Goal: Task Accomplishment & Management: Use online tool/utility

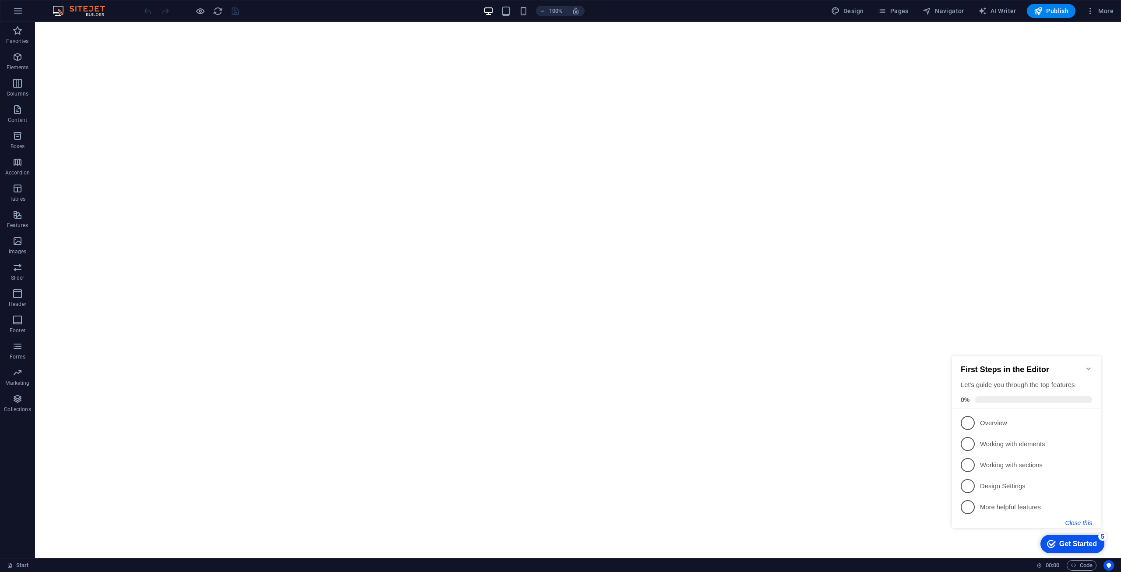
click at [1071, 521] on button "Close this" at bounding box center [1079, 522] width 27 height 7
click at [1030, 516] on link "× Dismiss it" at bounding box center [1061, 513] width 64 height 14
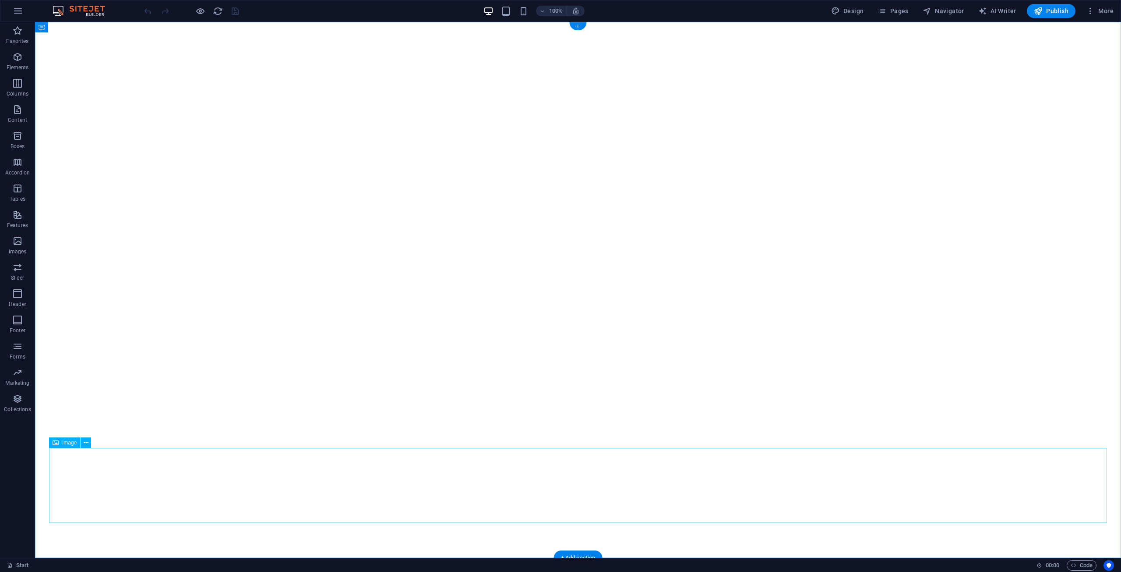
select select "px"
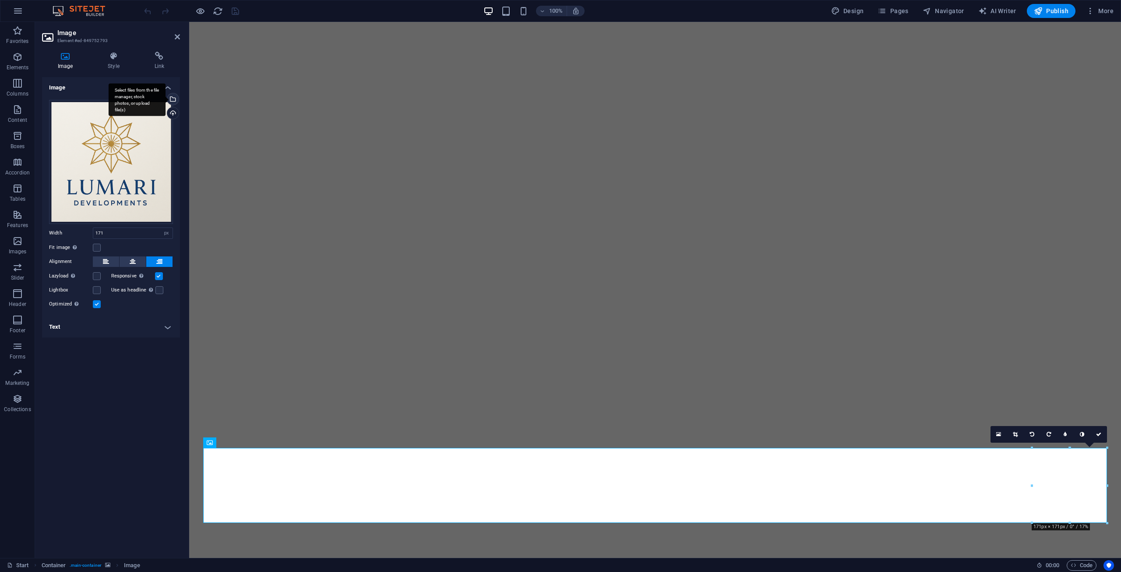
click at [173, 99] on div "Select files from the file manager, stock photos, or upload file(s)" at bounding box center [172, 99] width 13 height 13
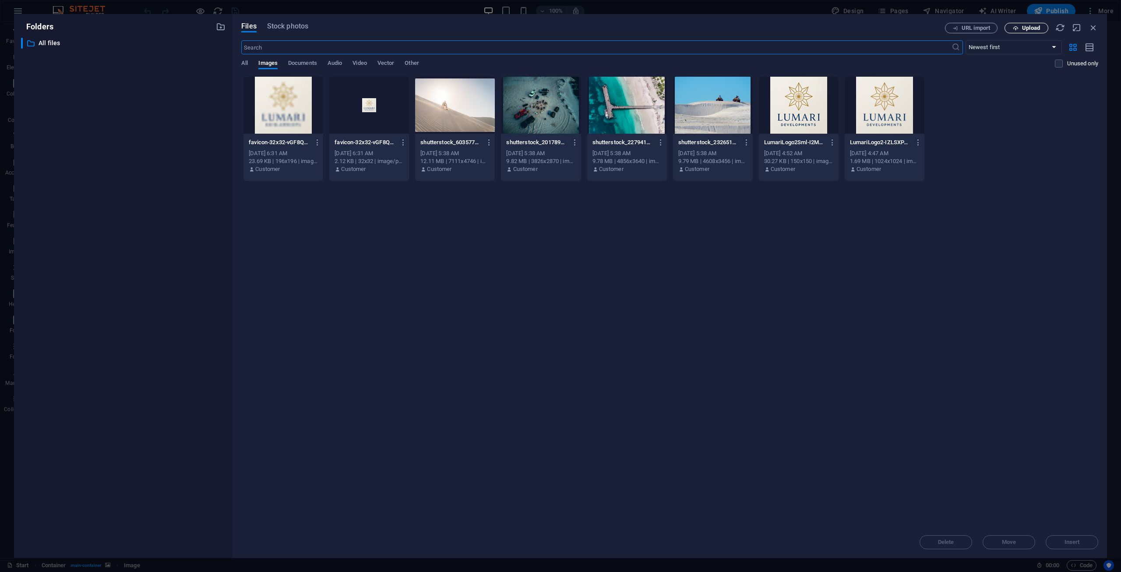
click at [1024, 31] on button "Upload" at bounding box center [1027, 28] width 44 height 11
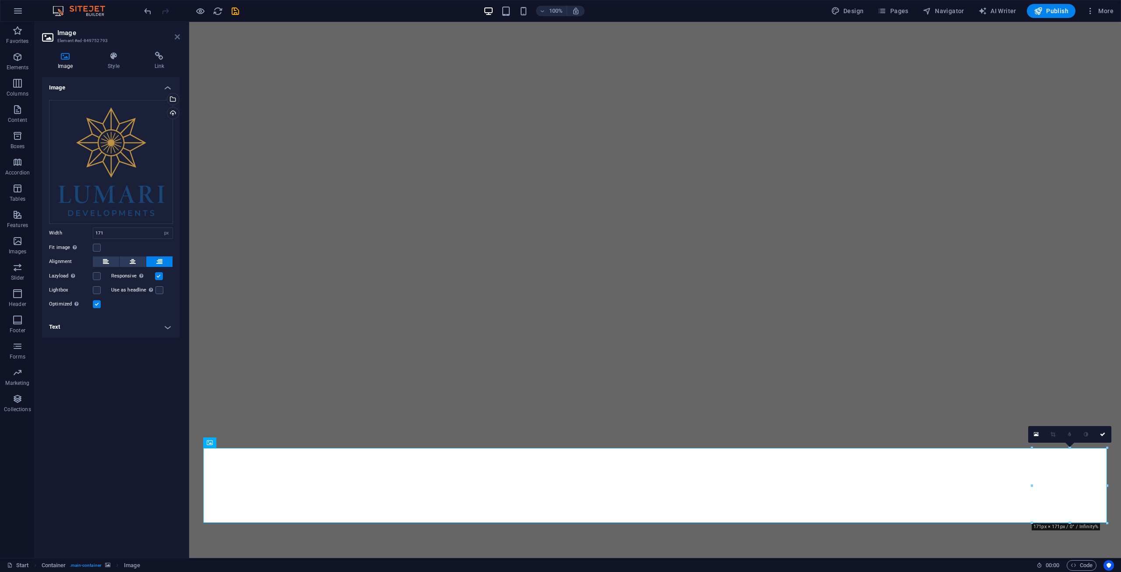
click at [175, 36] on icon at bounding box center [177, 36] width 5 height 7
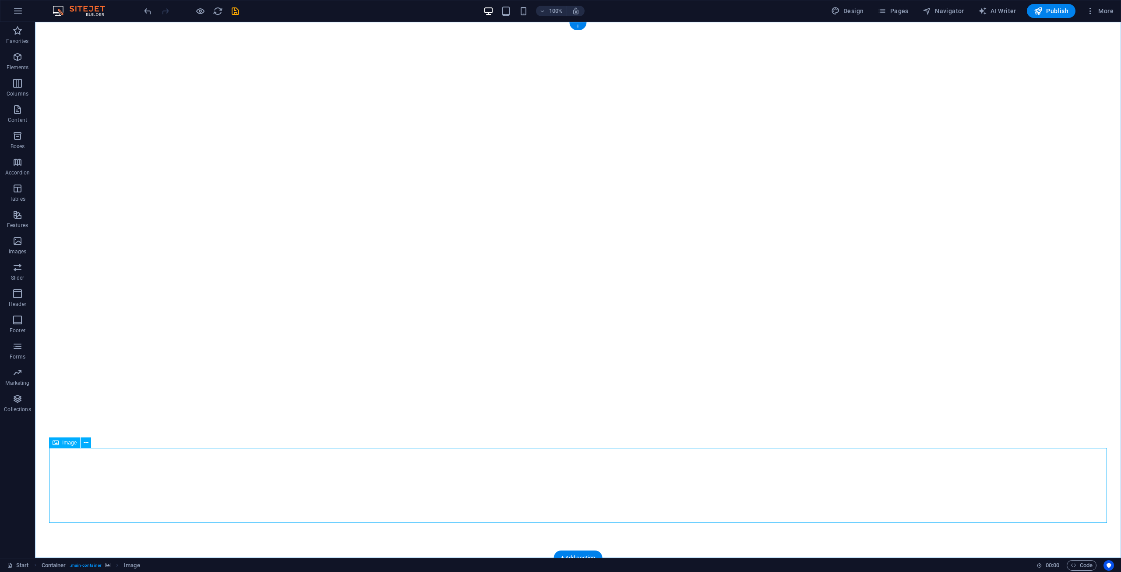
select select "px"
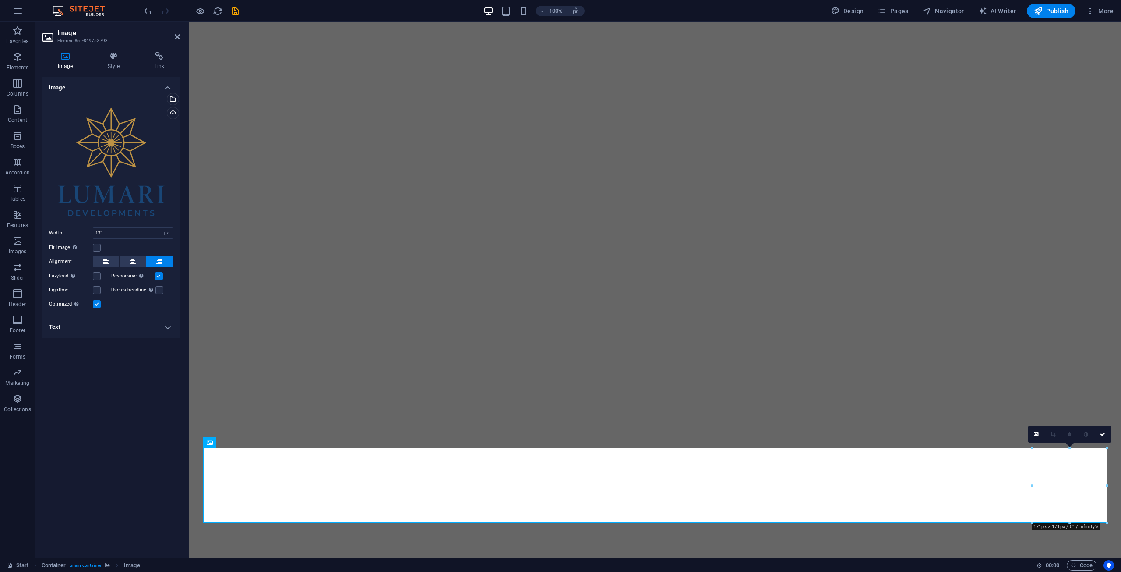
click at [177, 32] on h2 "Image" at bounding box center [118, 33] width 123 height 8
click at [177, 35] on icon at bounding box center [177, 36] width 5 height 7
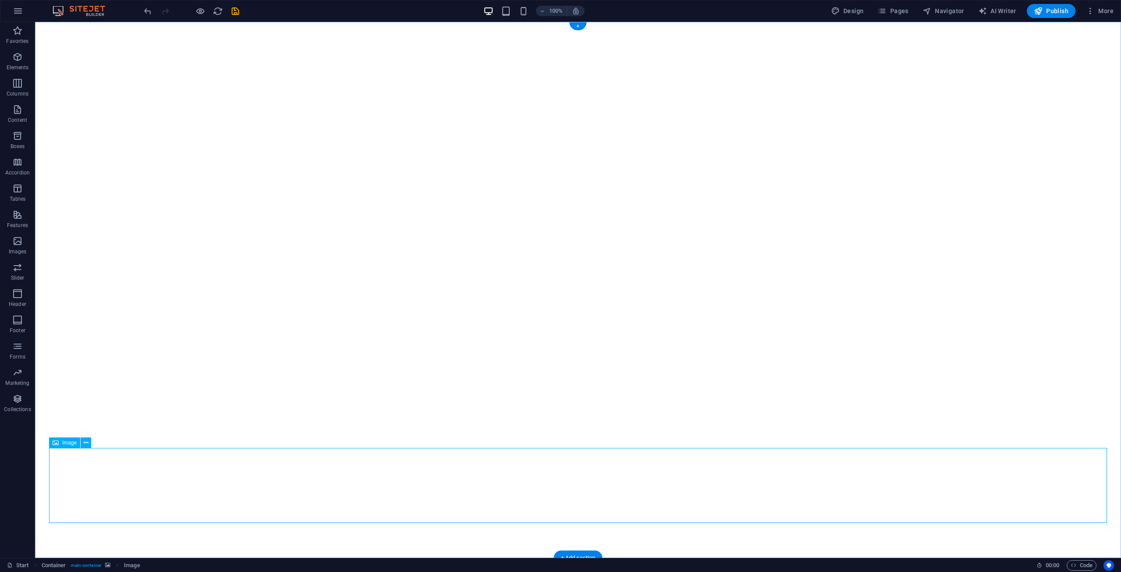
click at [89, 442] on button at bounding box center [86, 442] width 11 height 11
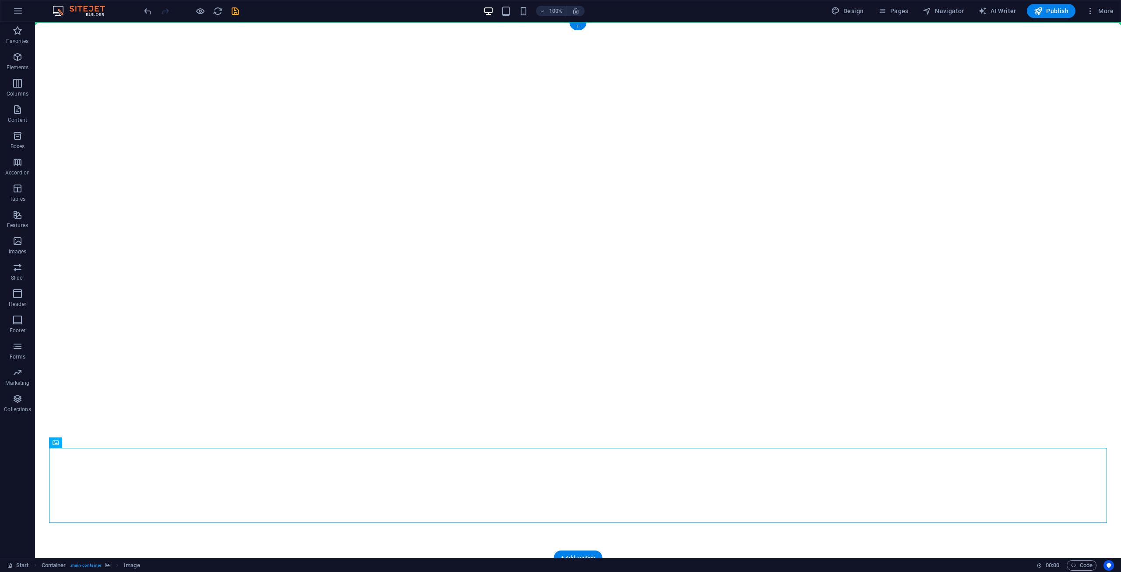
drag, startPoint x: 173, startPoint y: 493, endPoint x: 178, endPoint y: 264, distance: 229.2
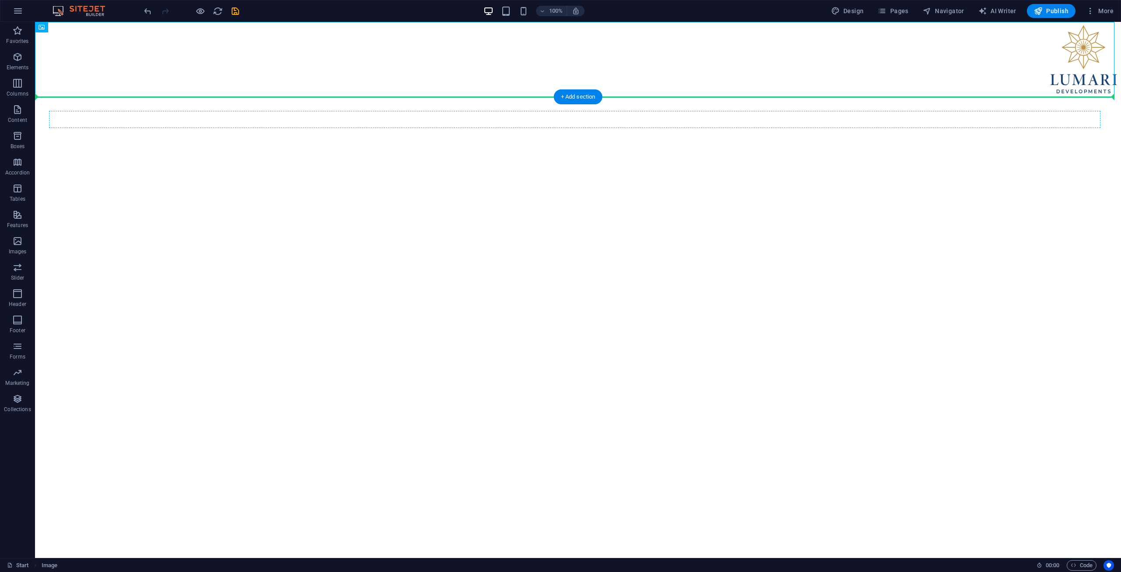
drag, startPoint x: 578, startPoint y: 41, endPoint x: 589, endPoint y: 121, distance: 81.0
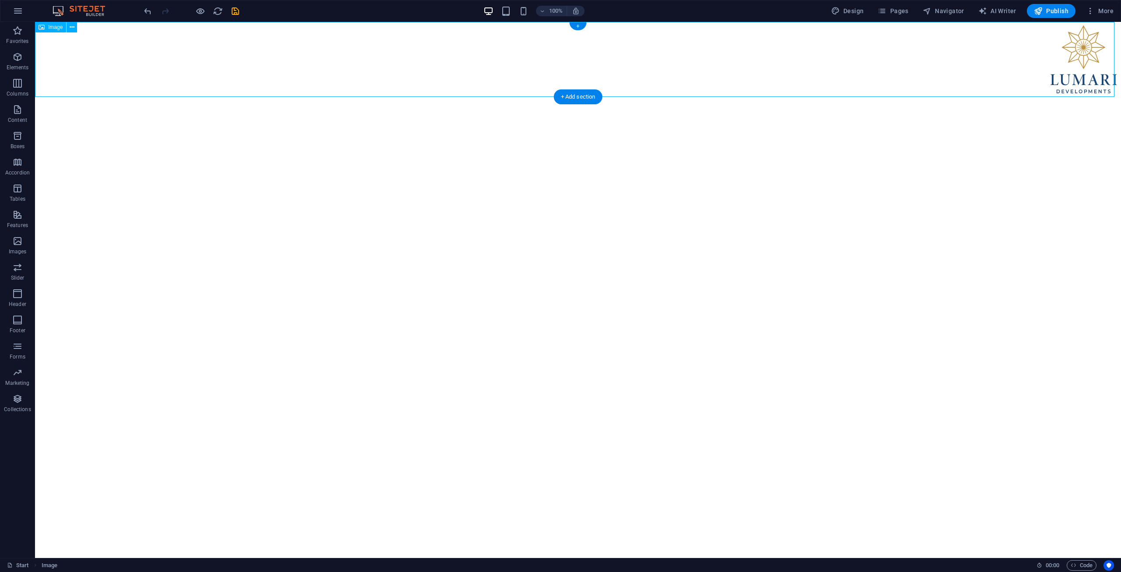
click at [855, 67] on figure at bounding box center [578, 59] width 1086 height 75
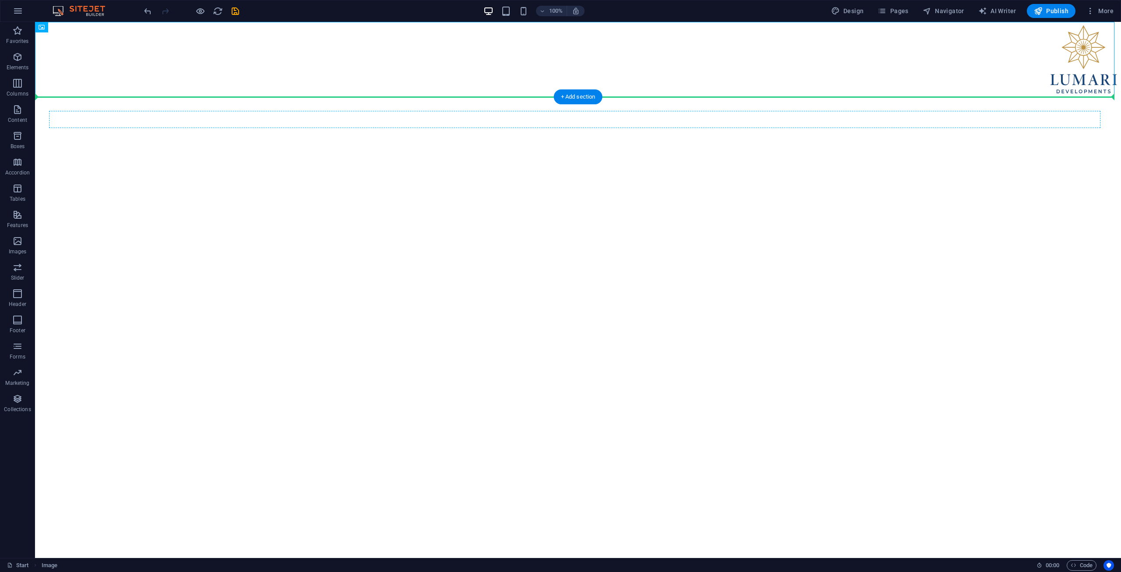
drag, startPoint x: 1058, startPoint y: 68, endPoint x: 593, endPoint y: 121, distance: 467.8
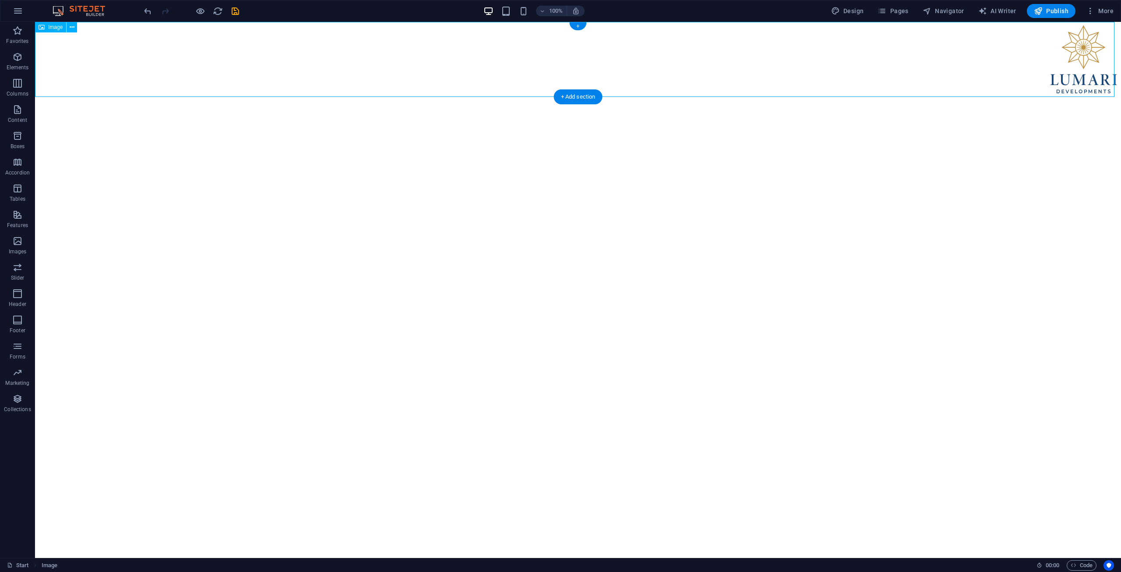
click at [1061, 46] on figure at bounding box center [578, 59] width 1086 height 75
click at [1063, 50] on figure at bounding box center [578, 59] width 1086 height 75
select select "px"
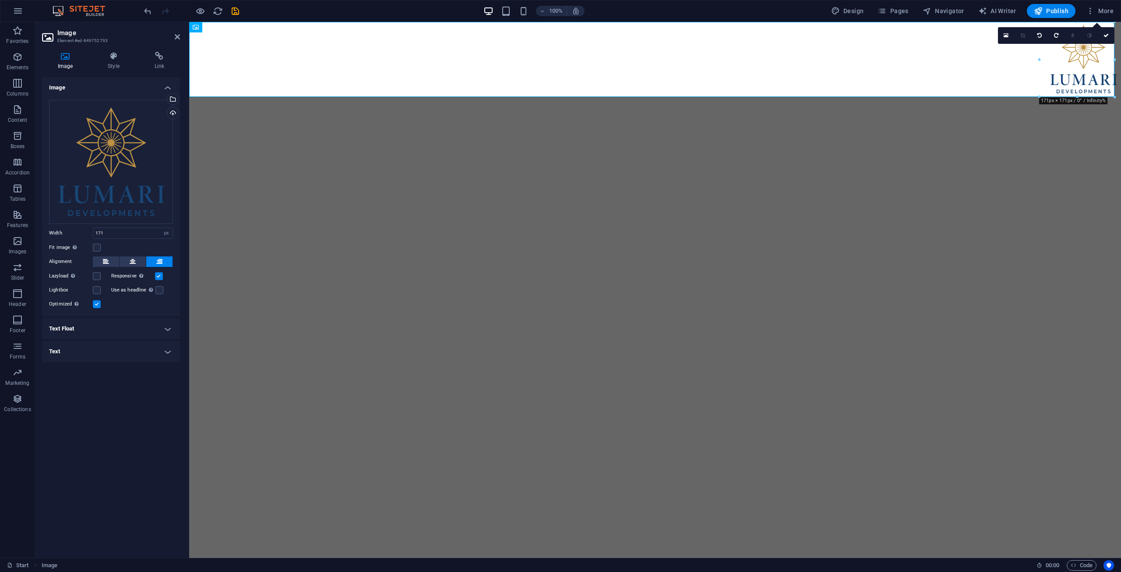
click at [1063, 44] on div "16:10 16:9 4:3 1:1 1:2 0" at bounding box center [1056, 35] width 117 height 17
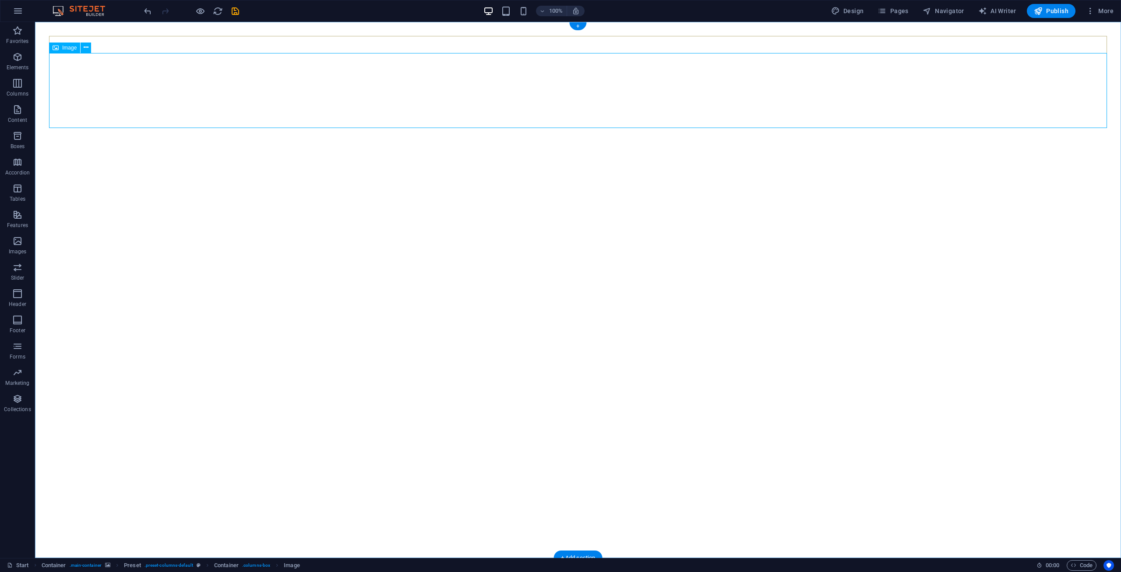
select select "px"
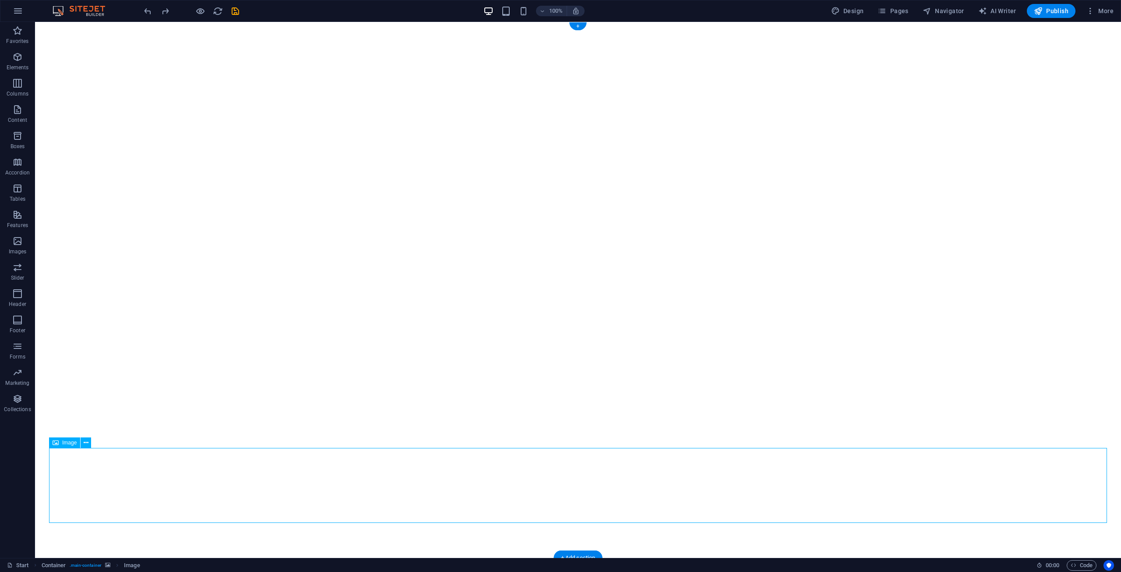
select select "px"
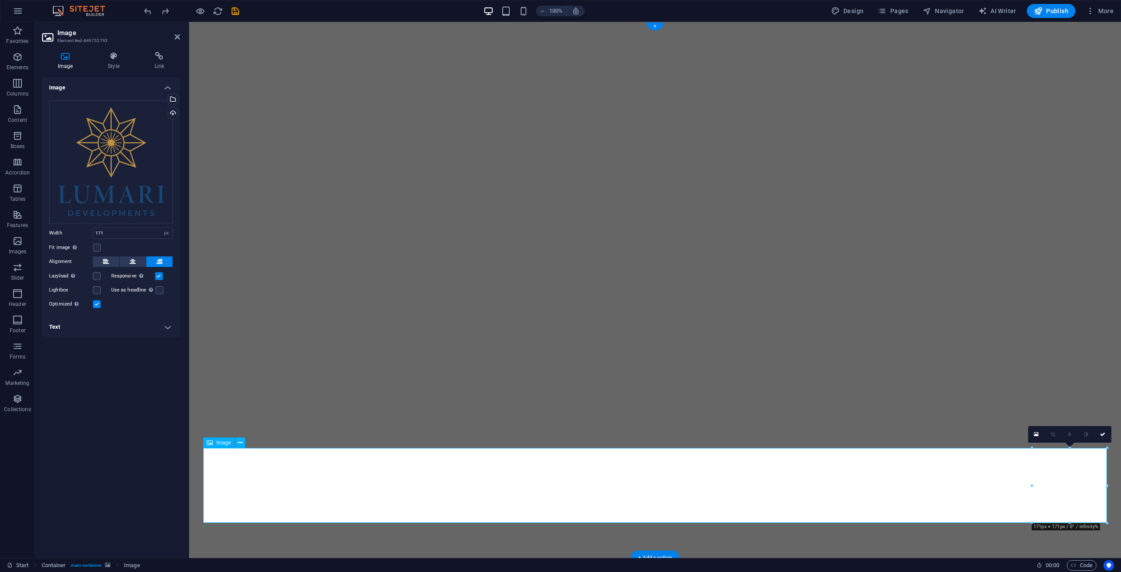
click at [95, 291] on label at bounding box center [97, 290] width 8 height 8
click at [0, 0] on input "Lightbox" at bounding box center [0, 0] width 0 height 0
click at [95, 291] on label at bounding box center [97, 290] width 8 height 8
click at [0, 0] on input "Lightbox" at bounding box center [0, 0] width 0 height 0
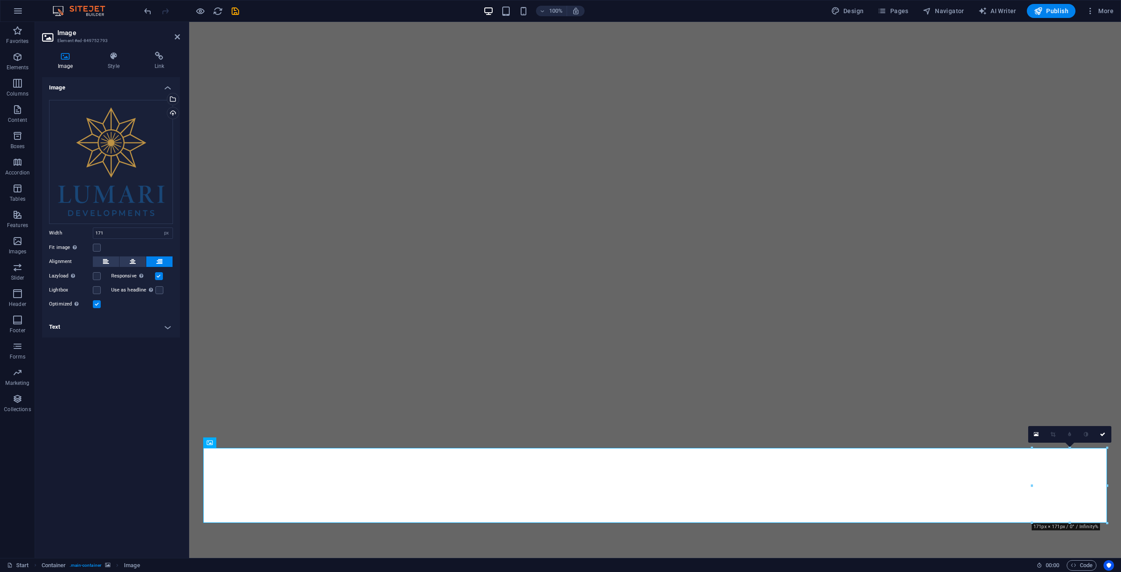
click at [88, 324] on h4 "Text" at bounding box center [111, 326] width 138 height 21
click at [88, 324] on h4 "Text" at bounding box center [111, 324] width 138 height 16
click at [113, 76] on div "Image Style Link Image Drag files here, click to choose files or select files f…" at bounding box center [111, 301] width 138 height 499
click at [114, 65] on h4 "Style" at bounding box center [115, 61] width 46 height 18
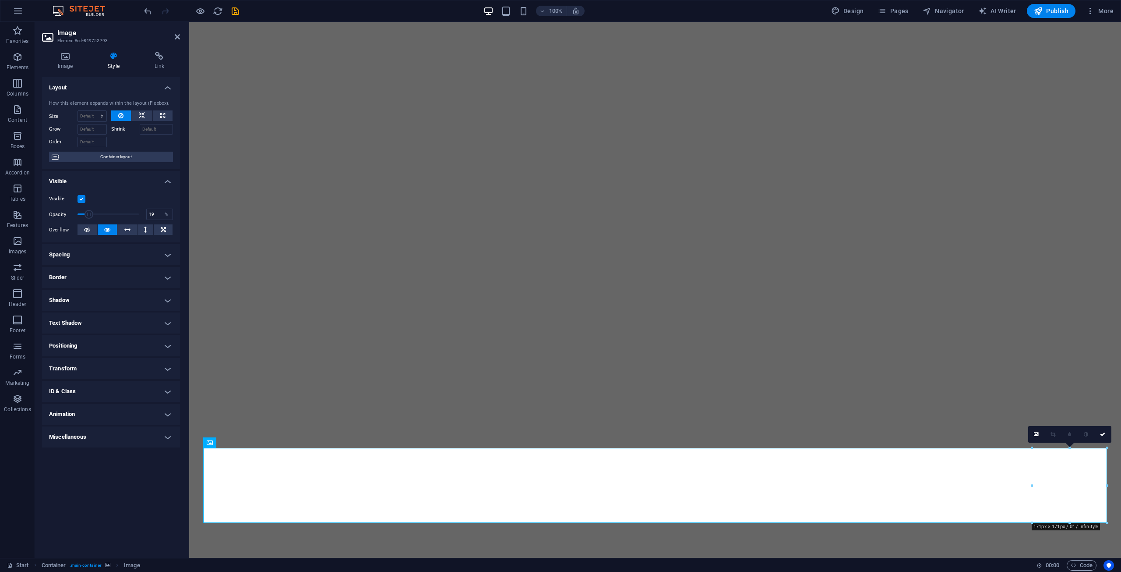
drag, startPoint x: 138, startPoint y: 214, endPoint x: 89, endPoint y: 217, distance: 49.2
click at [89, 217] on span at bounding box center [89, 214] width 9 height 9
type input "100"
drag, startPoint x: 91, startPoint y: 216, endPoint x: 156, endPoint y: 217, distance: 65.3
click at [156, 217] on div "Opacity 100 %" at bounding box center [111, 214] width 124 height 13
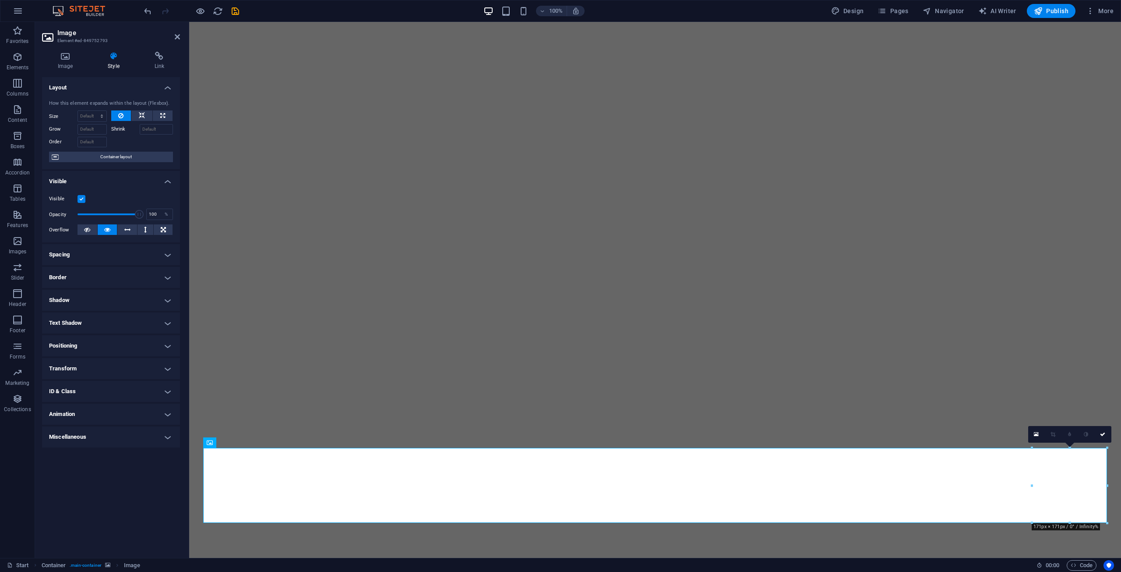
click at [70, 262] on h4 "Spacing" at bounding box center [111, 254] width 138 height 21
click at [70, 258] on h4 "Spacing" at bounding box center [111, 252] width 138 height 16
click at [67, 299] on h4 "Shadow" at bounding box center [111, 300] width 138 height 21
click at [67, 299] on h4 "Shadow" at bounding box center [111, 298] width 138 height 16
click at [69, 319] on h4 "Text Shadow" at bounding box center [111, 322] width 138 height 21
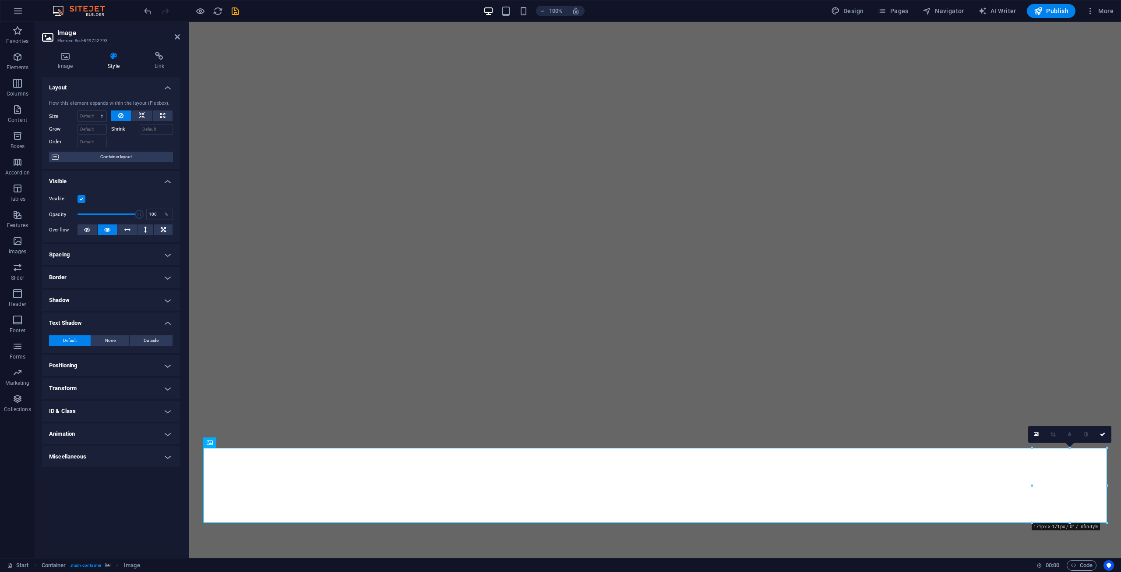
click at [69, 319] on h4 "Text Shadow" at bounding box center [111, 320] width 138 height 16
click at [62, 408] on h4 "Animation" at bounding box center [111, 413] width 138 height 21
click at [62, 408] on h4 "Animation" at bounding box center [111, 411] width 138 height 16
click at [61, 433] on h4 "Miscellaneous" at bounding box center [111, 436] width 138 height 21
click at [61, 433] on h4 "Miscellaneous" at bounding box center [111, 434] width 138 height 16
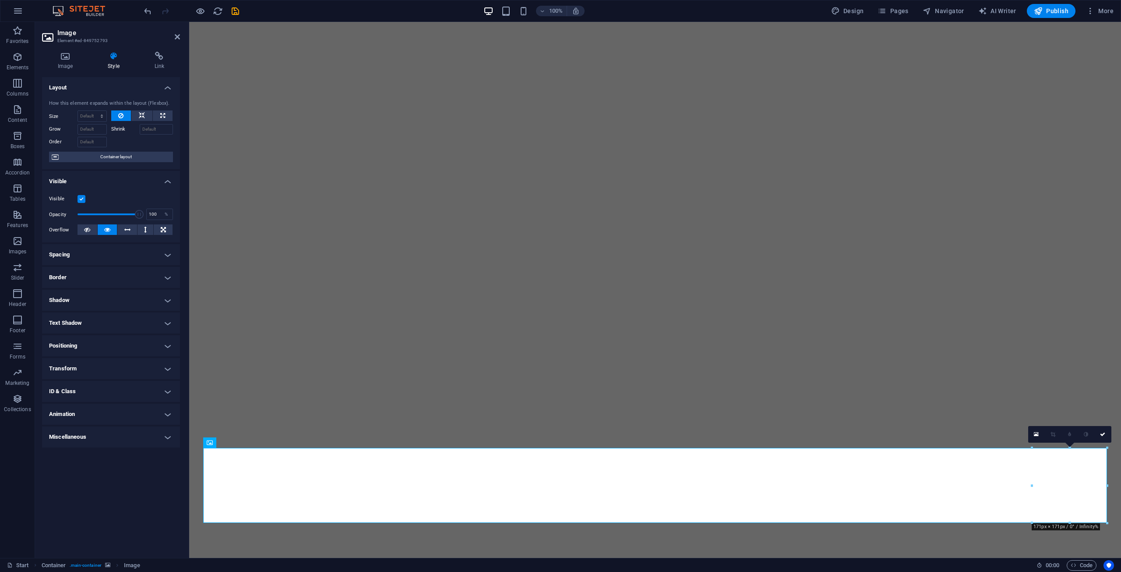
click at [79, 200] on label at bounding box center [82, 199] width 8 height 8
click at [0, 0] on input "Visible" at bounding box center [0, 0] width 0 height 0
click at [80, 200] on label at bounding box center [82, 199] width 8 height 8
click at [0, 0] on input "Visible" at bounding box center [0, 0] width 0 height 0
click at [80, 200] on label at bounding box center [82, 199] width 8 height 8
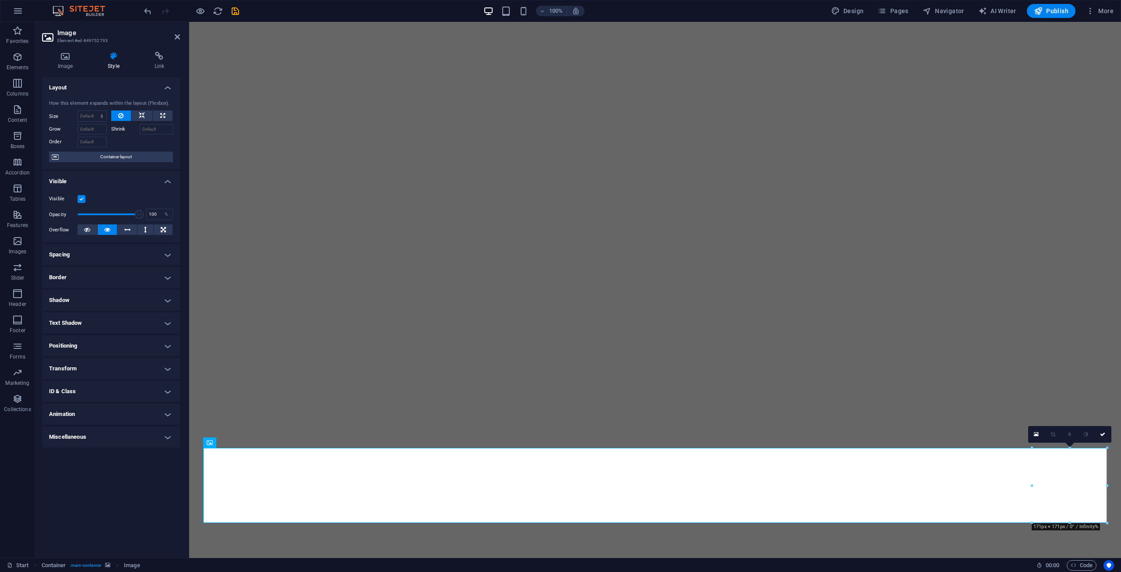
click at [0, 0] on input "Visible" at bounding box center [0, 0] width 0 height 0
click at [80, 200] on label at bounding box center [82, 199] width 8 height 8
click at [0, 0] on input "Visible" at bounding box center [0, 0] width 0 height 0
click at [80, 200] on label at bounding box center [82, 199] width 8 height 8
click at [0, 0] on input "Visible" at bounding box center [0, 0] width 0 height 0
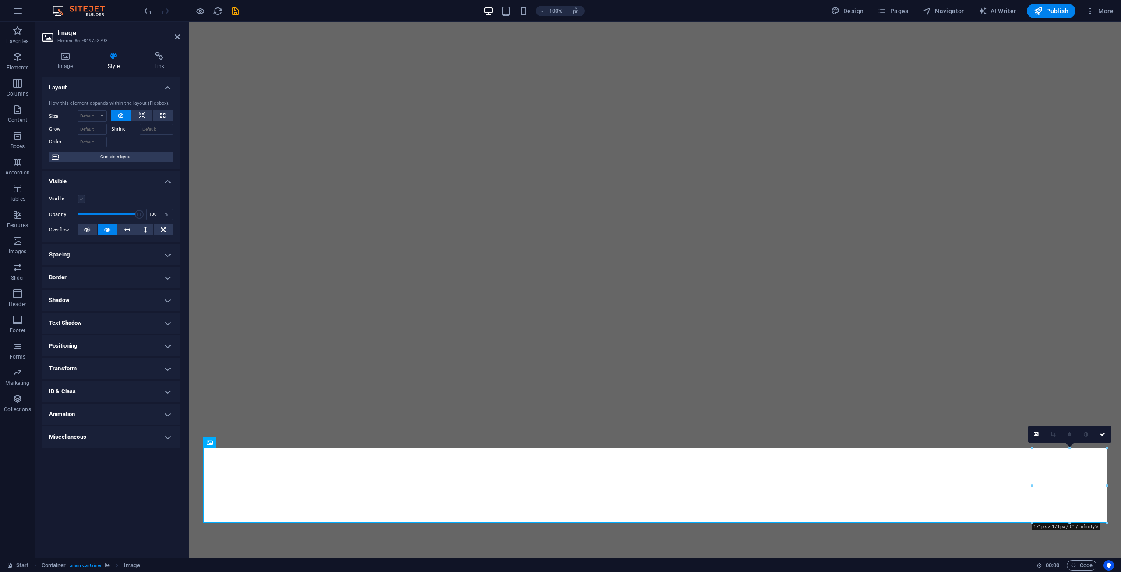
click at [80, 200] on label at bounding box center [82, 199] width 8 height 8
click at [0, 0] on input "Visible" at bounding box center [0, 0] width 0 height 0
click at [150, 62] on h4 "Link" at bounding box center [159, 61] width 41 height 18
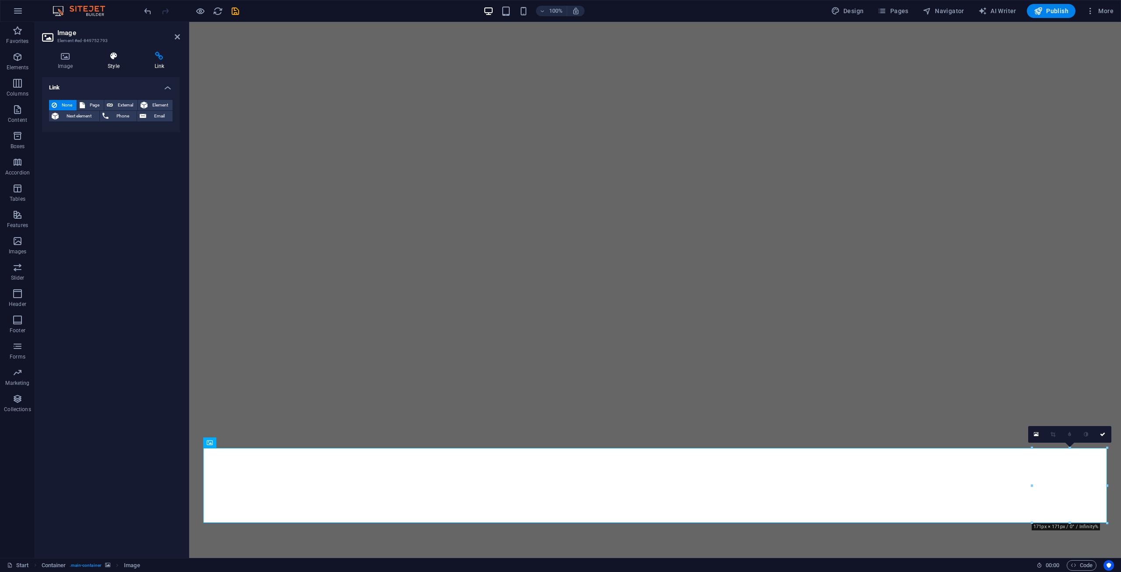
click at [120, 60] on icon at bounding box center [113, 56] width 43 height 9
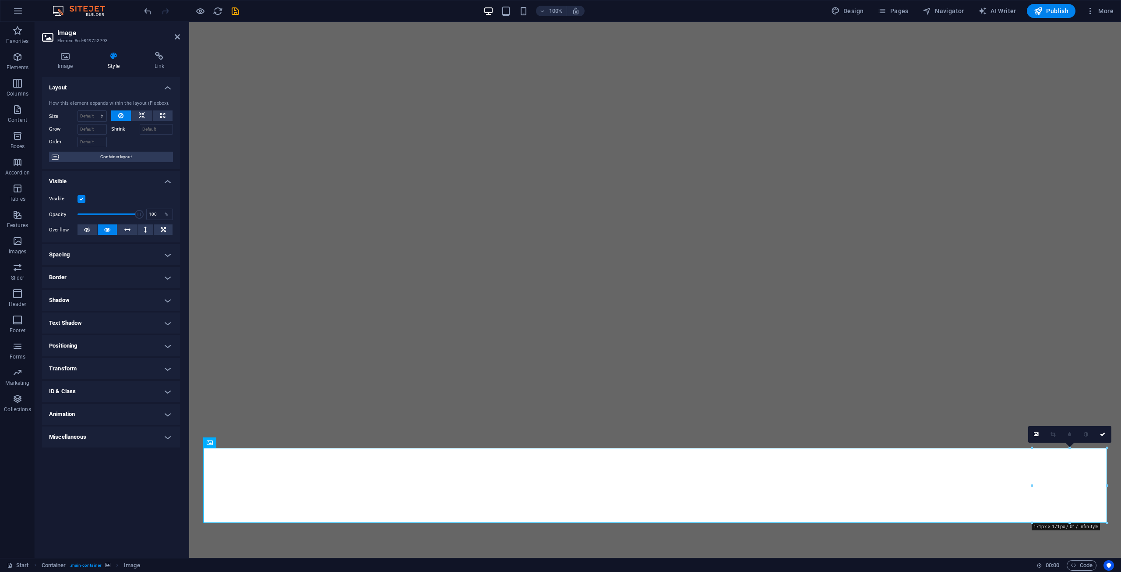
click at [62, 321] on h4 "Text Shadow" at bounding box center [111, 322] width 138 height 21
click at [62, 321] on h4 "Text Shadow" at bounding box center [111, 320] width 138 height 16
click at [60, 364] on h4 "Transform" at bounding box center [111, 368] width 138 height 21
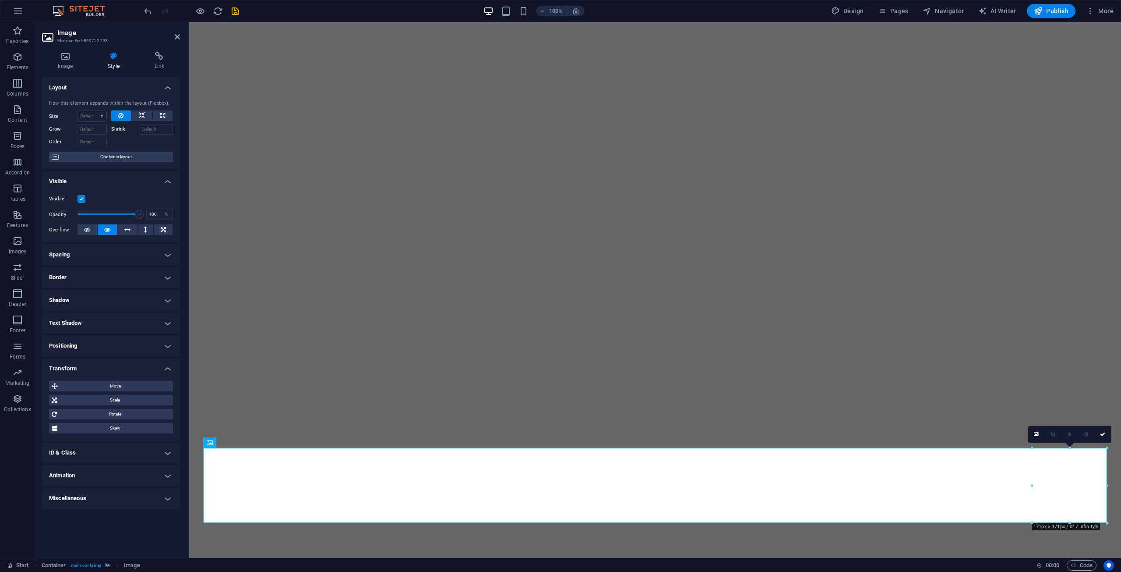
click at [60, 364] on h4 "Transform" at bounding box center [111, 366] width 138 height 16
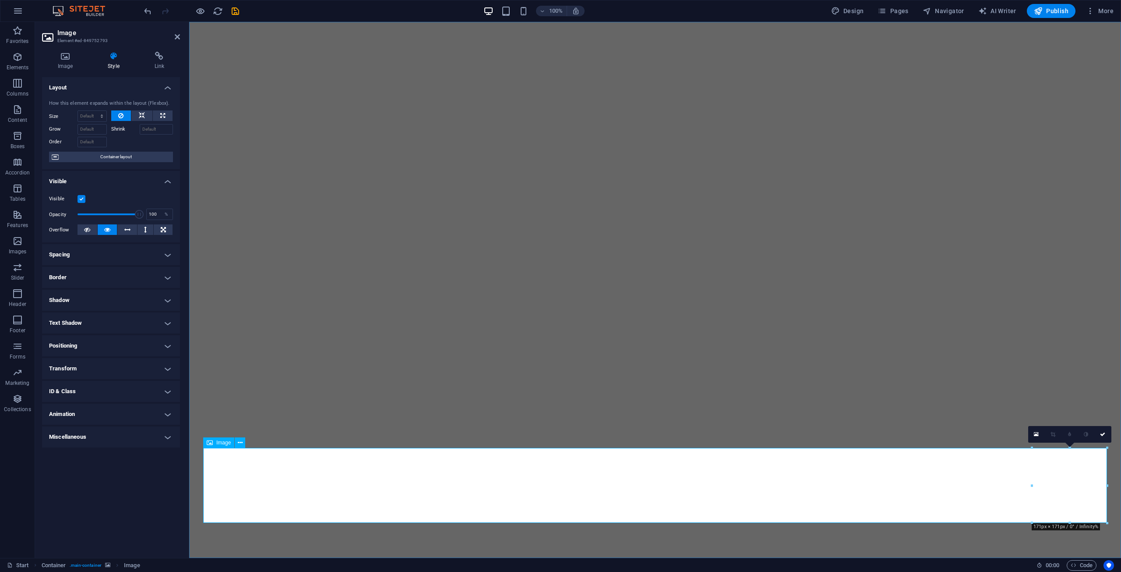
click at [242, 446] on icon at bounding box center [240, 442] width 5 height 9
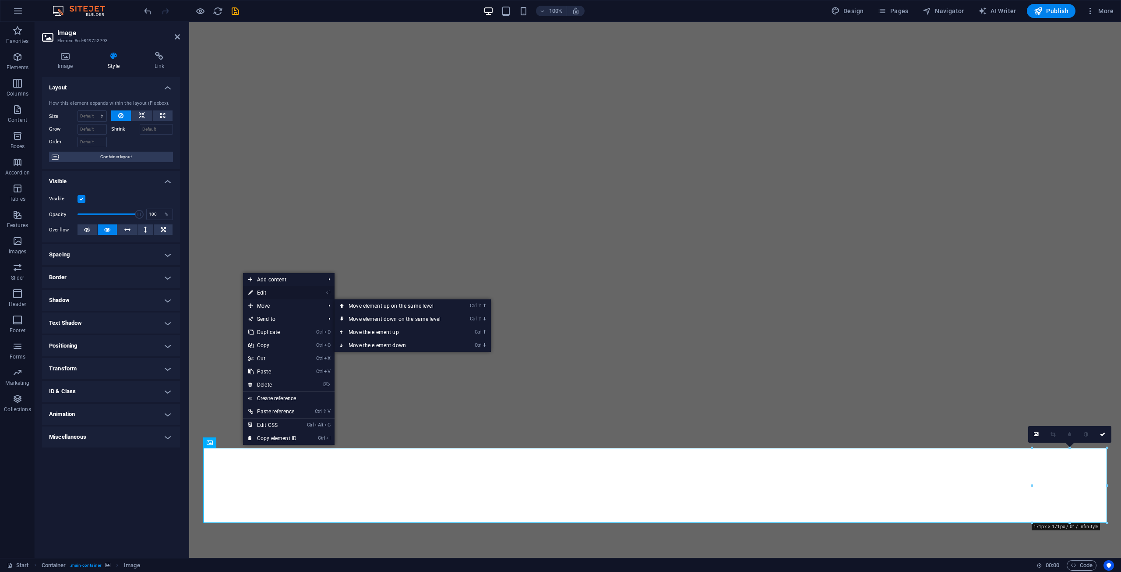
click at [280, 290] on link "⏎ Edit" at bounding box center [272, 292] width 59 height 13
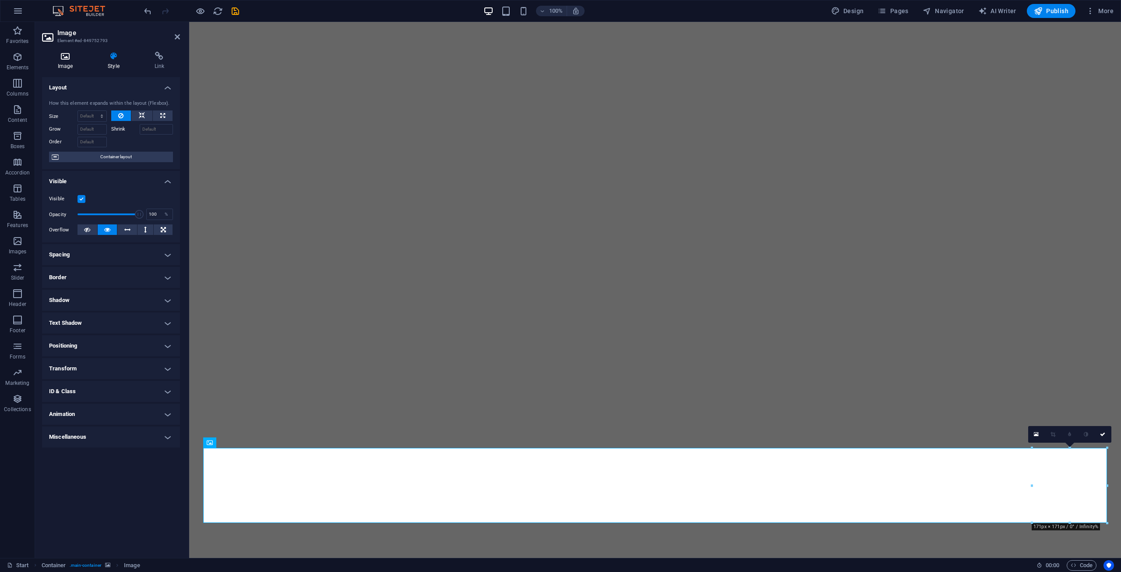
click at [79, 64] on h4 "Image" at bounding box center [67, 61] width 50 height 18
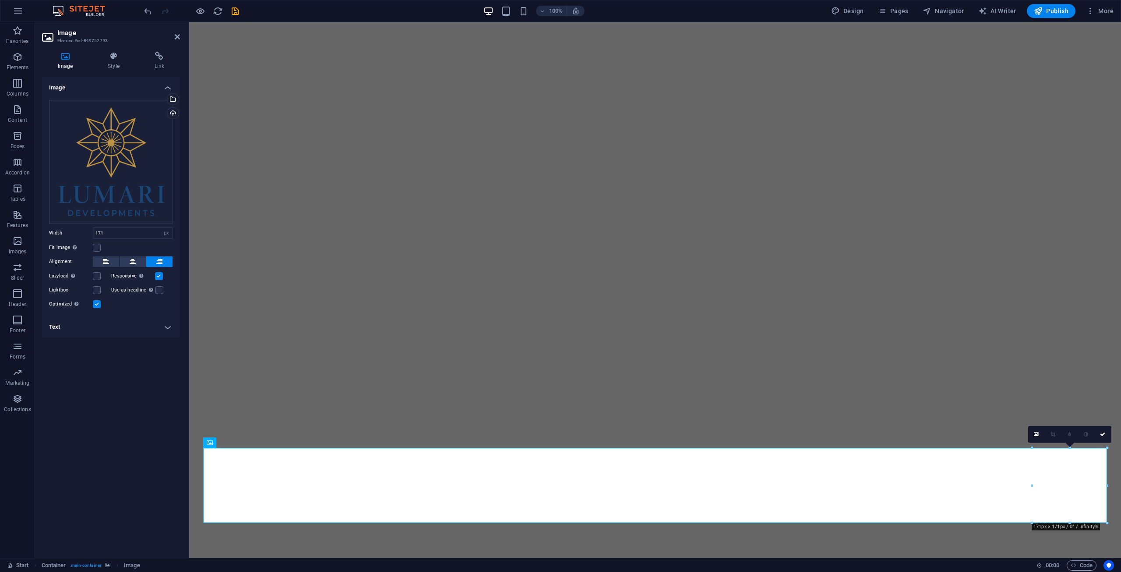
click at [340, 22] on img "1/4" at bounding box center [655, 22] width 932 height 0
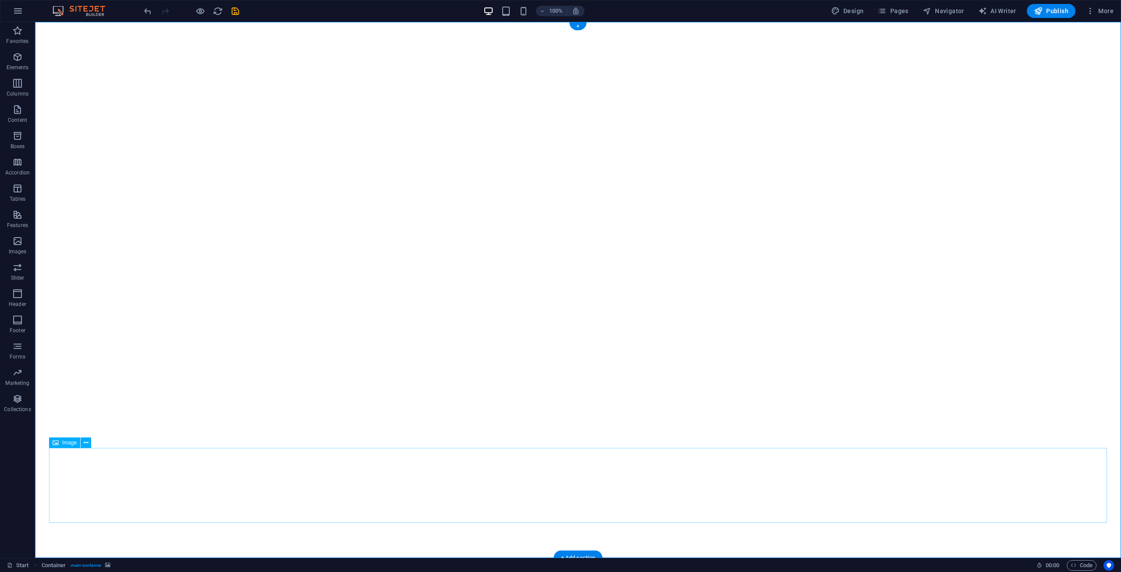
click at [93, 563] on span ". main-container" at bounding box center [86, 565] width 32 height 11
click at [93, 564] on span ". main-container" at bounding box center [86, 565] width 32 height 11
select select "vh"
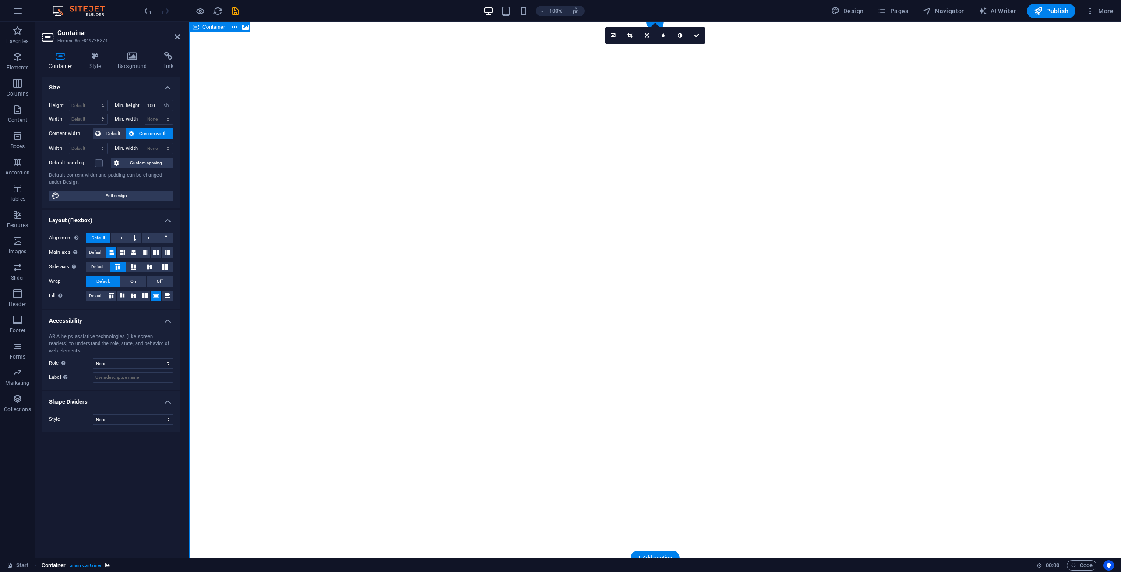
click at [93, 564] on span ". main-container" at bounding box center [86, 565] width 32 height 11
click at [221, 446] on div "Image" at bounding box center [218, 442] width 31 height 11
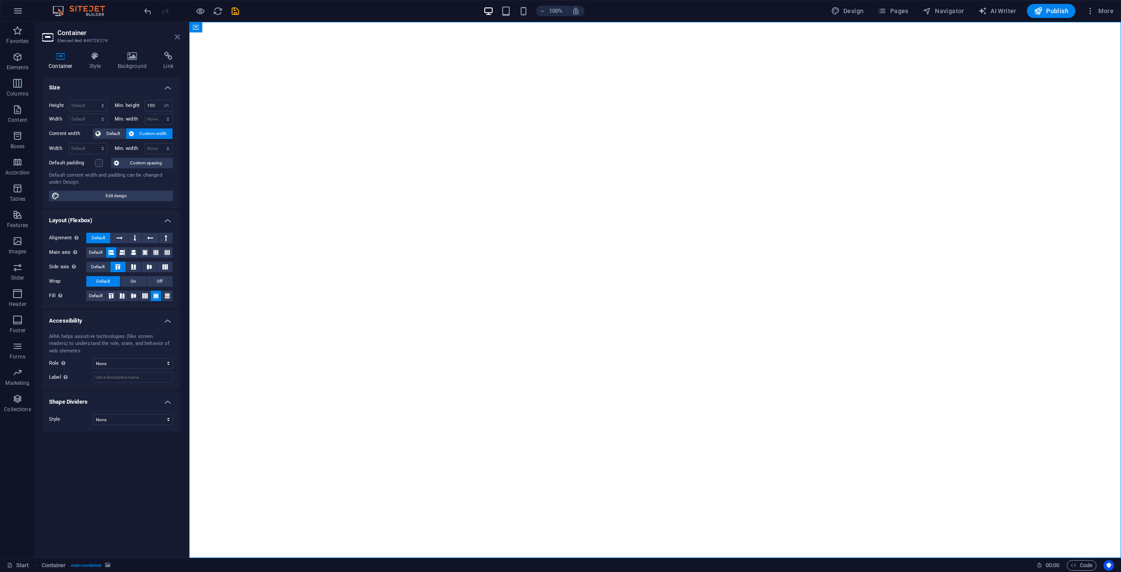
click at [176, 39] on icon at bounding box center [177, 36] width 5 height 7
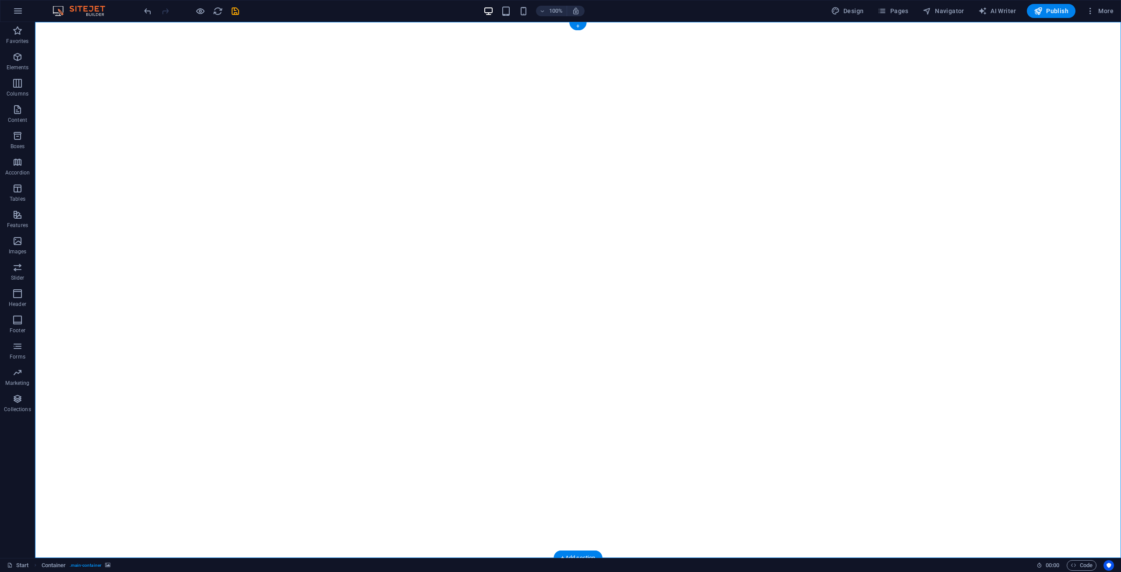
select select "vh"
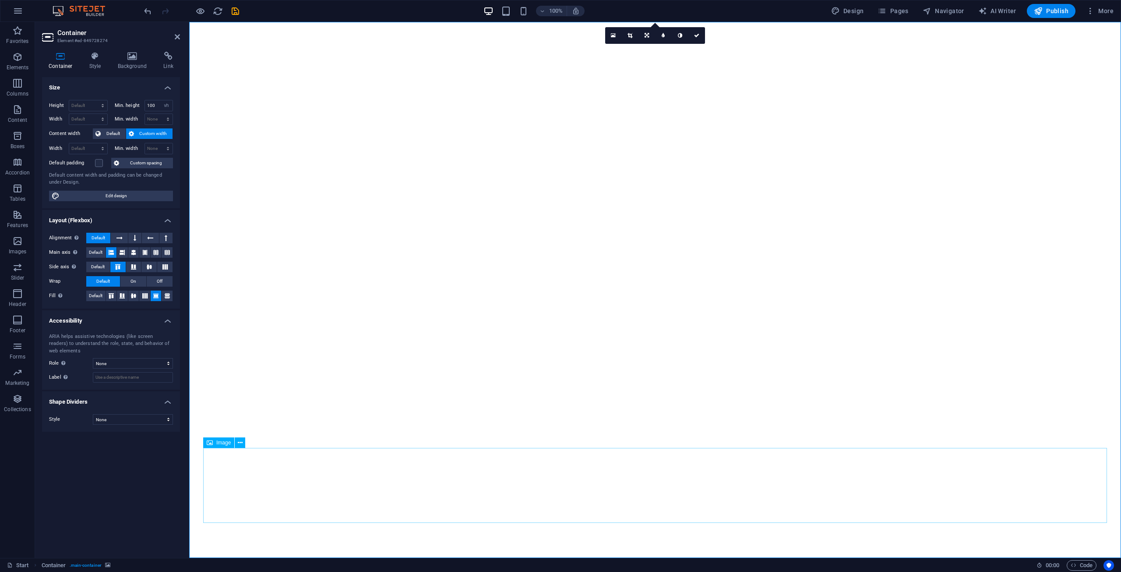
click at [215, 442] on div "Image" at bounding box center [218, 442] width 31 height 11
click at [240, 443] on icon at bounding box center [240, 442] width 5 height 9
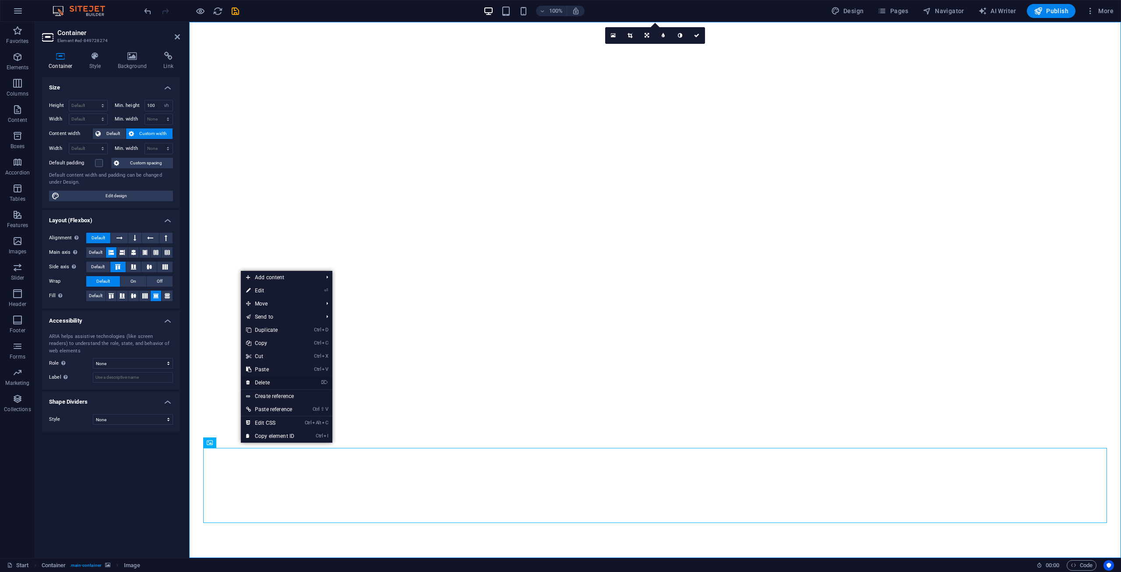
click at [274, 379] on link "⌦ Delete" at bounding box center [270, 382] width 59 height 13
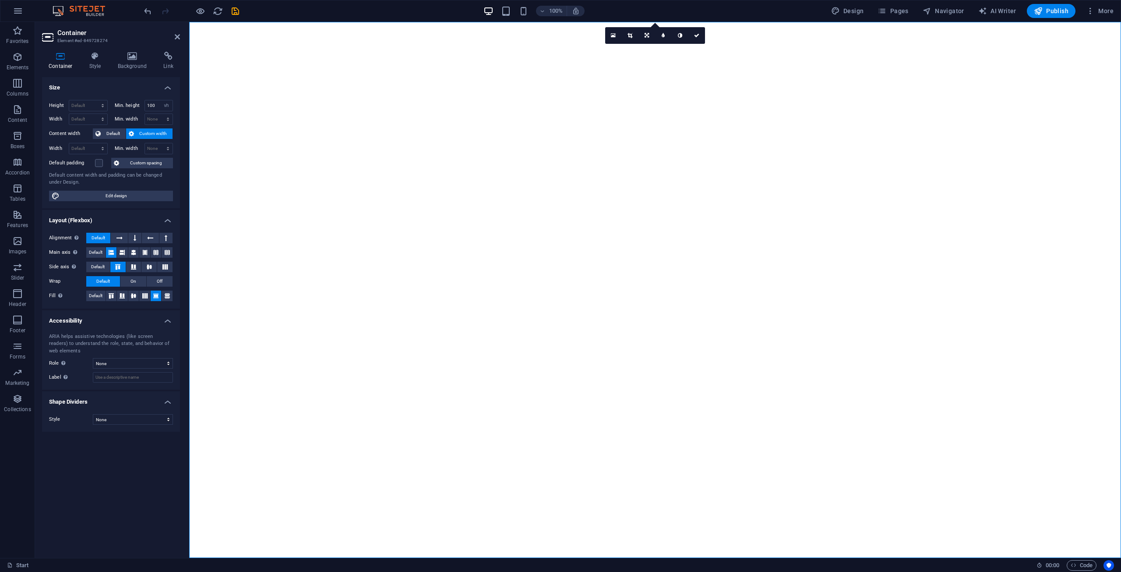
click at [16, 11] on icon "button" at bounding box center [18, 11] width 11 height 11
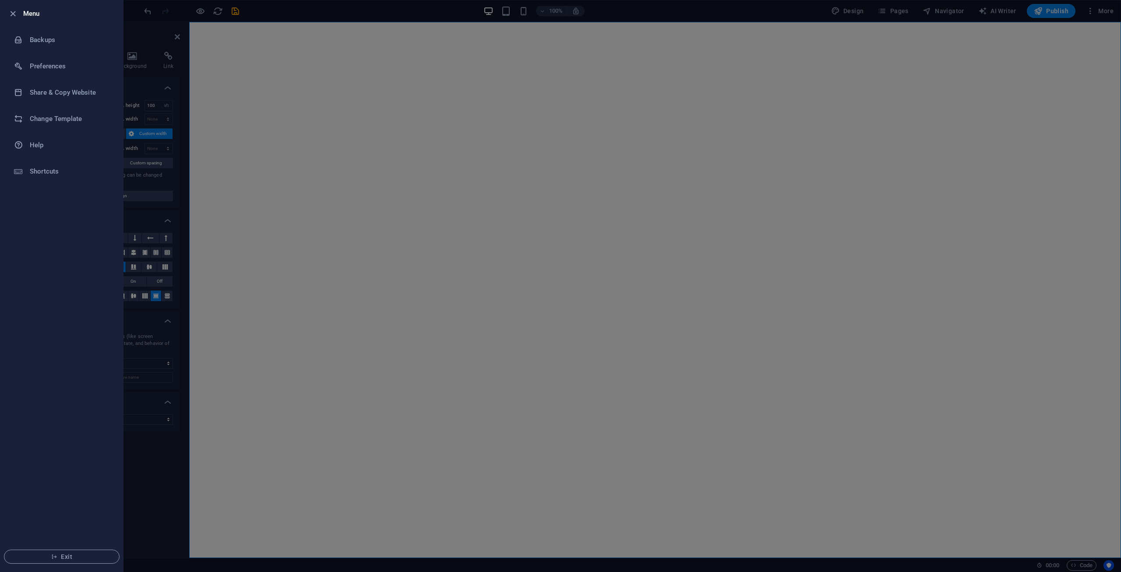
click at [16, 11] on icon "button" at bounding box center [13, 14] width 10 height 10
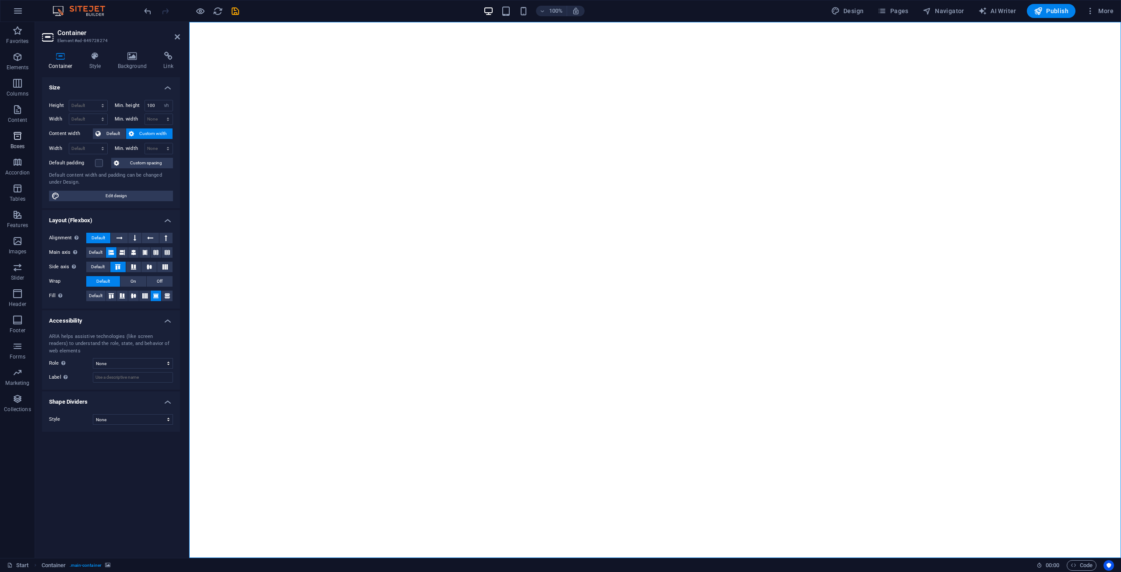
click at [16, 135] on icon "button" at bounding box center [17, 136] width 11 height 11
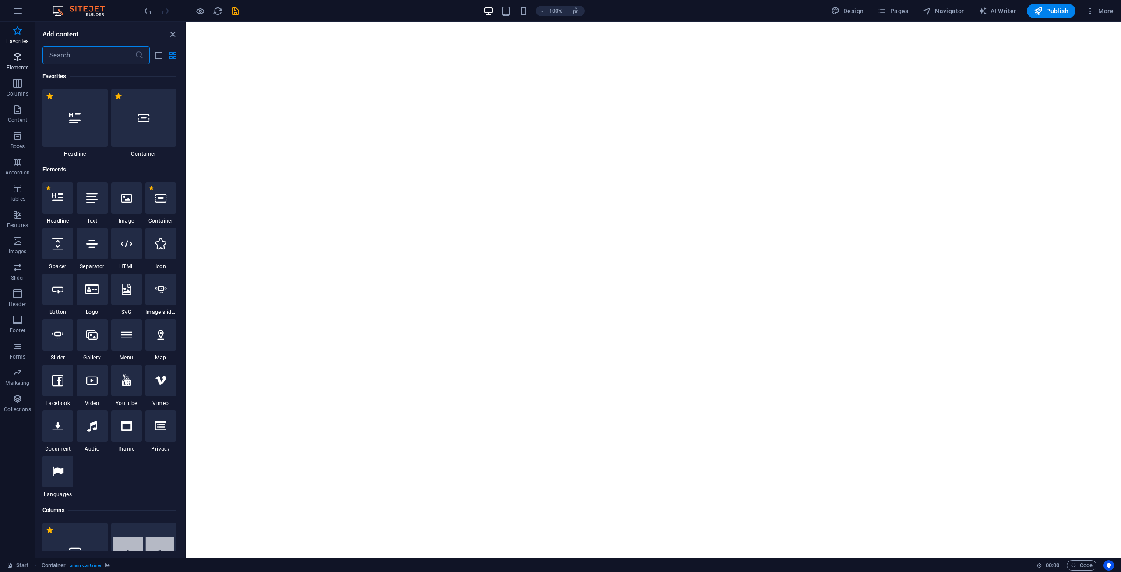
click at [23, 63] on span "Elements" at bounding box center [17, 62] width 35 height 21
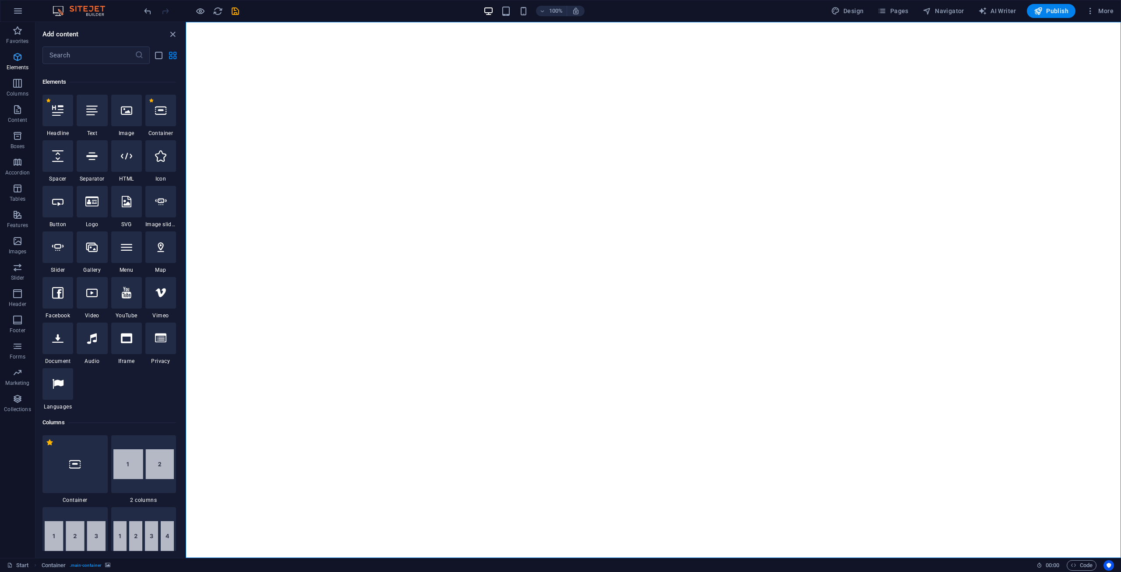
scroll to position [93, 0]
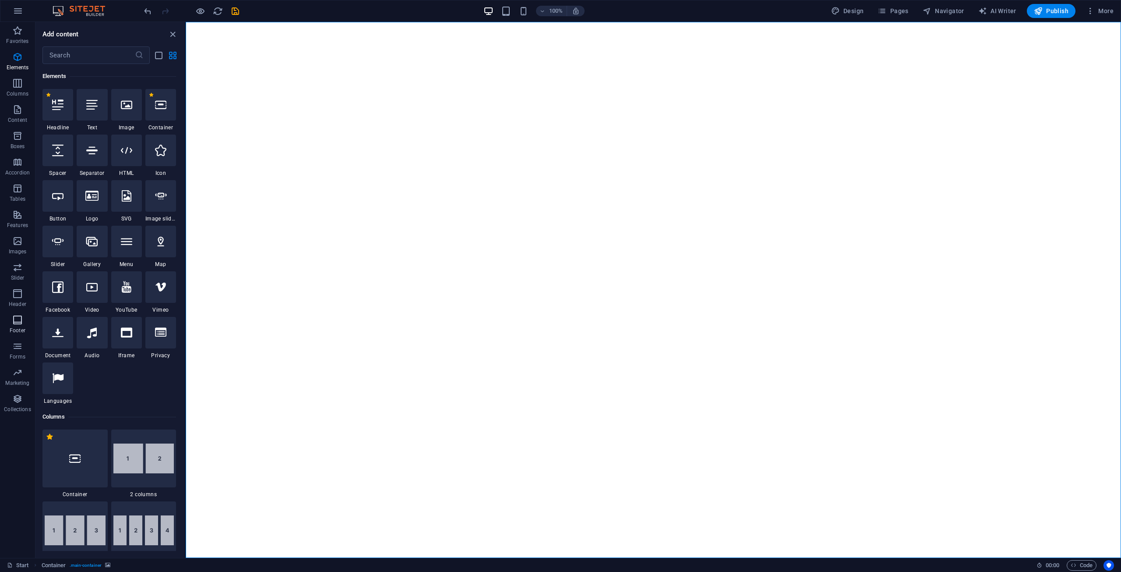
click at [21, 315] on icon "button" at bounding box center [17, 320] width 11 height 11
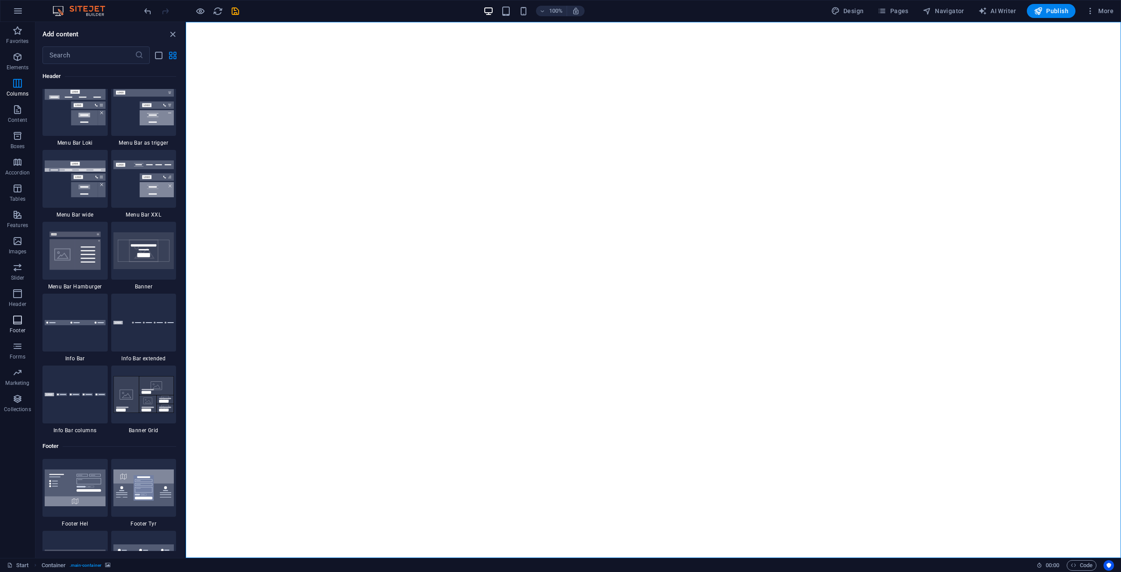
scroll to position [5800, 0]
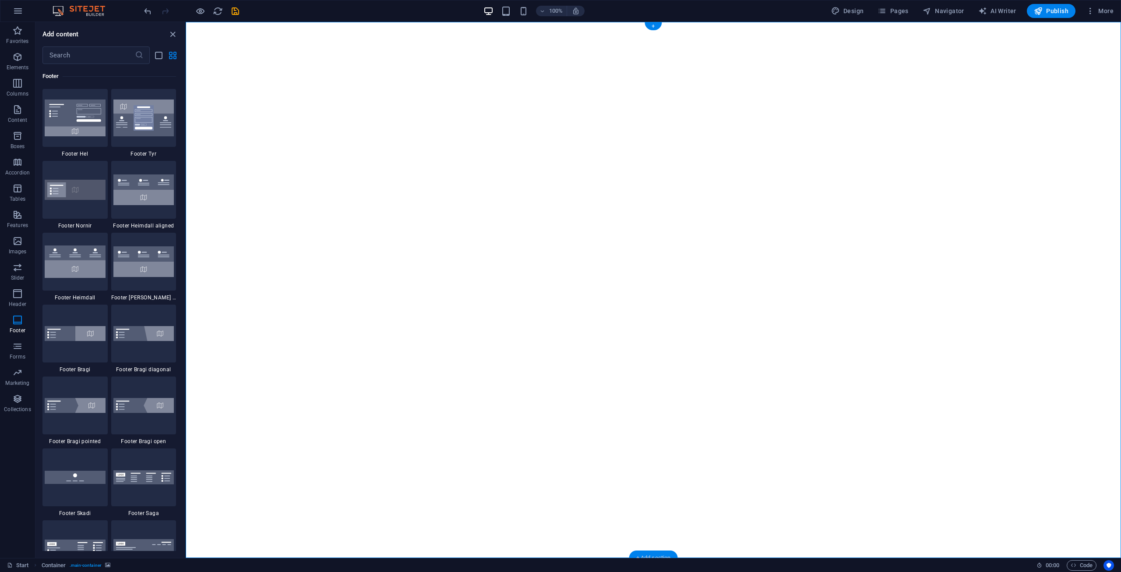
click at [639, 555] on div "+ Add section" at bounding box center [654, 557] width 49 height 15
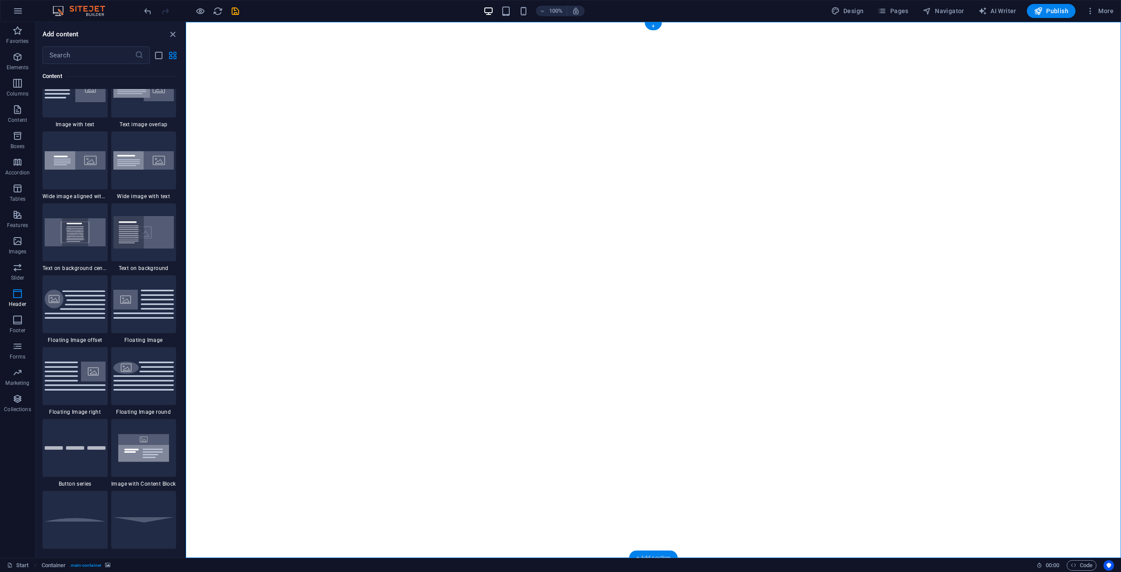
scroll to position [1533, 0]
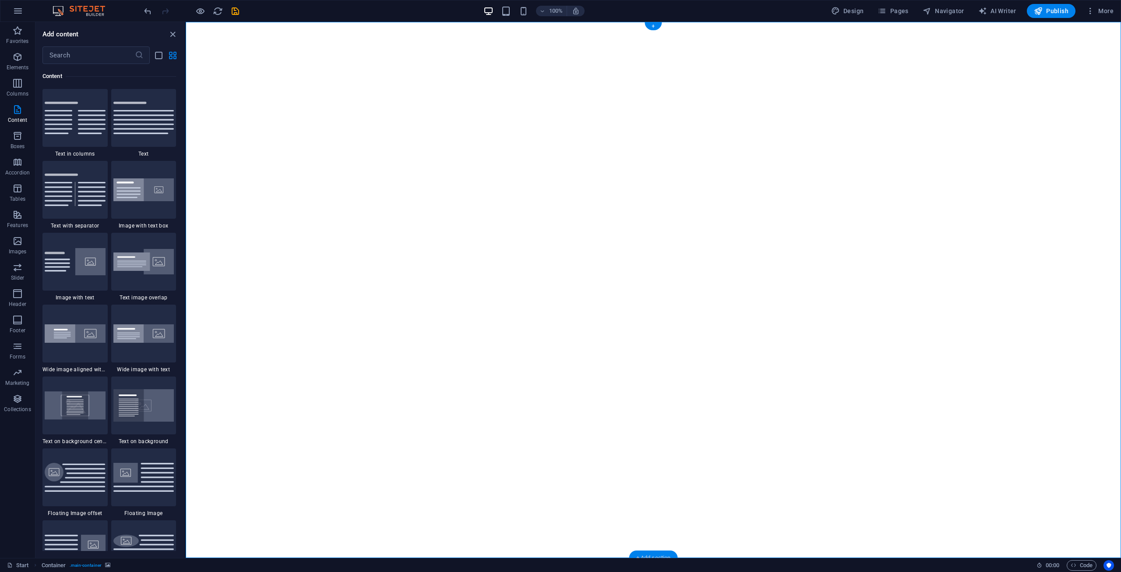
click at [639, 555] on div "+ Add section" at bounding box center [654, 557] width 49 height 15
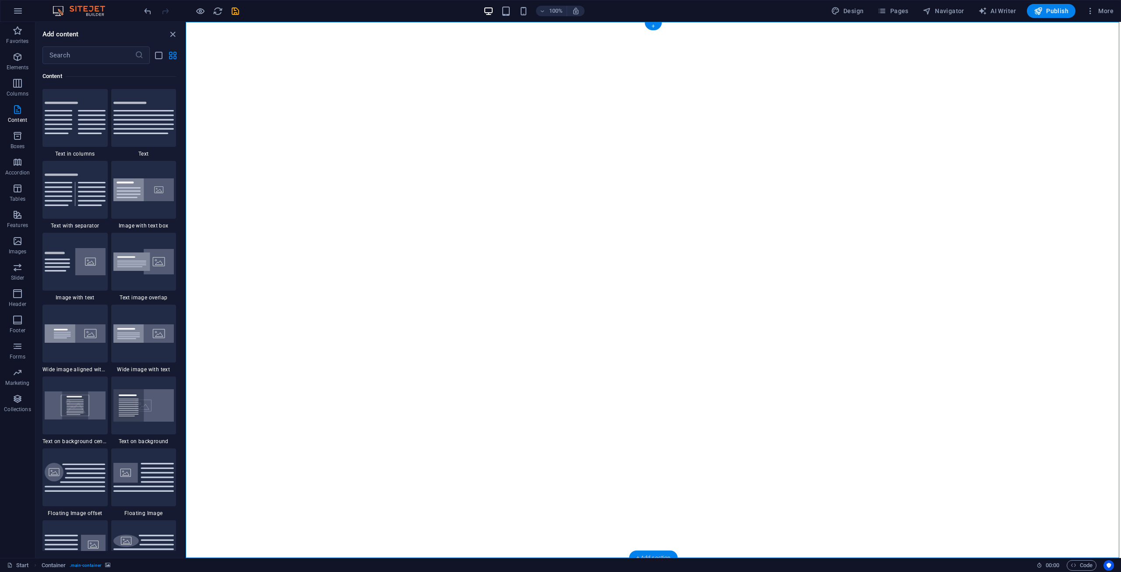
click at [639, 555] on div "+ Add section" at bounding box center [654, 557] width 49 height 15
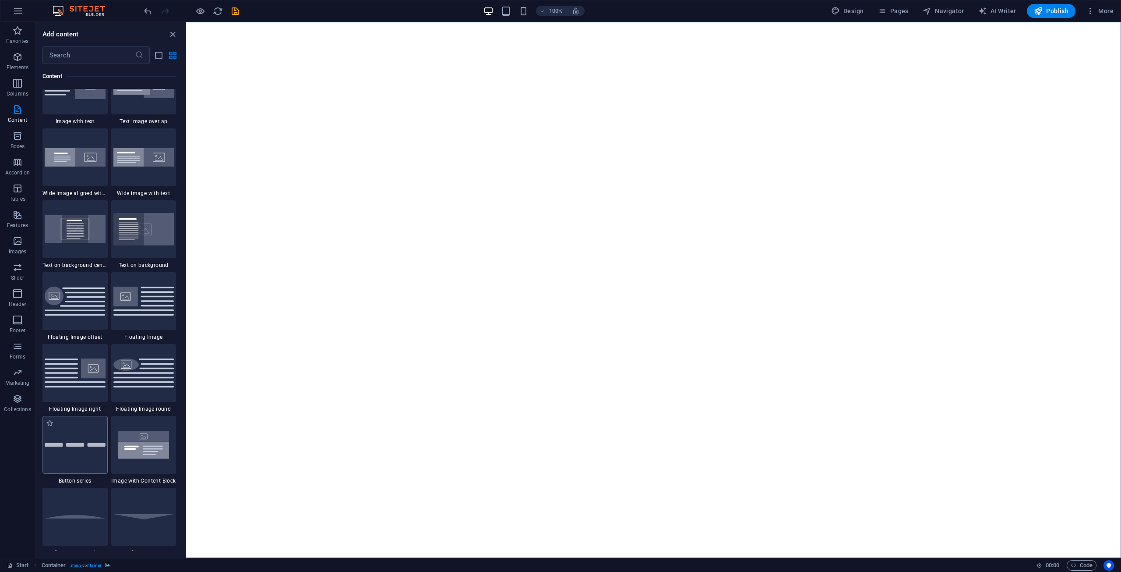
scroll to position [1708, 0]
click at [1078, 562] on span "Code" at bounding box center [1082, 565] width 22 height 11
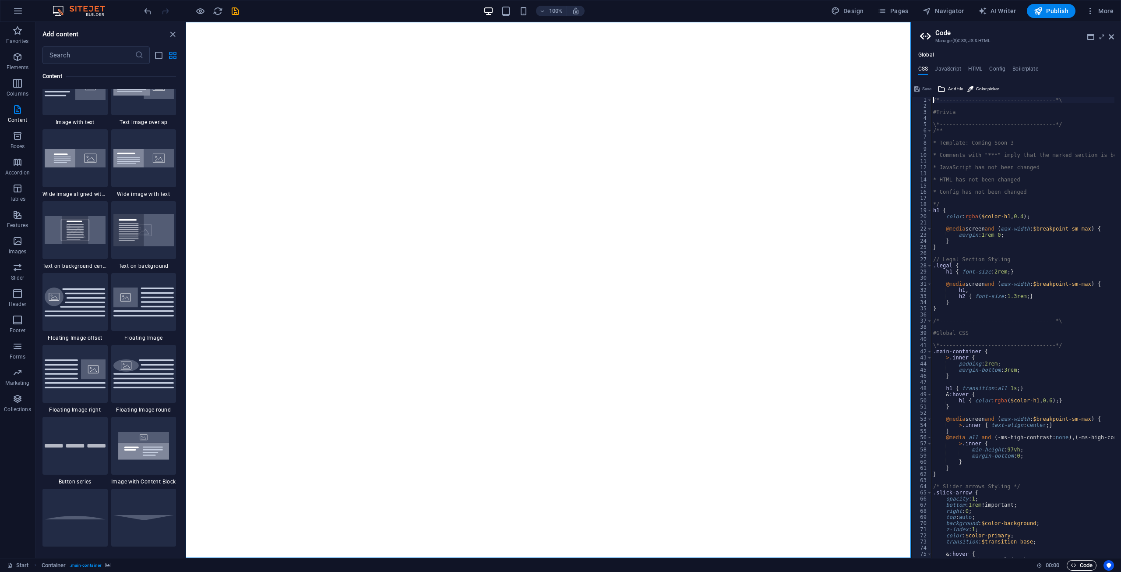
click at [1078, 562] on span "Code" at bounding box center [1082, 565] width 22 height 11
click at [1110, 39] on icon at bounding box center [1111, 36] width 5 height 7
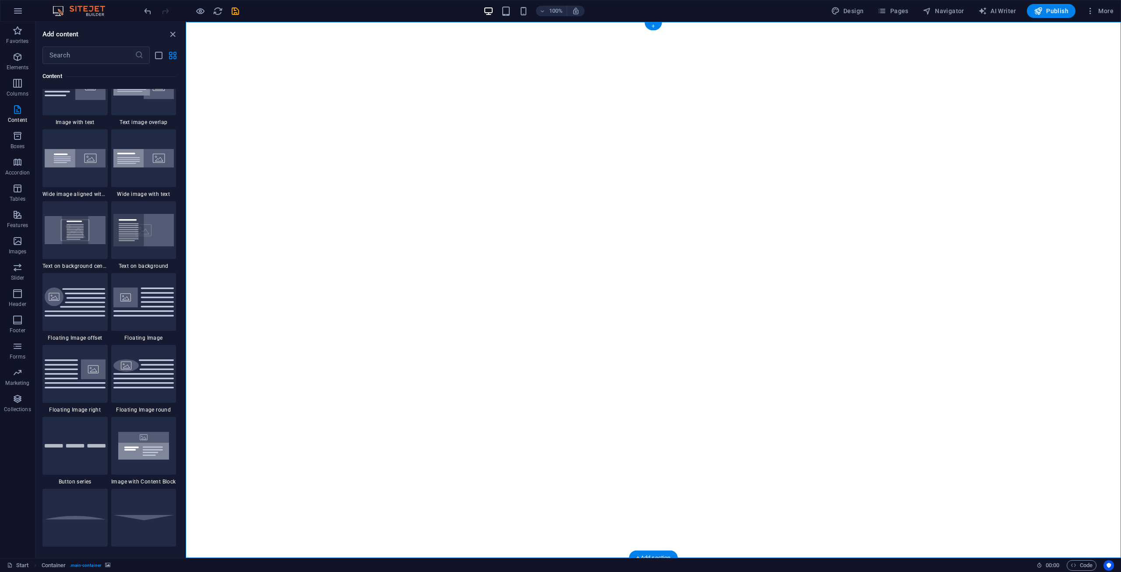
click at [647, 551] on div "+ Add section" at bounding box center [654, 557] width 49 height 15
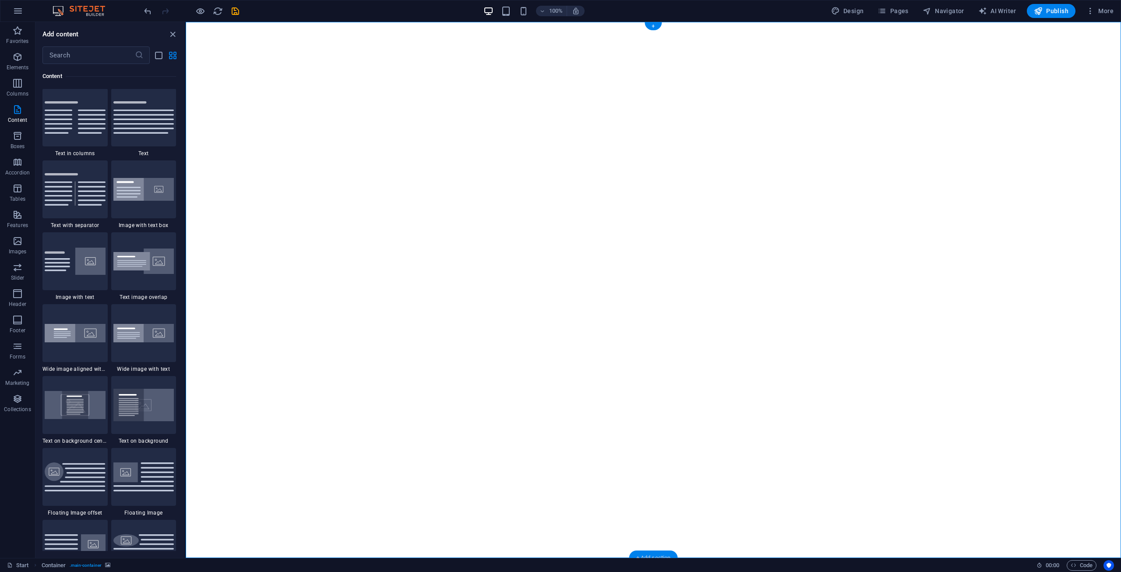
scroll to position [1533, 0]
click at [89, 202] on img at bounding box center [75, 189] width 61 height 32
select select "rem"
select select "px"
select select "preset-text-v2-separator"
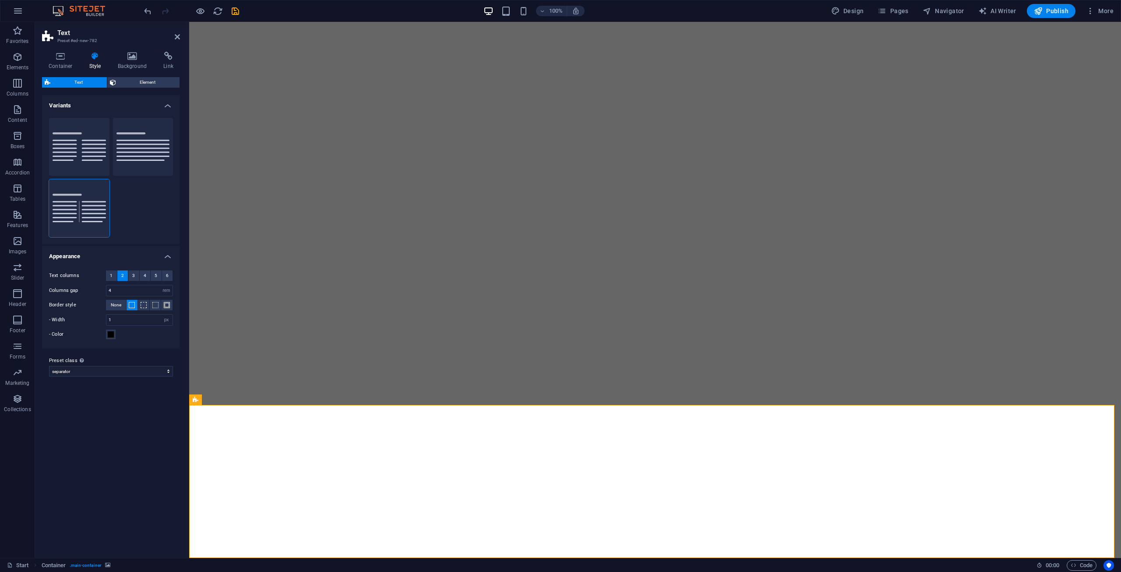
scroll to position [153, 0]
click at [69, 166] on span "Columns" at bounding box center [79, 170] width 60 height 11
click at [132, 153] on button "Default" at bounding box center [143, 147] width 60 height 58
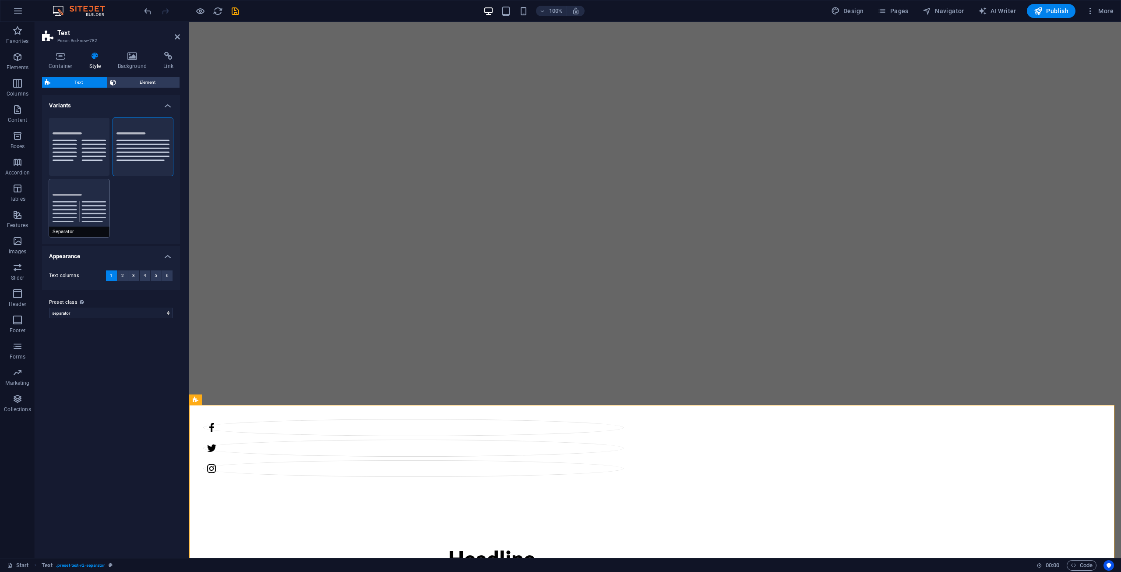
click at [60, 226] on button "Separator" at bounding box center [79, 208] width 60 height 58
click at [64, 154] on button "Columns" at bounding box center [79, 147] width 60 height 58
click at [138, 152] on button "Default" at bounding box center [143, 147] width 60 height 58
click at [85, 152] on button "Columns" at bounding box center [79, 147] width 60 height 58
type input "4"
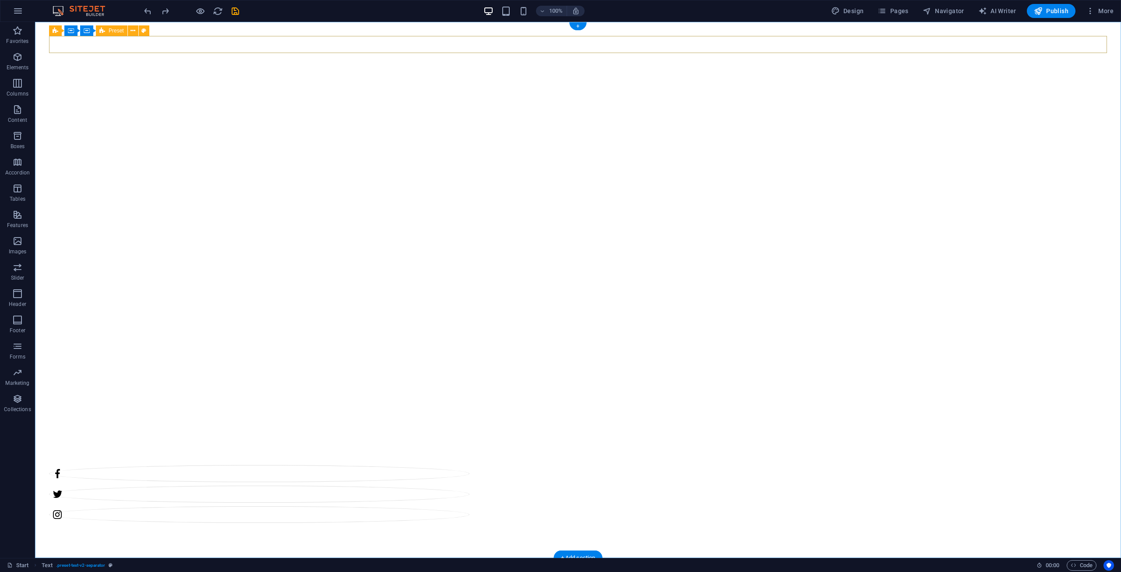
scroll to position [0, 0]
select select "vh"
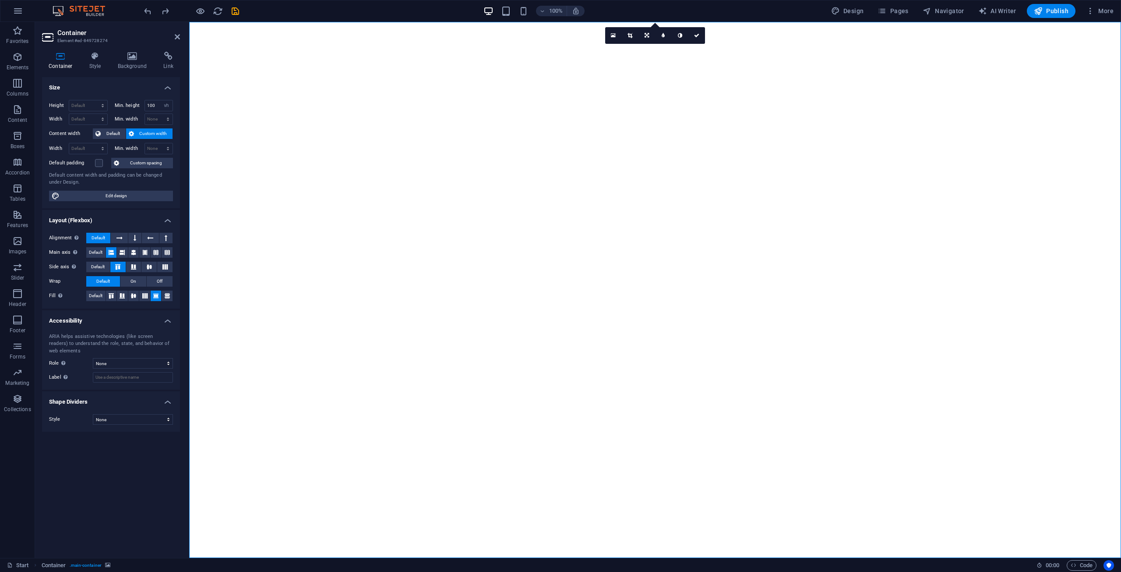
drag, startPoint x: 179, startPoint y: 35, endPoint x: 368, endPoint y: 247, distance: 283.6
click at [179, 35] on icon at bounding box center [177, 36] width 5 height 7
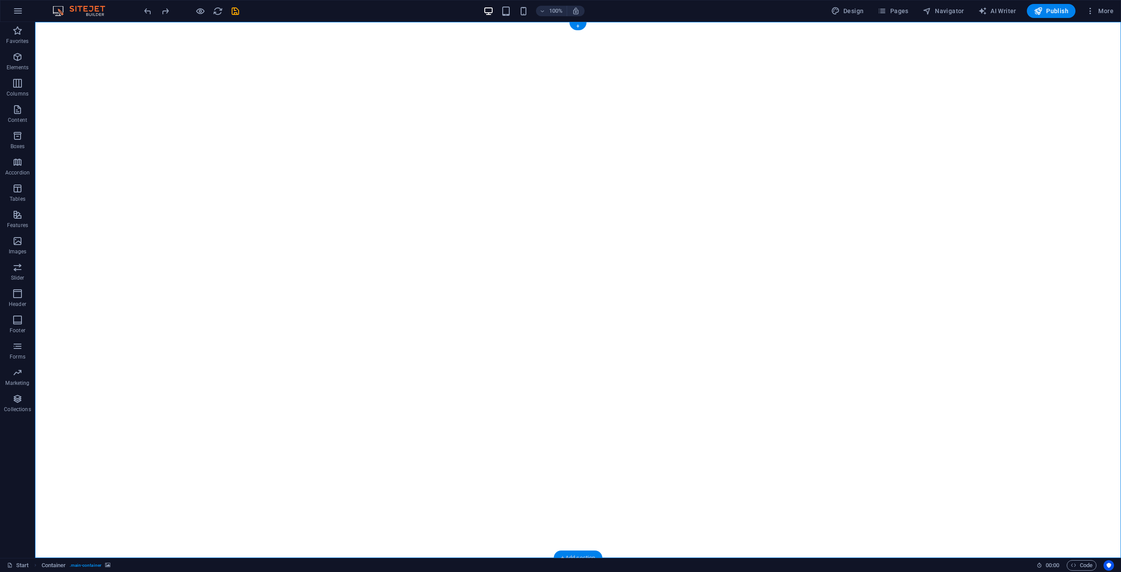
click at [578, 552] on div "+ Add section" at bounding box center [578, 557] width 49 height 15
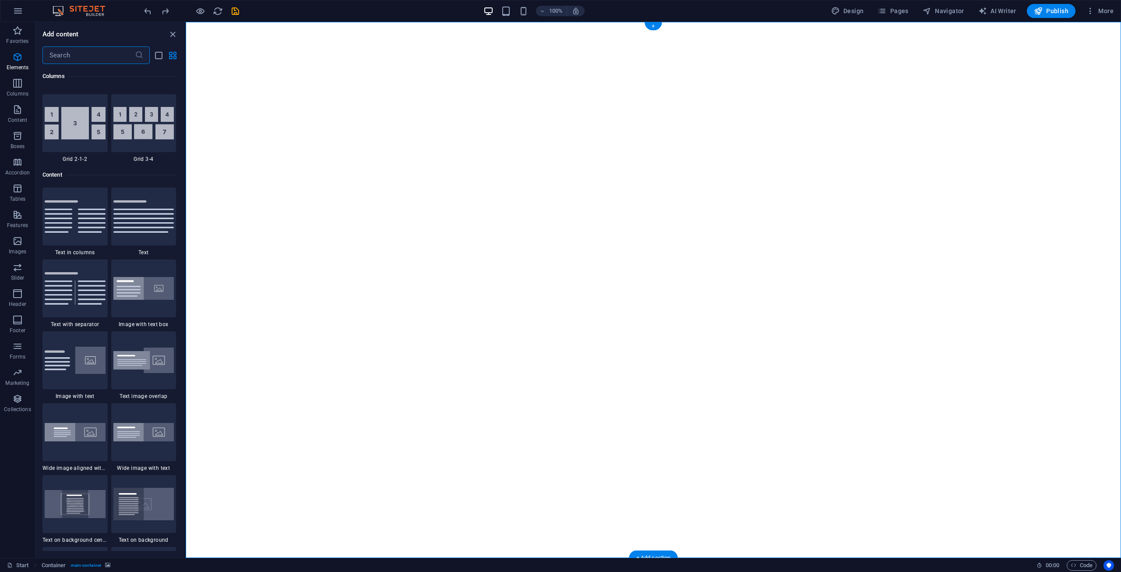
scroll to position [1533, 0]
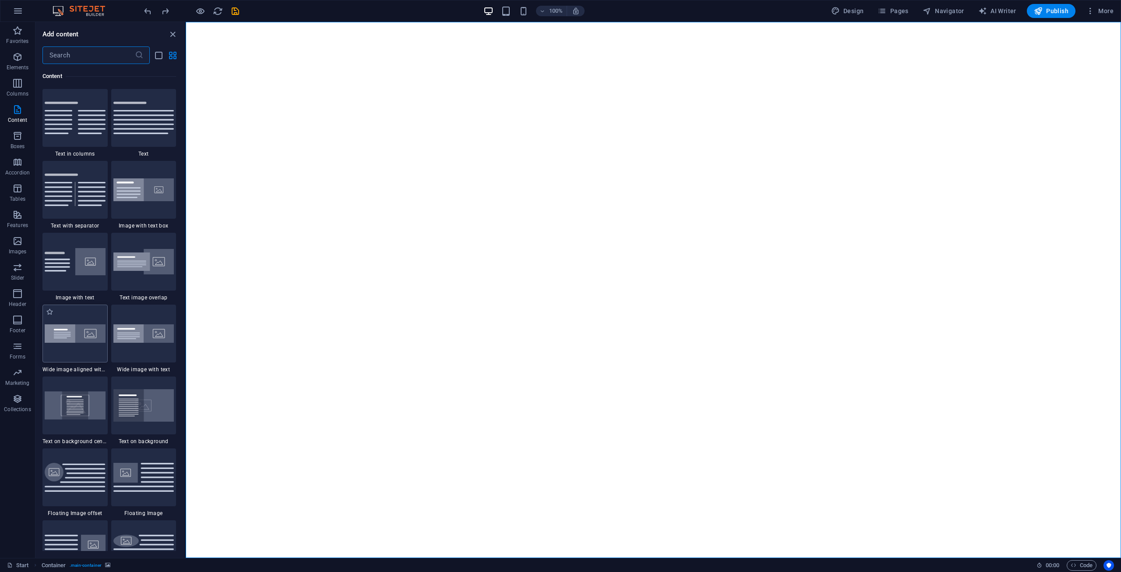
click at [79, 333] on img at bounding box center [75, 333] width 61 height 18
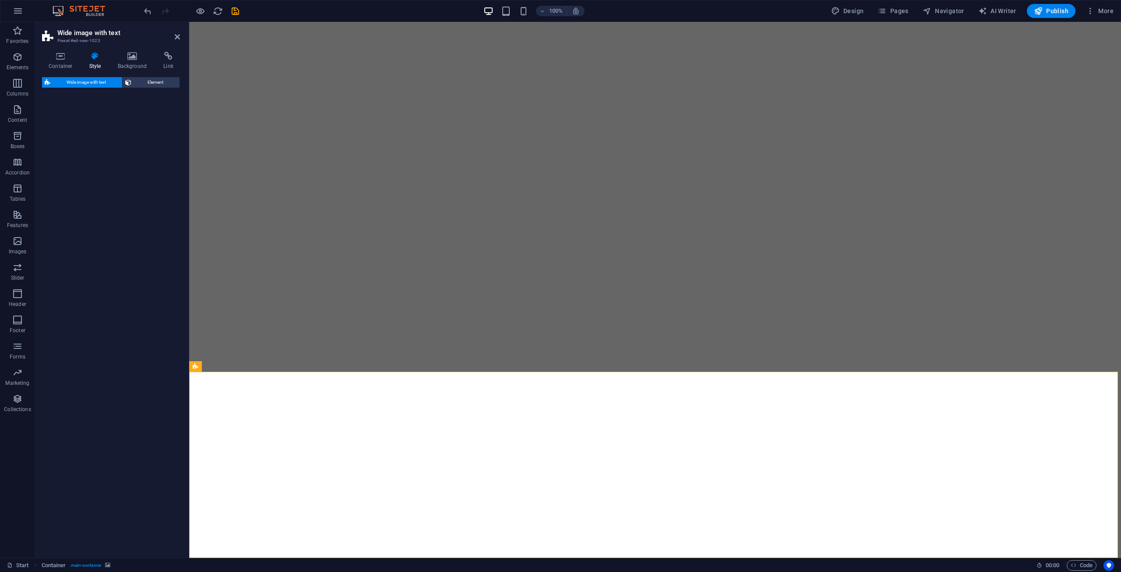
select select "%"
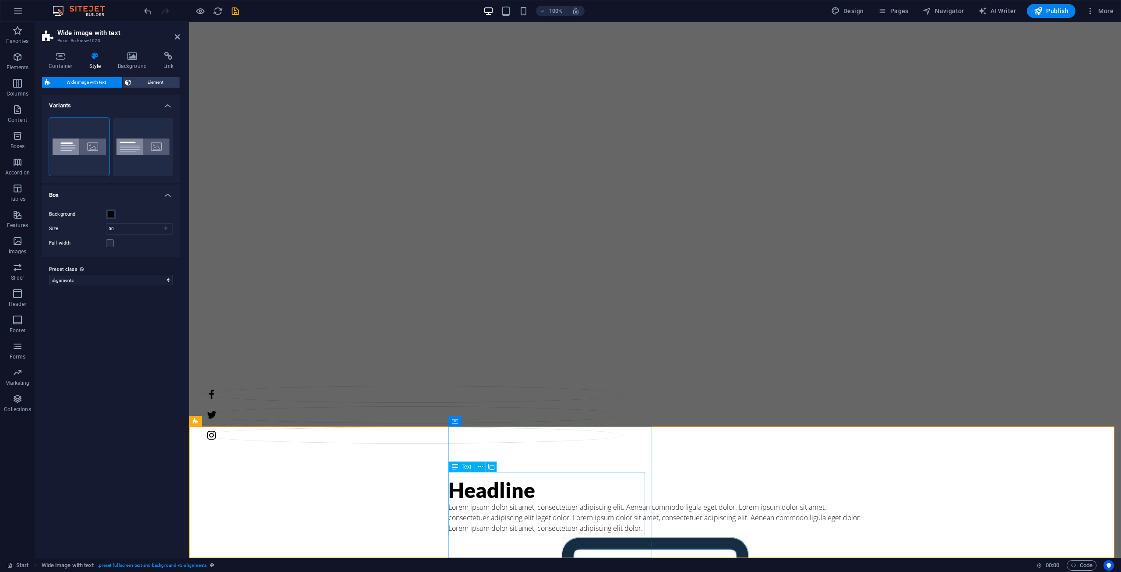
scroll to position [131, 0]
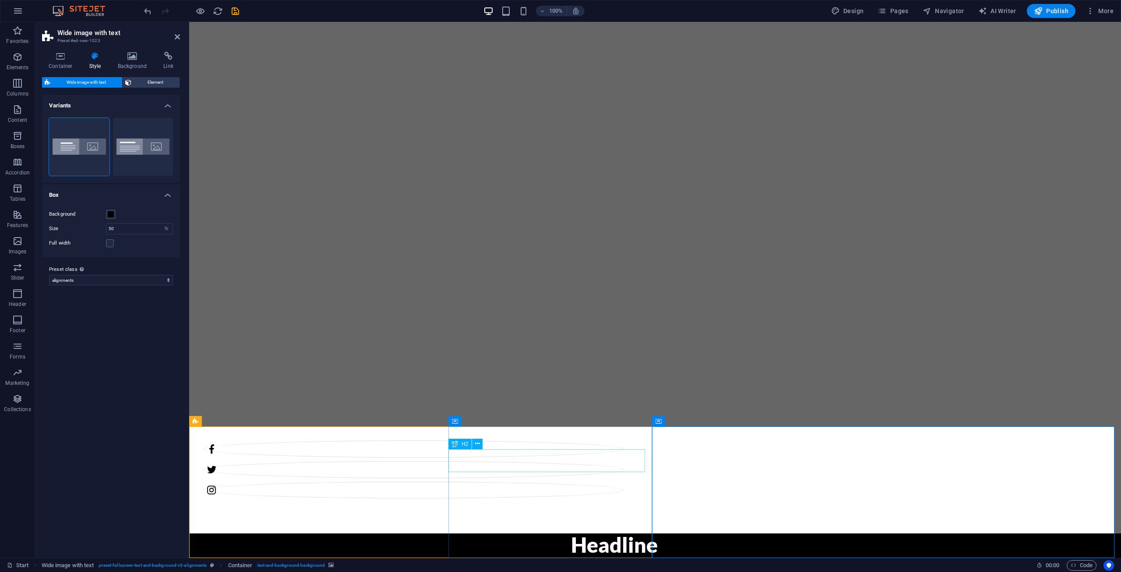
click at [571, 533] on div "Headline" at bounding box center [781, 544] width 421 height 23
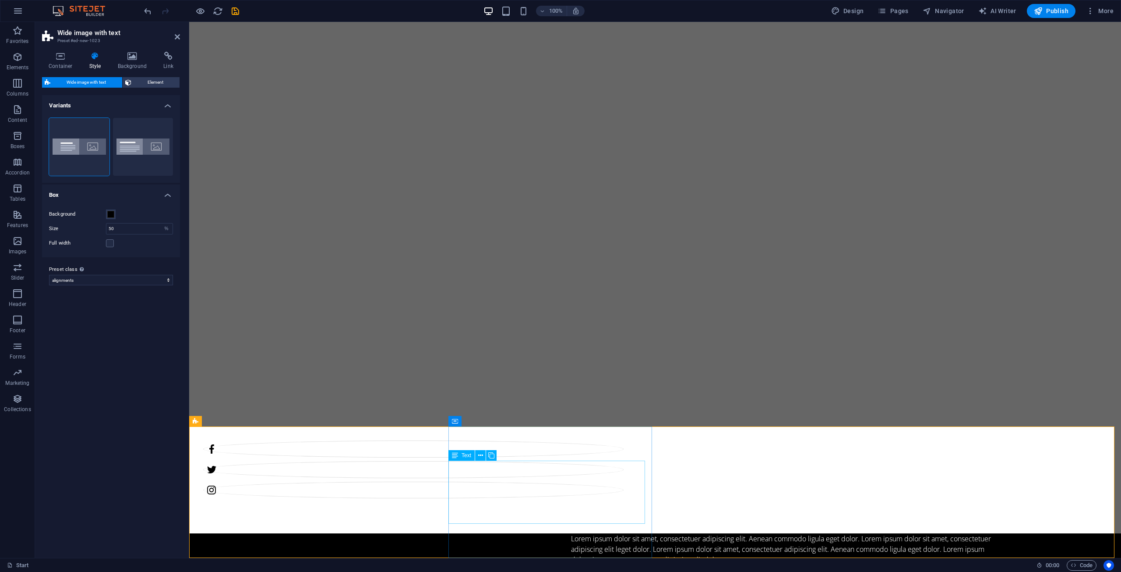
click at [571, 533] on div "Lorem ipsum dolor sit amet, consectetuer adipiscing elit. Aenean commodo ligula…" at bounding box center [781, 549] width 421 height 32
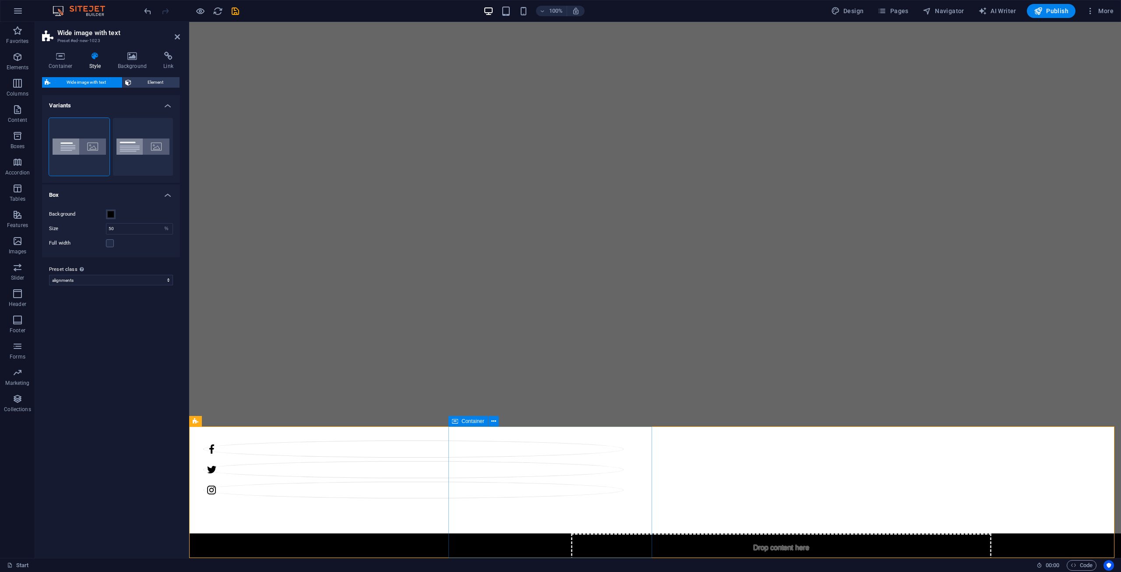
click at [571, 533] on div "Drop content here or Add elements Paste clipboard" at bounding box center [781, 564] width 421 height 62
click at [621, 533] on div "Drop content here or Add elements Paste clipboard" at bounding box center [781, 564] width 421 height 62
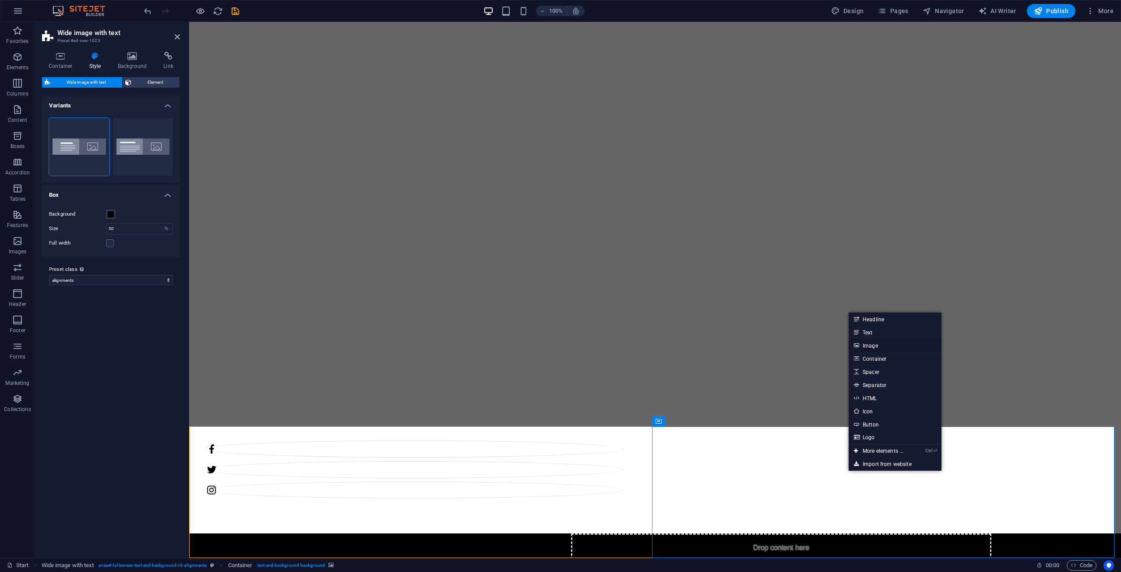
click at [879, 343] on link "Image" at bounding box center [895, 345] width 93 height 13
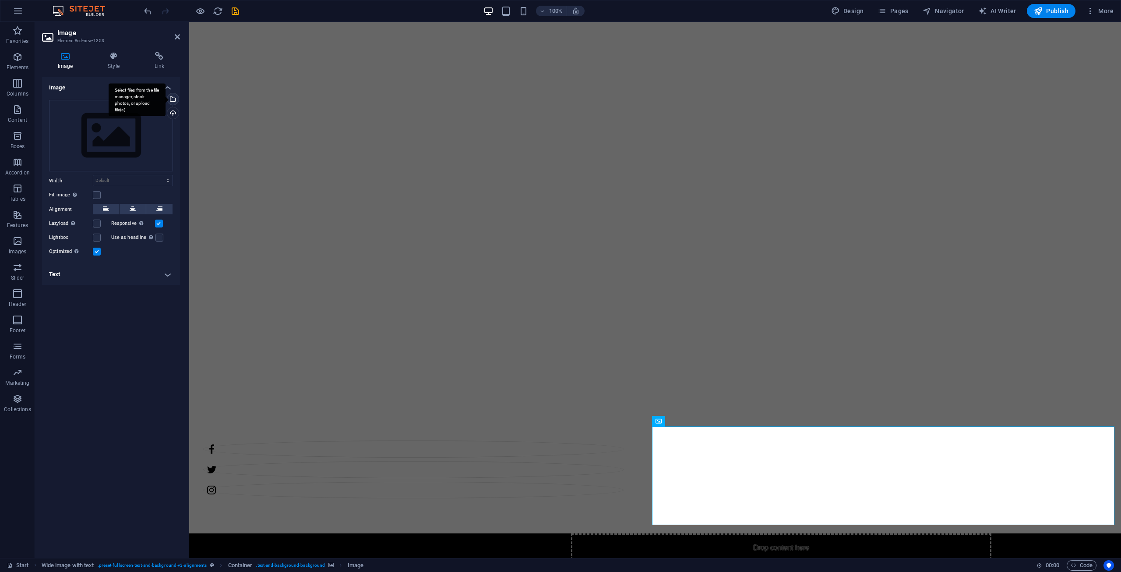
click at [170, 96] on div "Select files from the file manager, stock photos, or upload file(s)" at bounding box center [172, 99] width 13 height 13
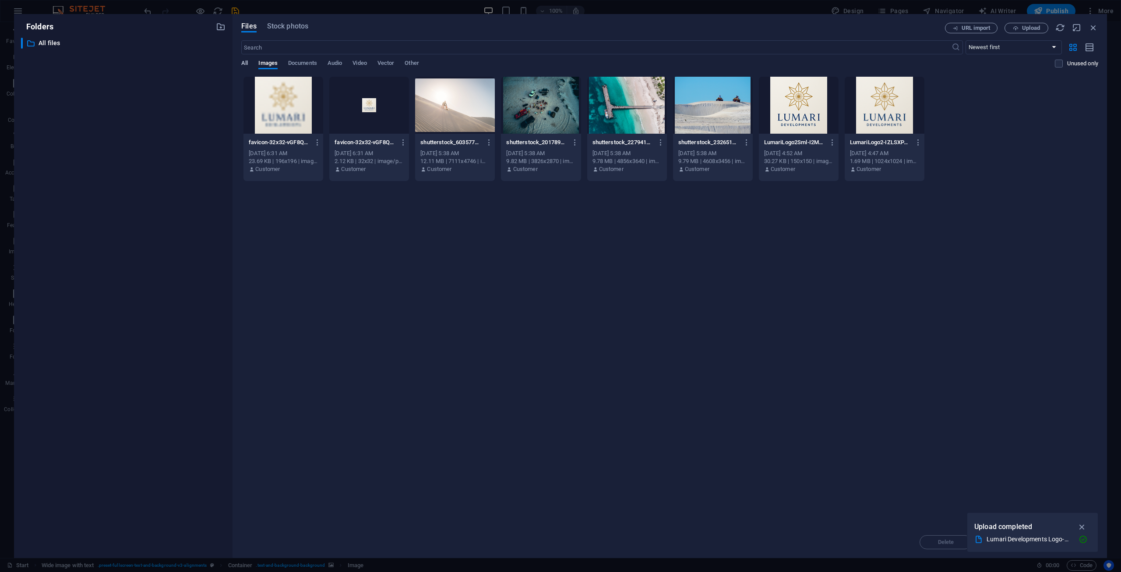
click at [247, 62] on span "All" at bounding box center [244, 64] width 7 height 12
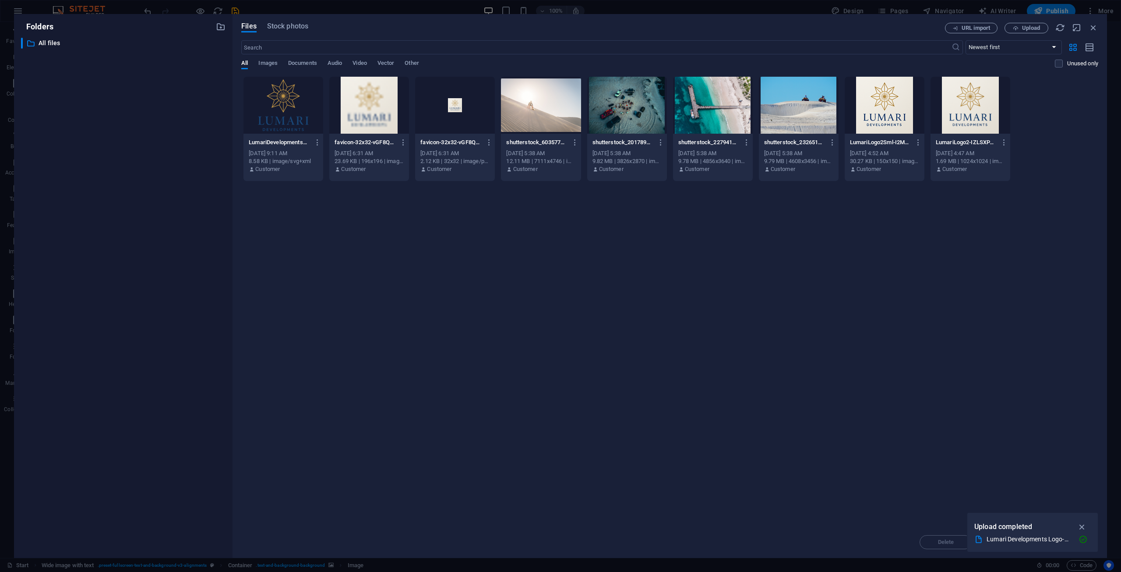
click at [269, 91] on div at bounding box center [284, 105] width 80 height 57
click at [269, 91] on div "1" at bounding box center [284, 105] width 80 height 57
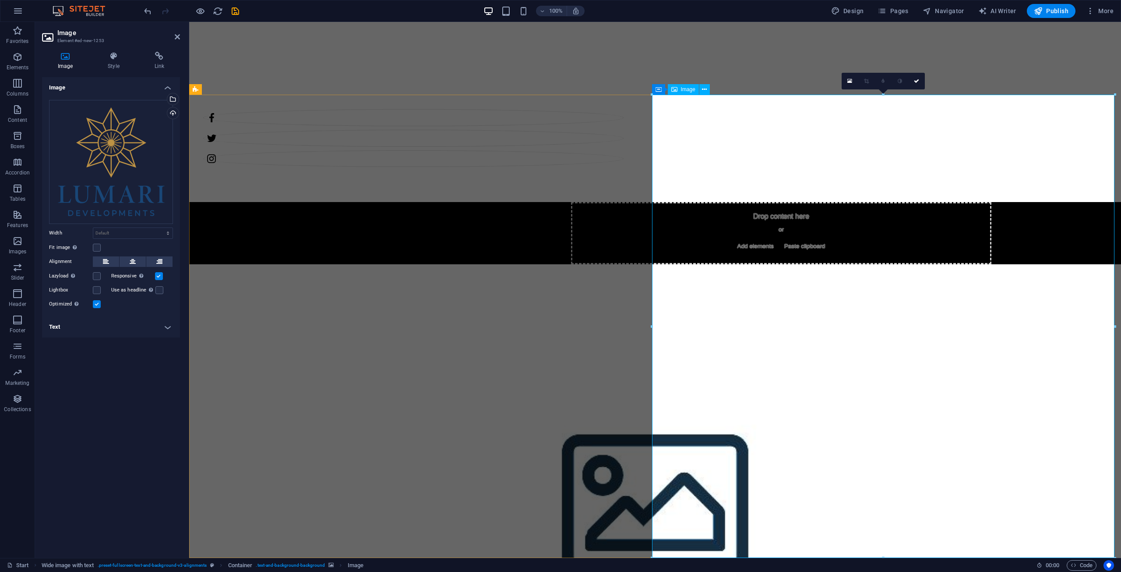
scroll to position [463, 0]
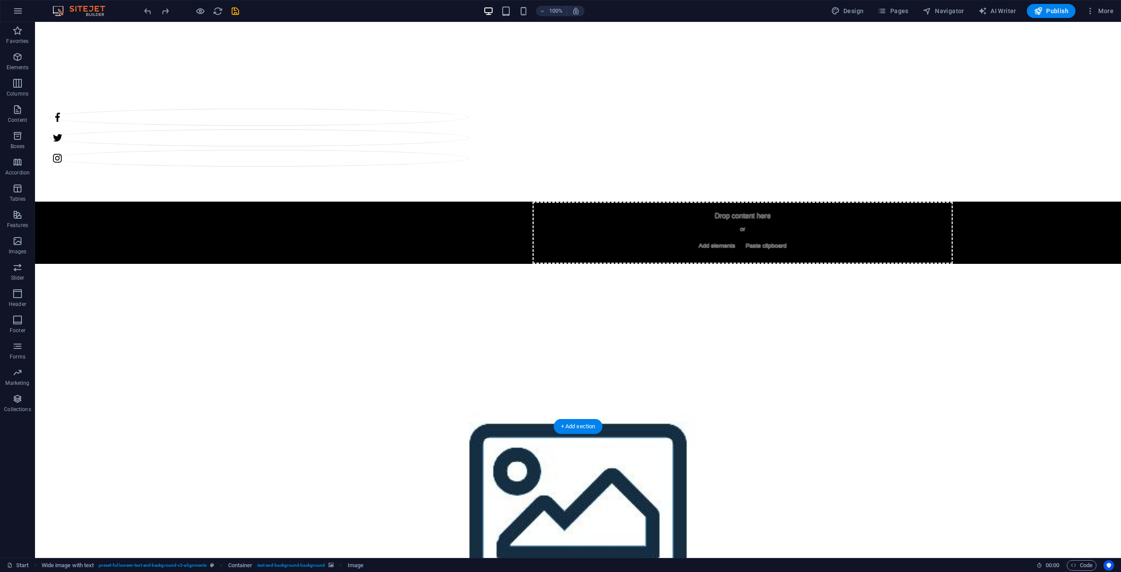
scroll to position [131, 0]
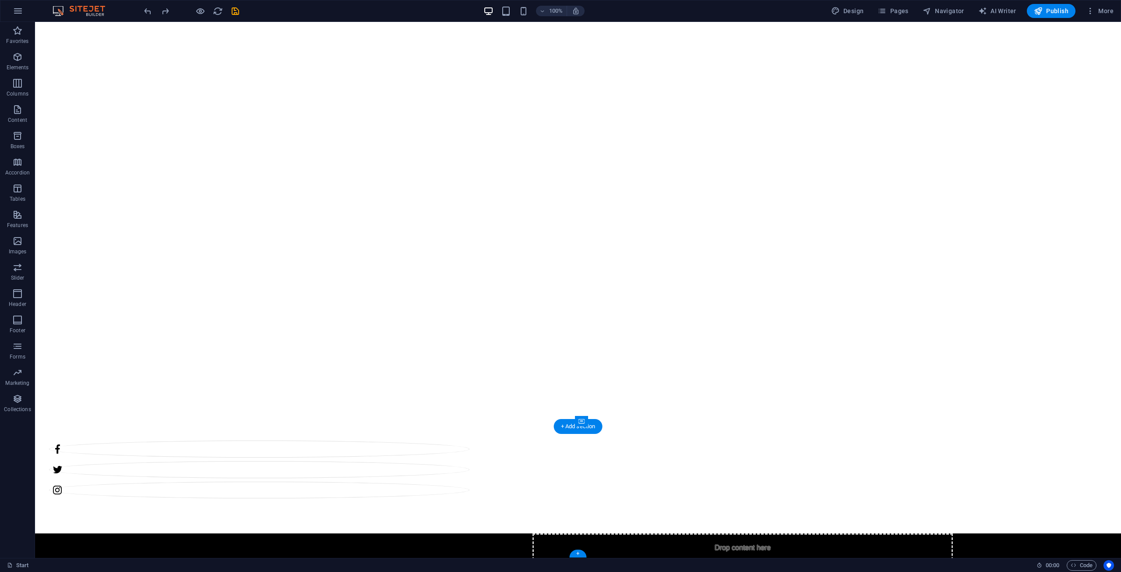
select select "px"
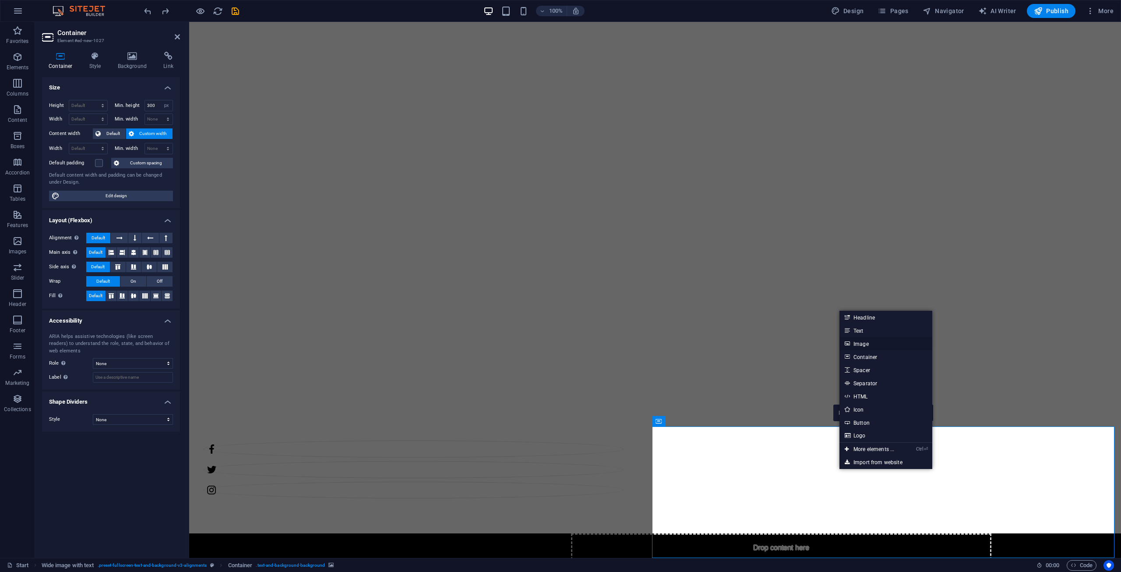
click at [872, 347] on link "Image" at bounding box center [886, 343] width 93 height 13
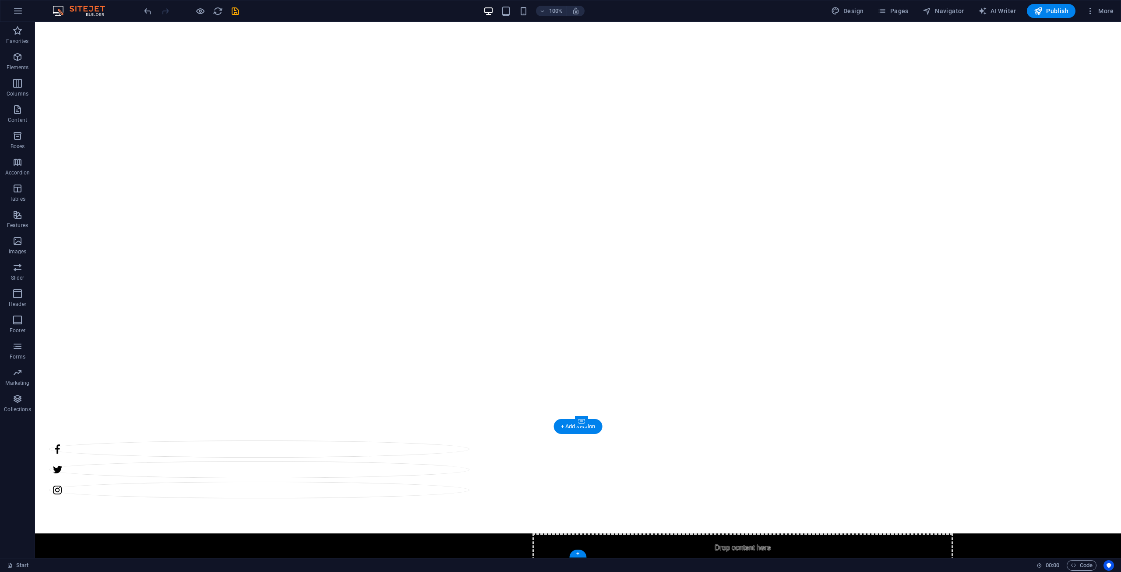
drag, startPoint x: 821, startPoint y: 498, endPoint x: 667, endPoint y: 499, distance: 153.8
select select "px"
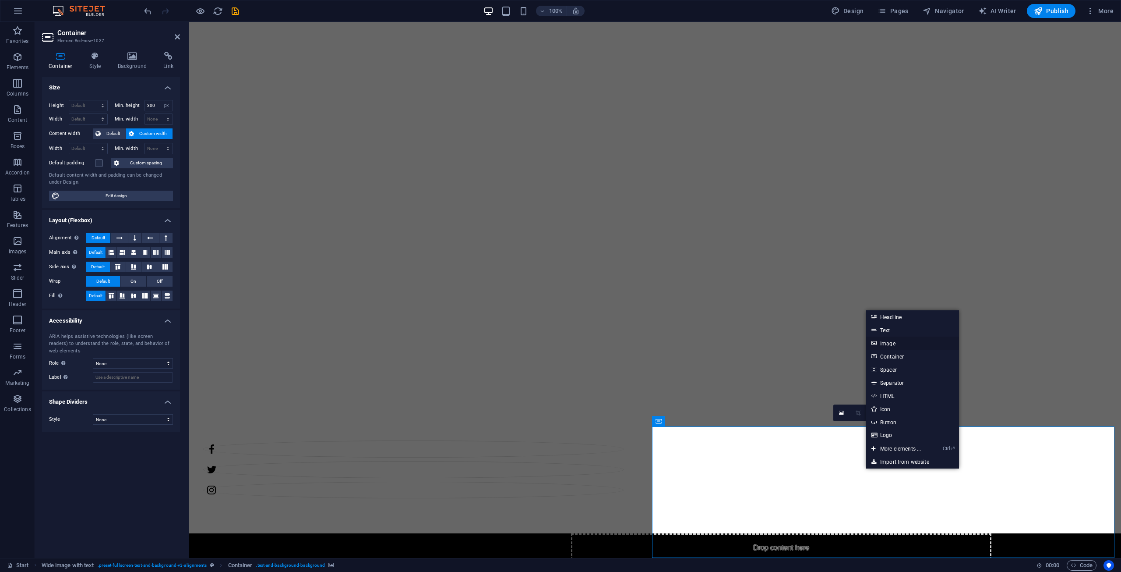
click at [884, 340] on link "Image" at bounding box center [913, 342] width 93 height 13
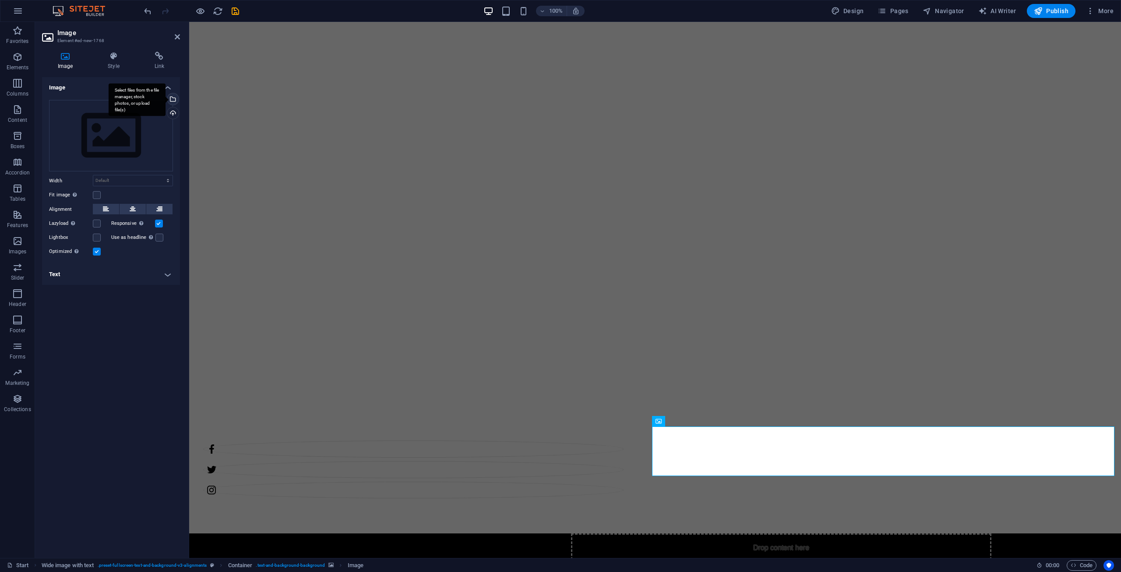
click at [173, 96] on div "Select files from the file manager, stock photos, or upload file(s)" at bounding box center [172, 99] width 13 height 13
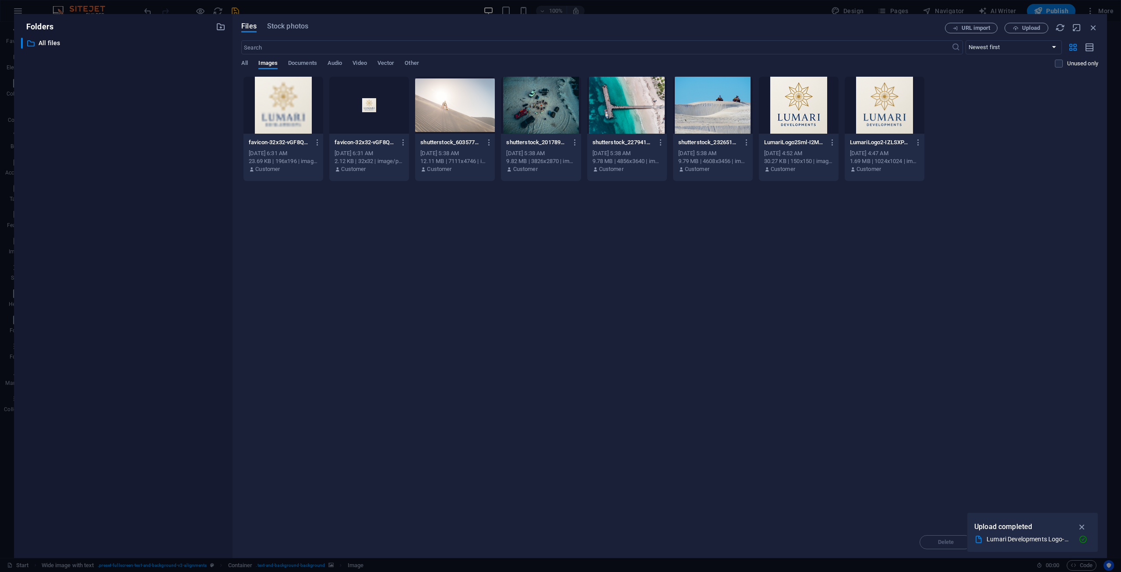
click at [256, 61] on div "All Images Documents Audio Video Vector Other" at bounding box center [648, 68] width 814 height 17
click at [253, 62] on div "All Images Documents Audio Video Vector Other" at bounding box center [648, 68] width 814 height 17
click at [234, 65] on div "Files Stock photos URL import Upload ​ Newest first Oldest first Name (A-Z) Nam…" at bounding box center [670, 286] width 875 height 544
click at [244, 64] on span "All" at bounding box center [244, 64] width 7 height 12
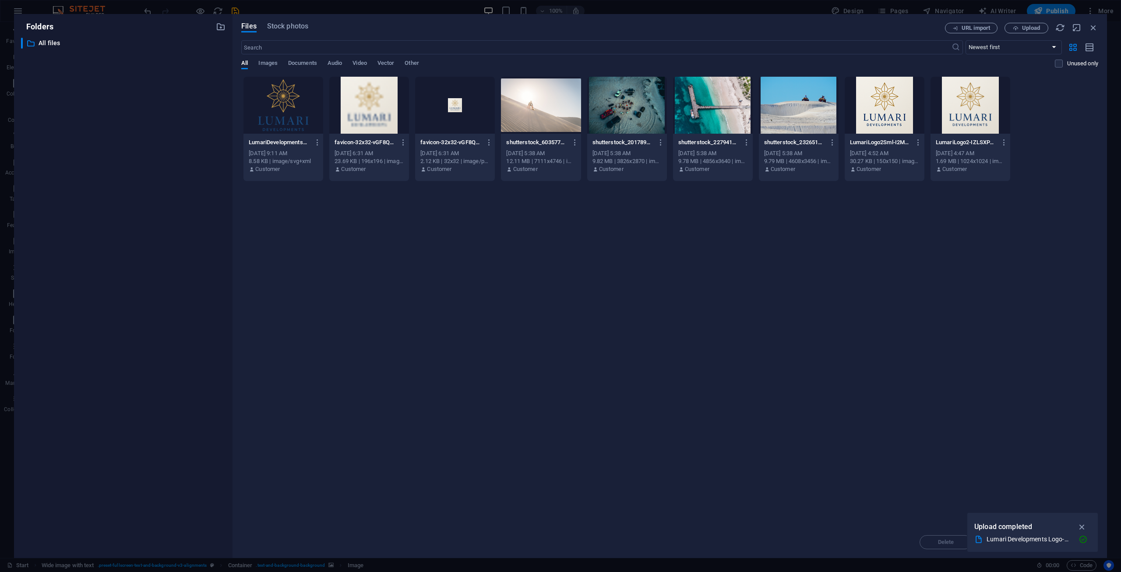
click at [294, 100] on div at bounding box center [284, 105] width 80 height 57
click at [294, 100] on div "1" at bounding box center [284, 105] width 80 height 57
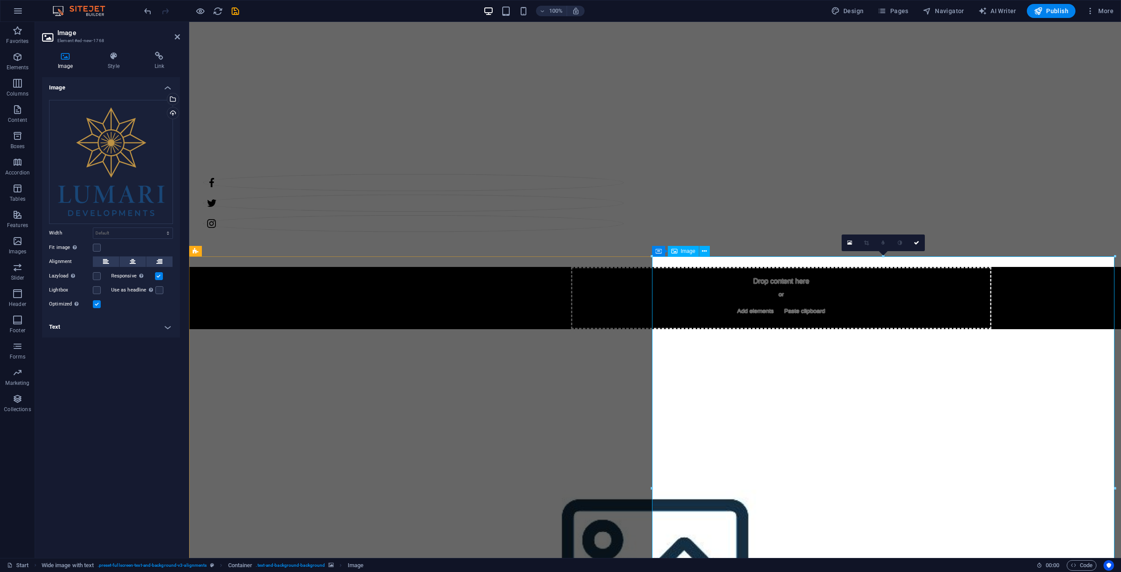
scroll to position [463, 0]
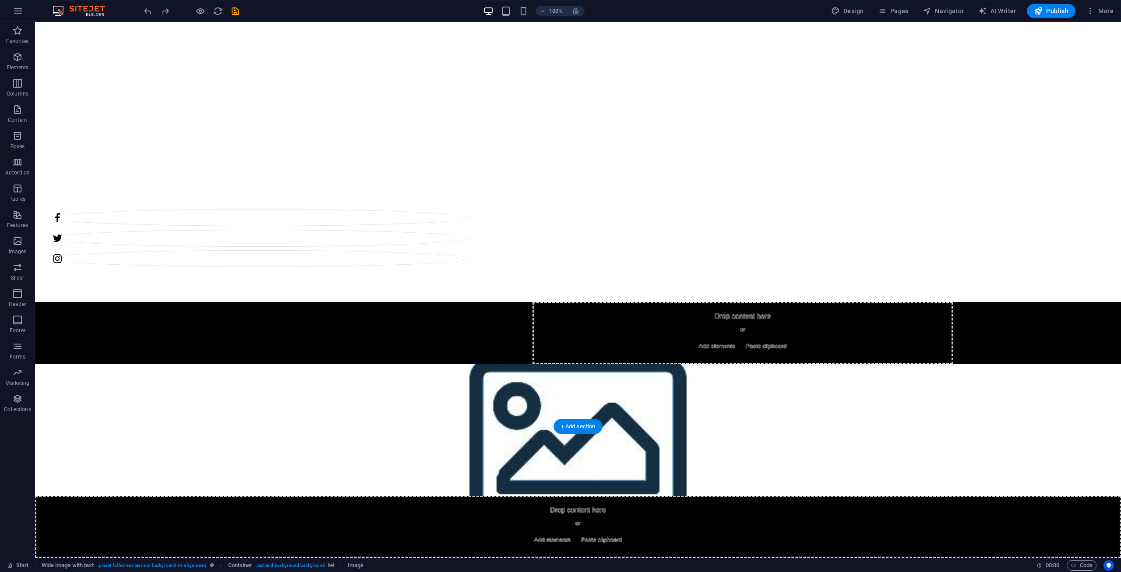
scroll to position [131, 0]
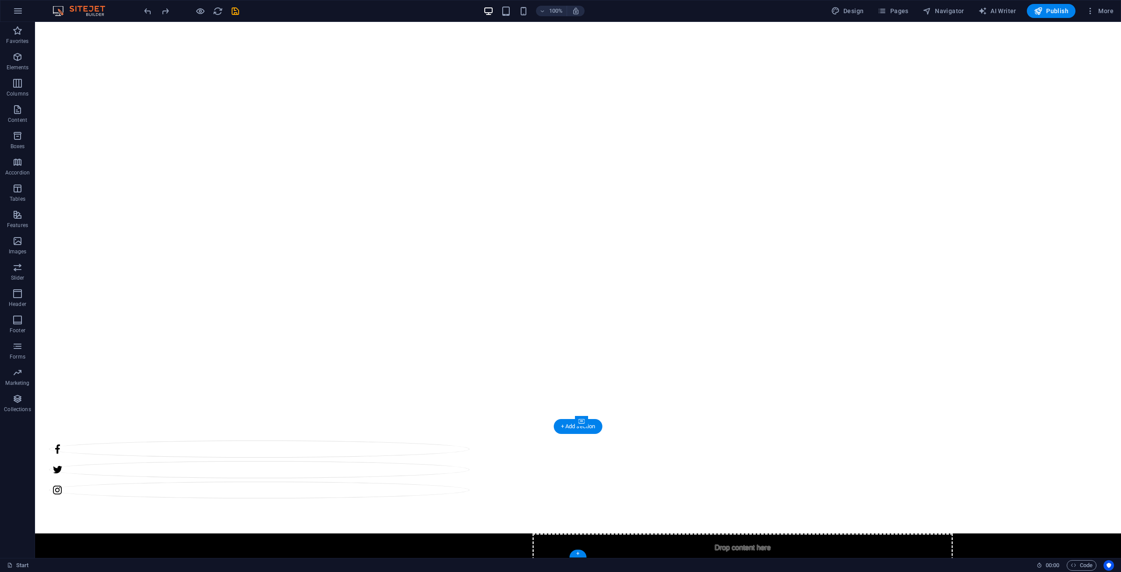
select select "px"
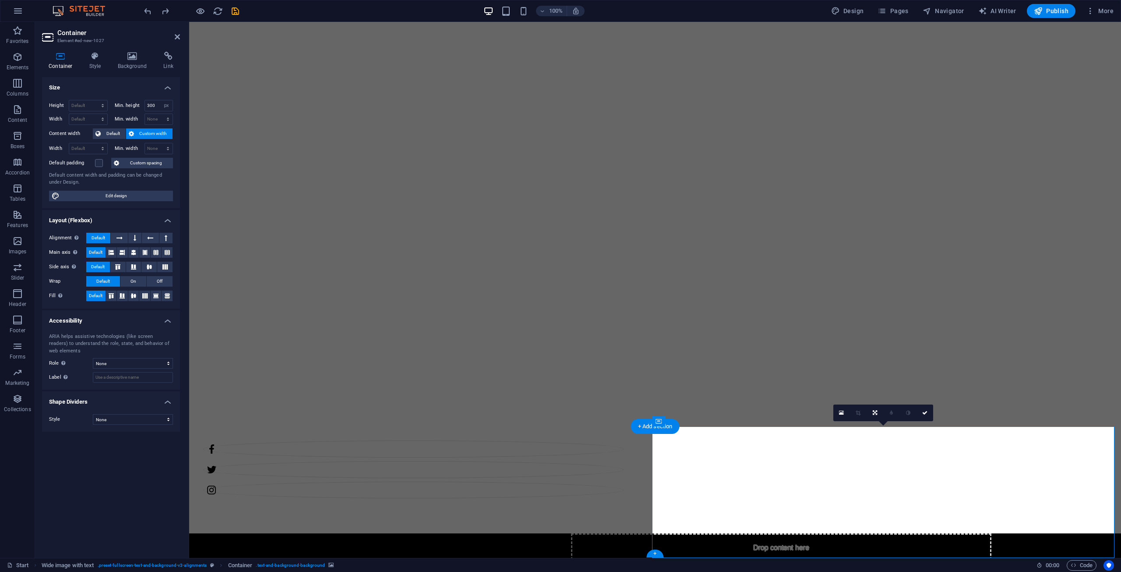
click at [81, 58] on h4 "Container" at bounding box center [62, 61] width 41 height 18
click at [86, 57] on icon at bounding box center [95, 56] width 25 height 9
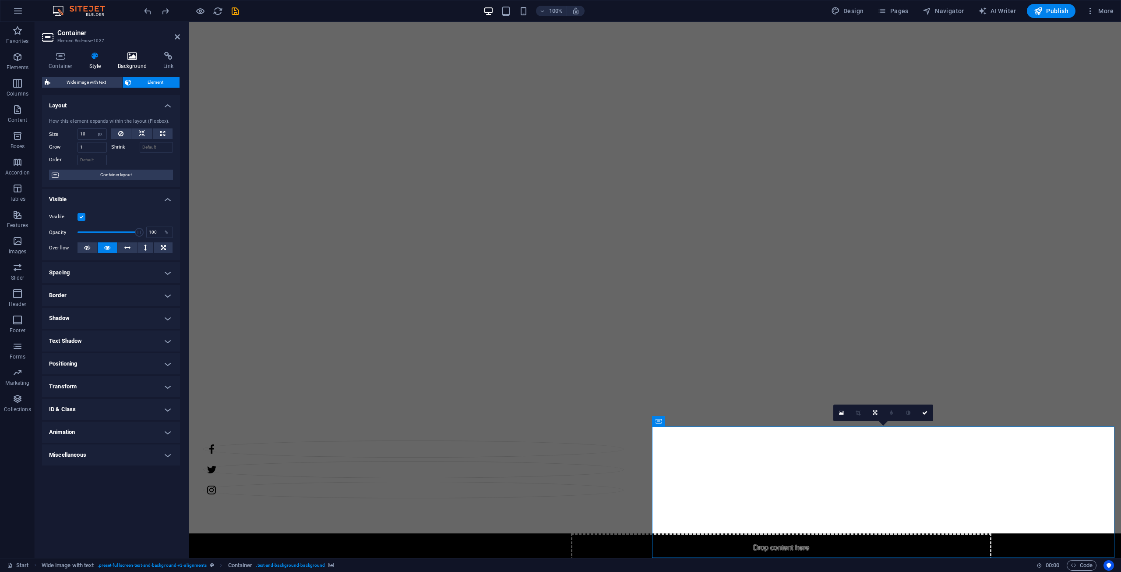
click at [136, 57] on icon at bounding box center [132, 56] width 42 height 9
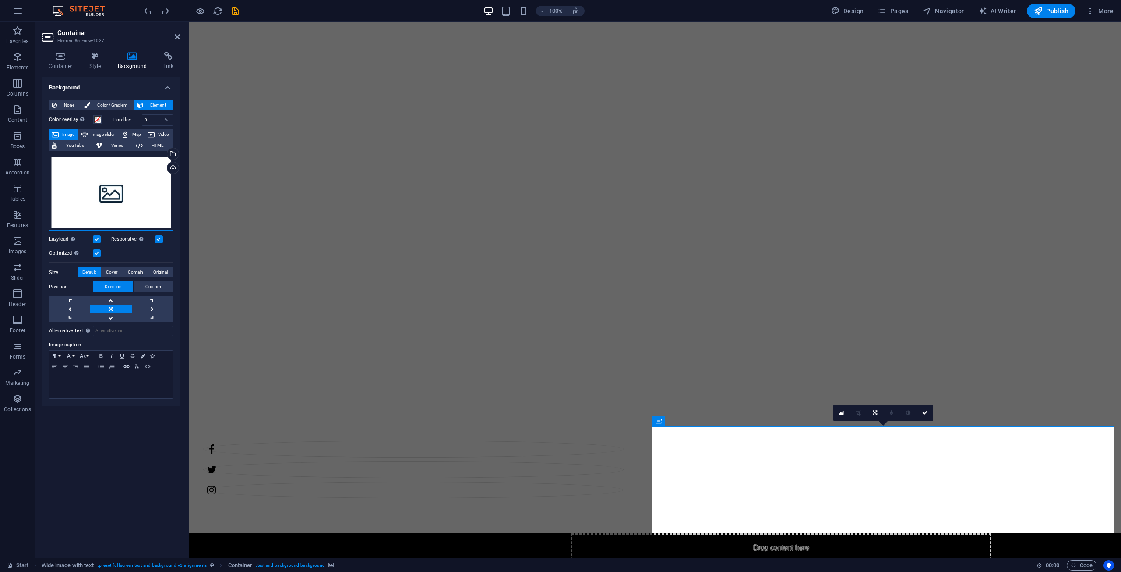
click at [121, 175] on div "Drag files here, click to choose files or select files from Files or our free s…" at bounding box center [111, 193] width 124 height 76
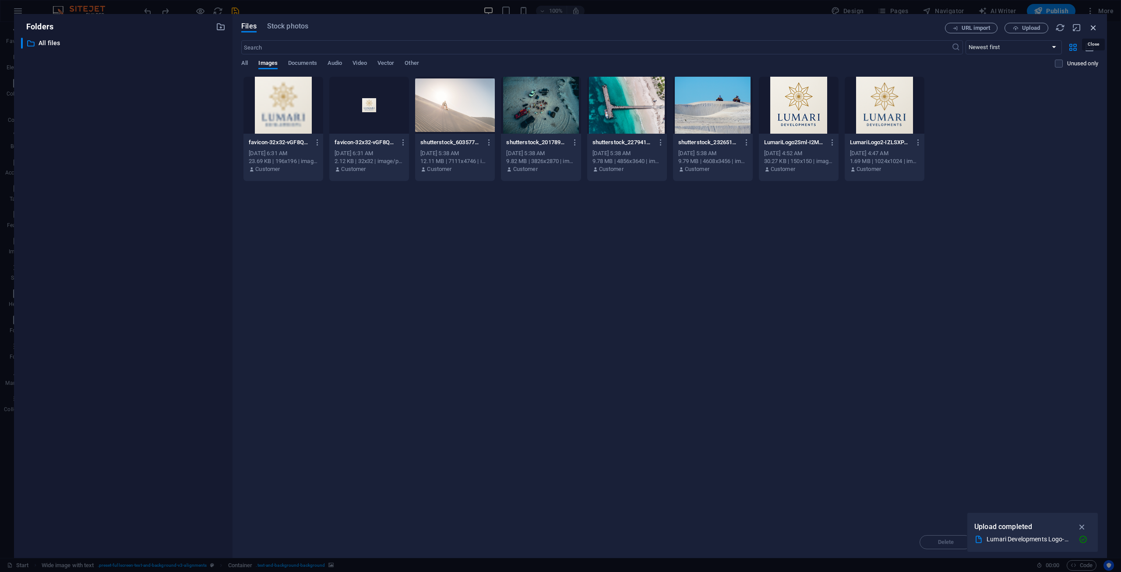
drag, startPoint x: 1093, startPoint y: 27, endPoint x: 785, endPoint y: 20, distance: 308.5
click at [1093, 27] on icon "button" at bounding box center [1094, 28] width 10 height 10
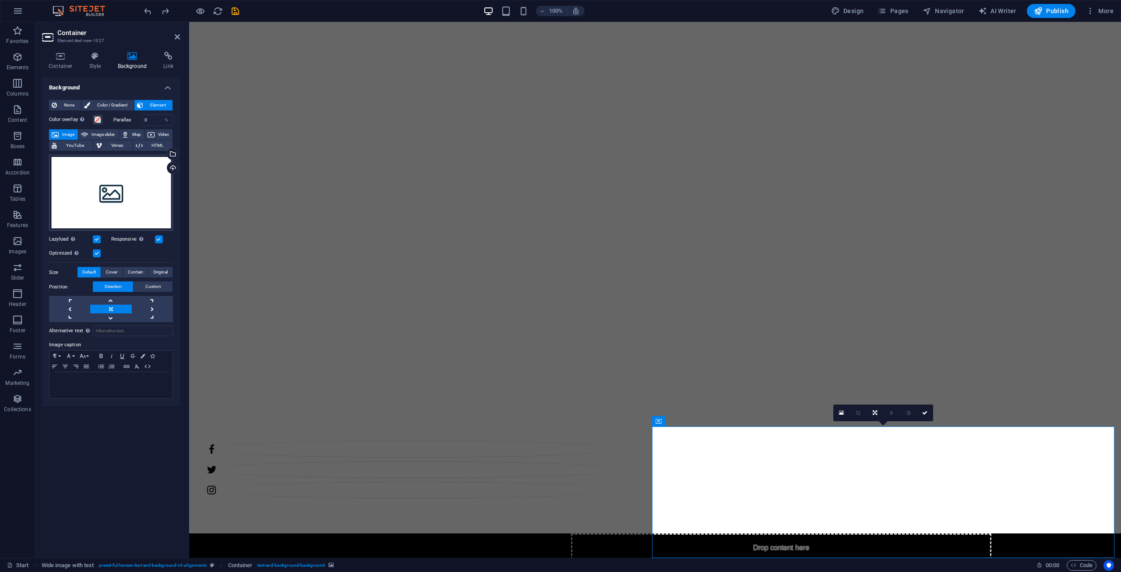
scroll to position [62, 0]
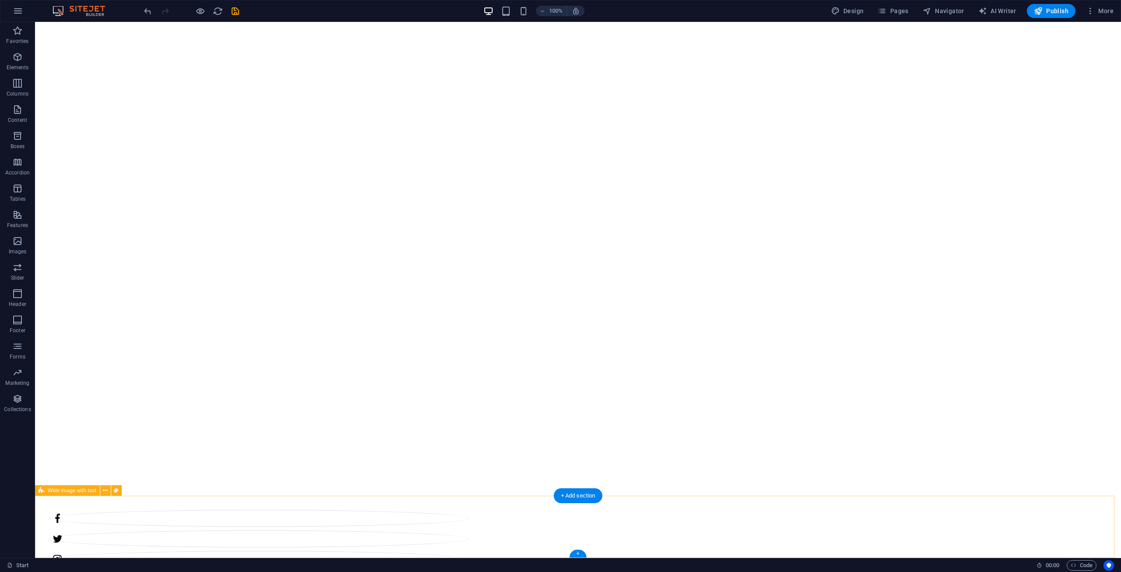
drag, startPoint x: 769, startPoint y: 528, endPoint x: 615, endPoint y: 528, distance: 153.8
select select "%"
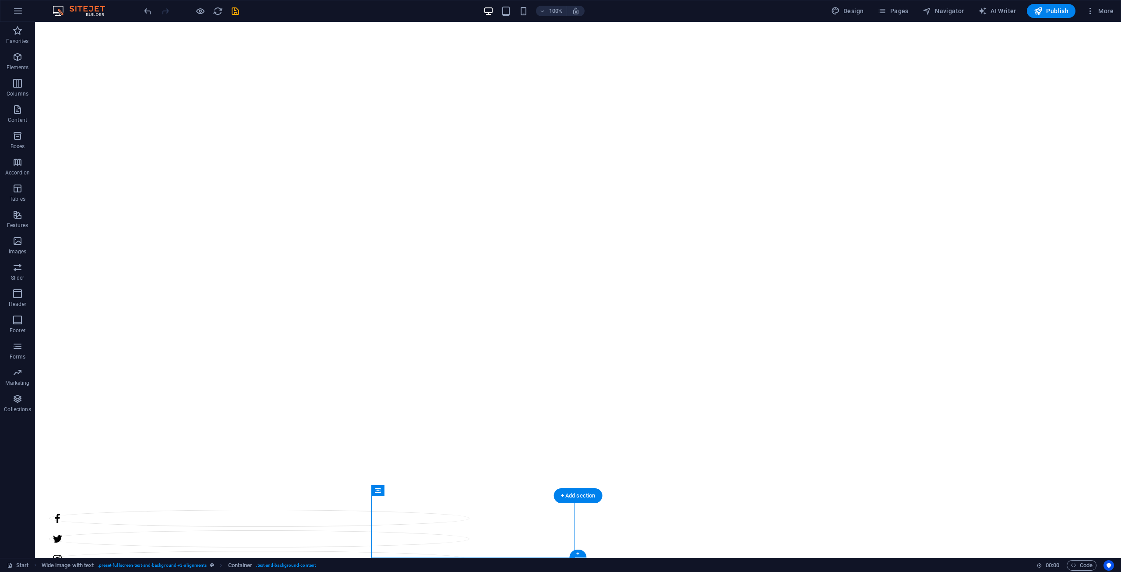
drag, startPoint x: 447, startPoint y: 516, endPoint x: 677, endPoint y: 521, distance: 229.6
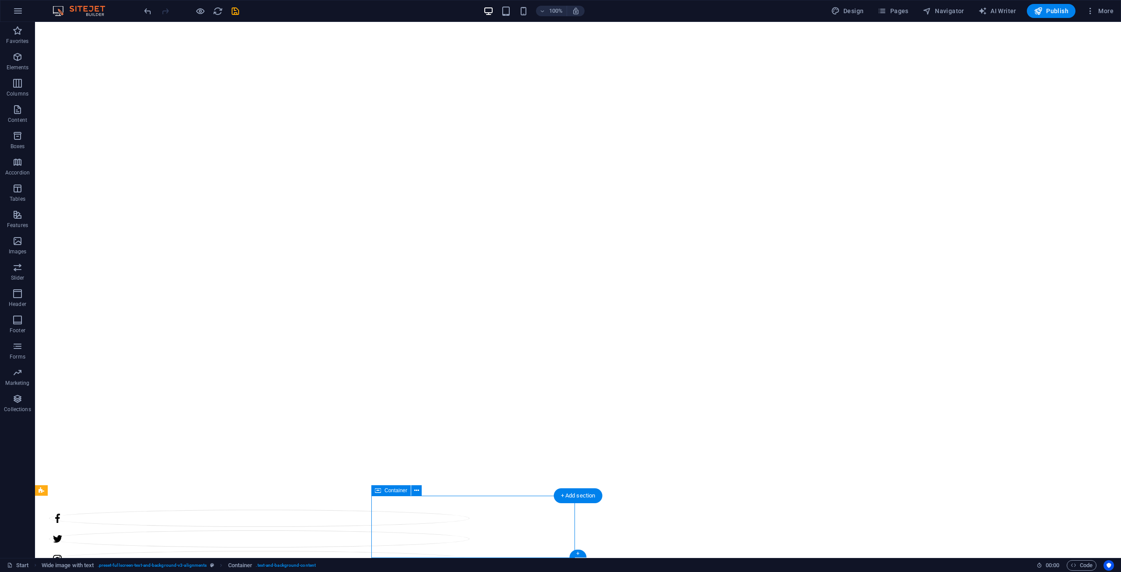
drag, startPoint x: 545, startPoint y: 510, endPoint x: 392, endPoint y: 511, distance: 153.3
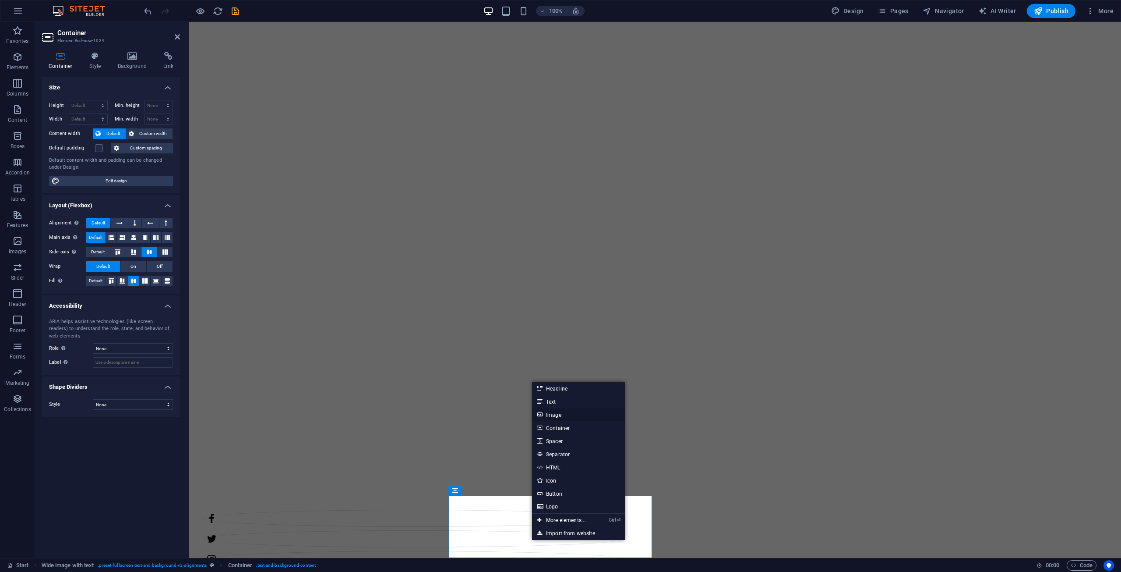
click at [579, 416] on link "Image" at bounding box center [578, 414] width 93 height 13
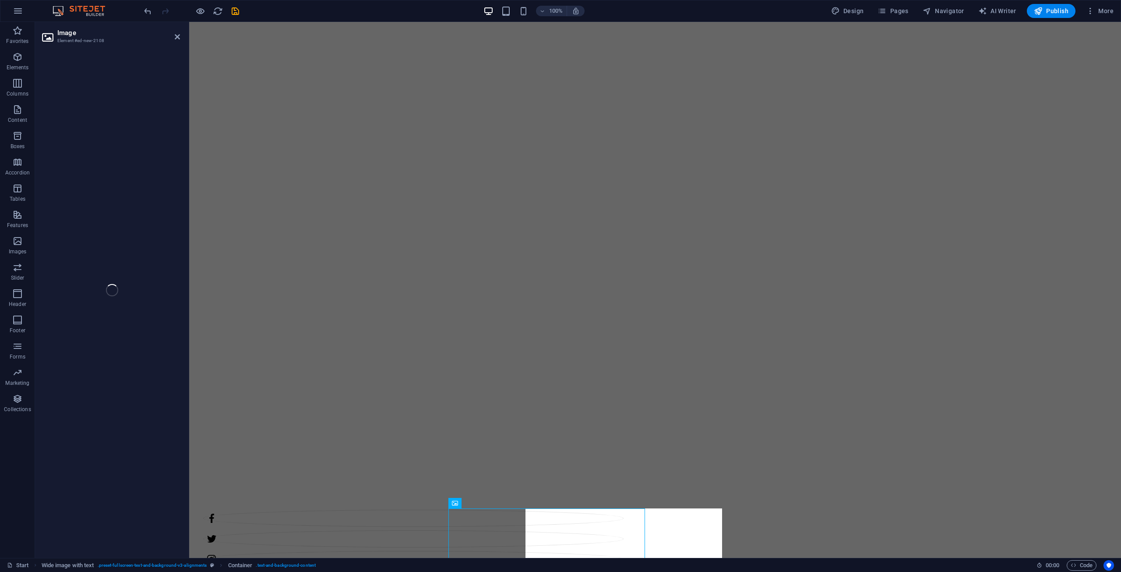
scroll to position [50, 0]
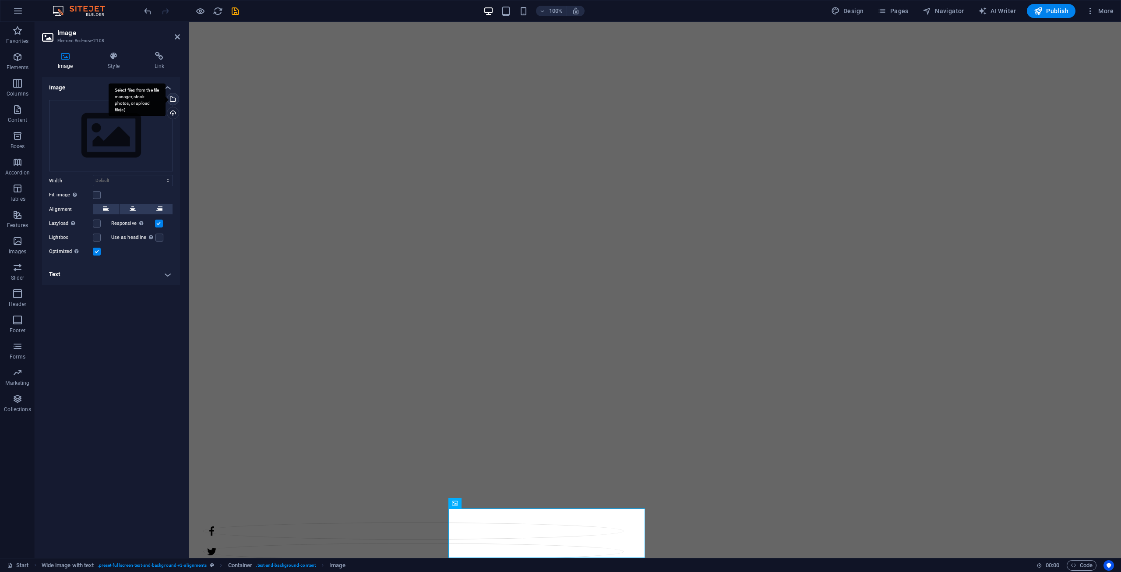
click at [166, 97] on div "Select files from the file manager, stock photos, or upload file(s)" at bounding box center [137, 99] width 57 height 33
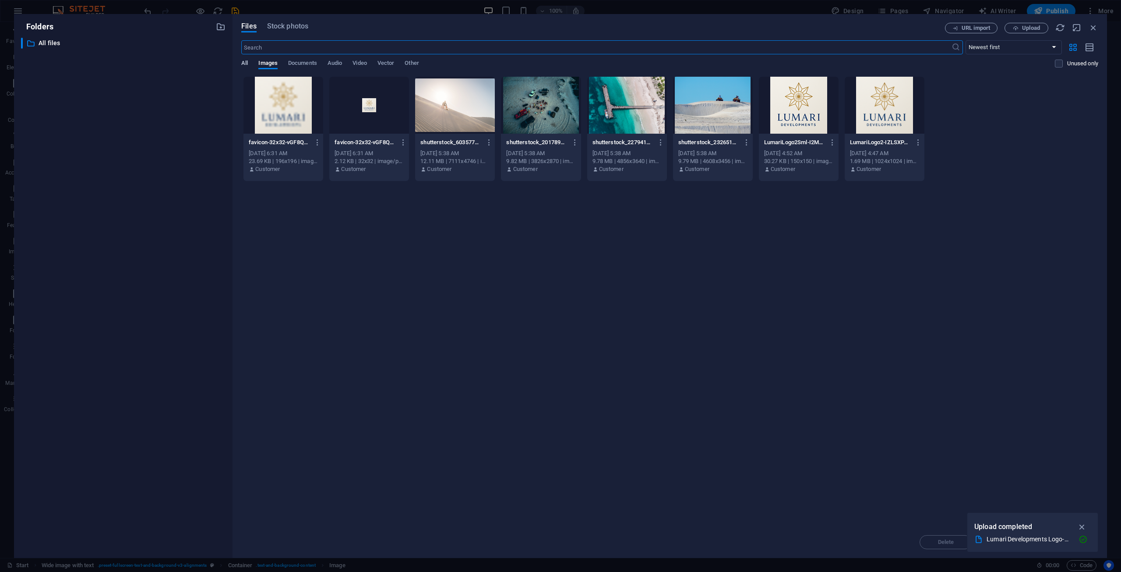
click at [246, 61] on span "All" at bounding box center [244, 64] width 7 height 12
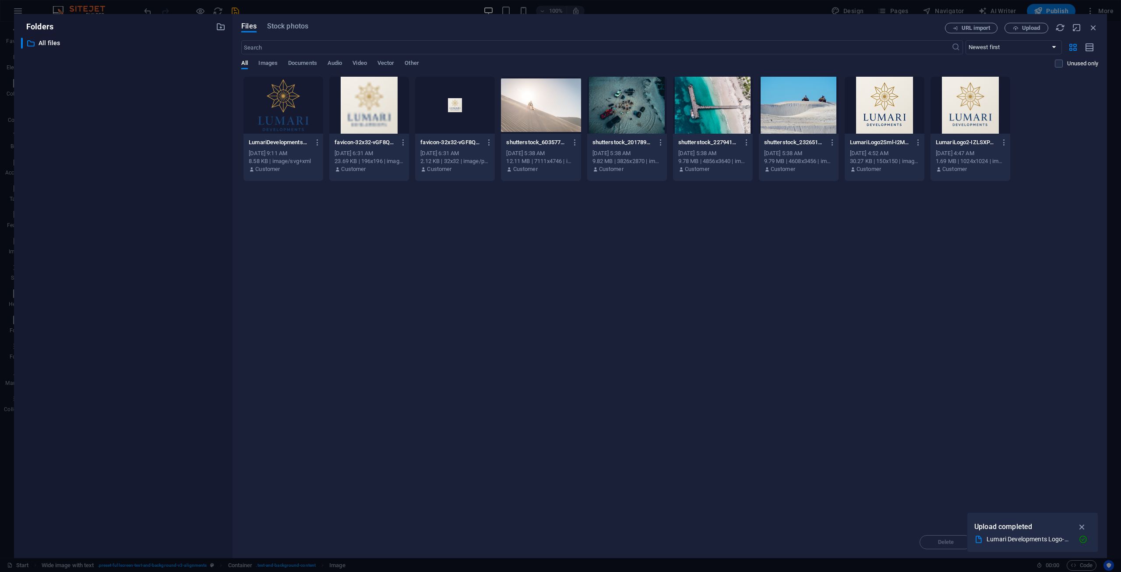
click at [295, 126] on div at bounding box center [284, 105] width 80 height 57
click at [284, 100] on div "1" at bounding box center [284, 105] width 80 height 57
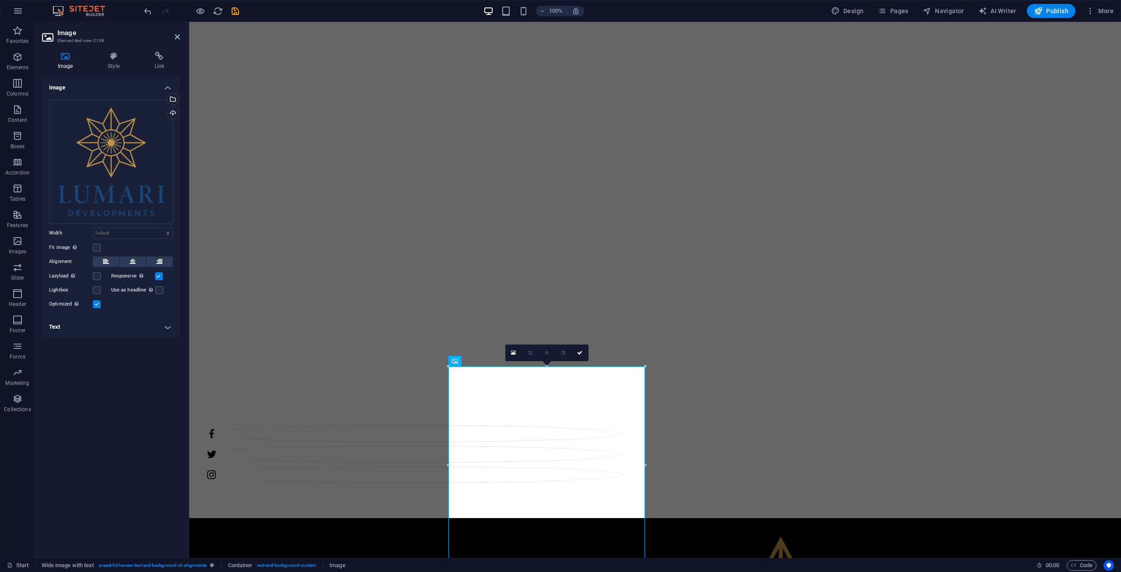
scroll to position [197, 0]
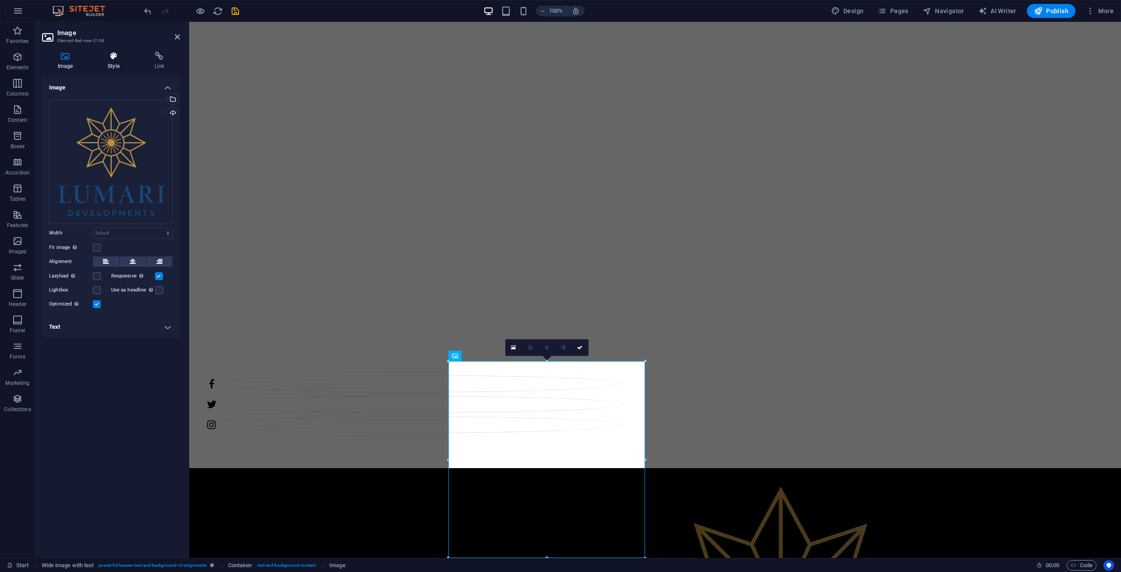
click at [118, 61] on h4 "Style" at bounding box center [115, 61] width 46 height 18
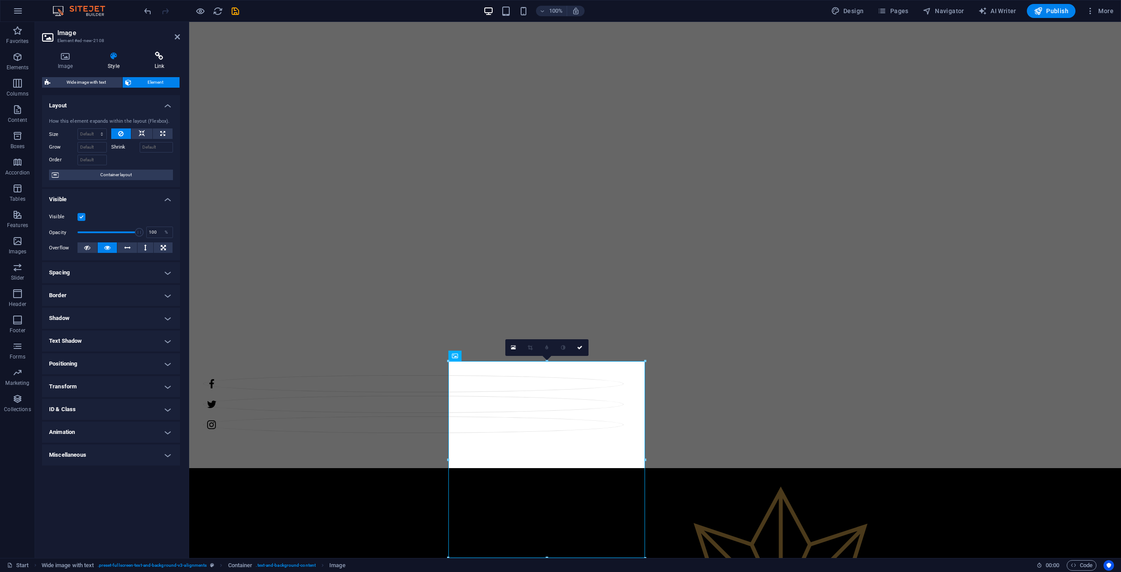
click at [156, 64] on h4 "Link" at bounding box center [159, 61] width 41 height 18
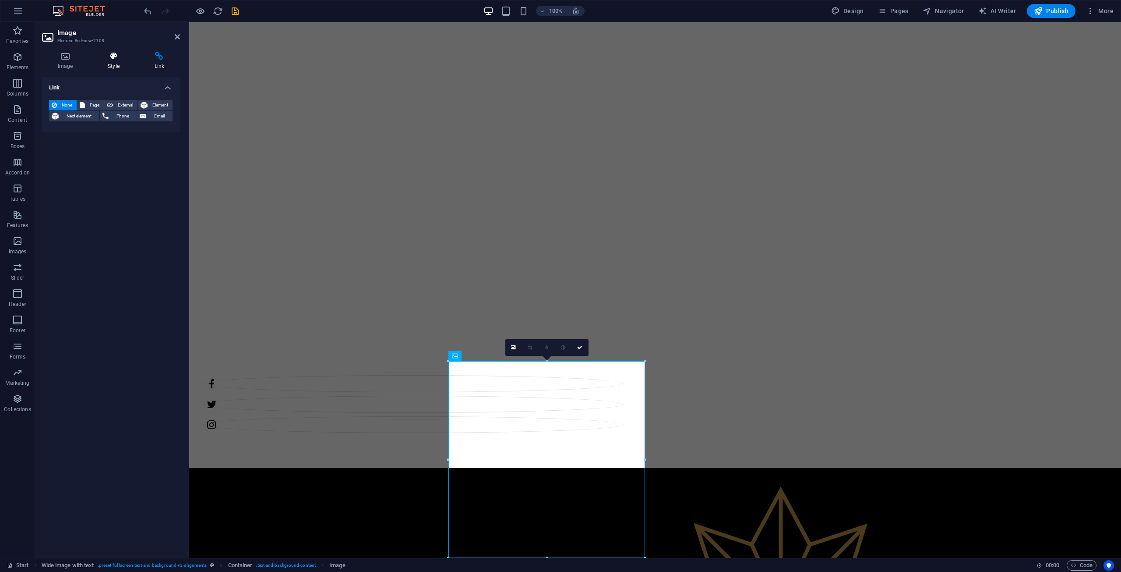
click at [113, 61] on h4 "Style" at bounding box center [115, 61] width 46 height 18
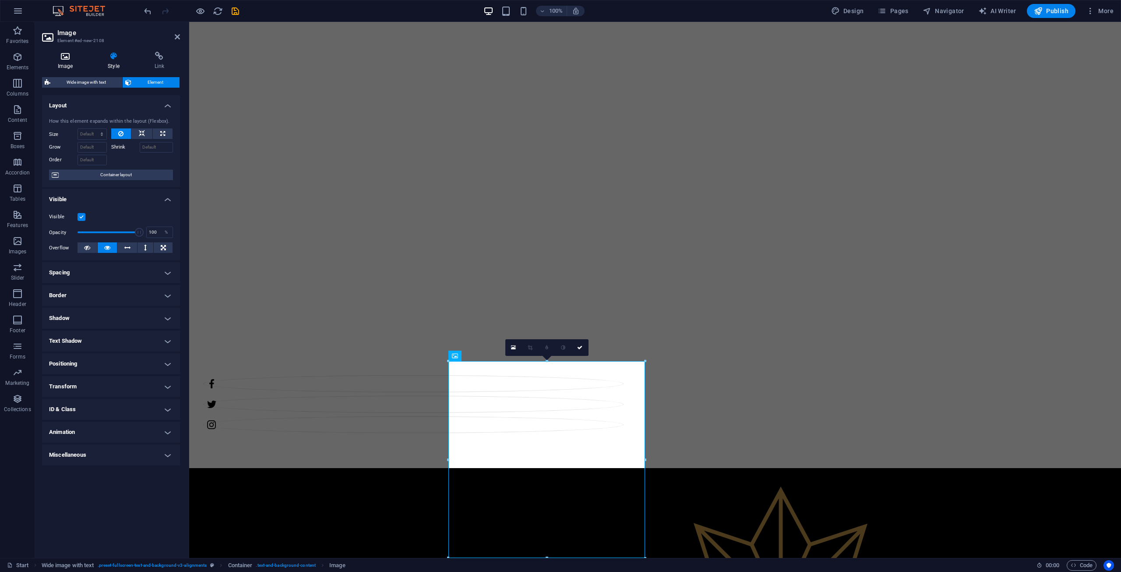
click at [57, 63] on h4 "Image" at bounding box center [67, 61] width 50 height 18
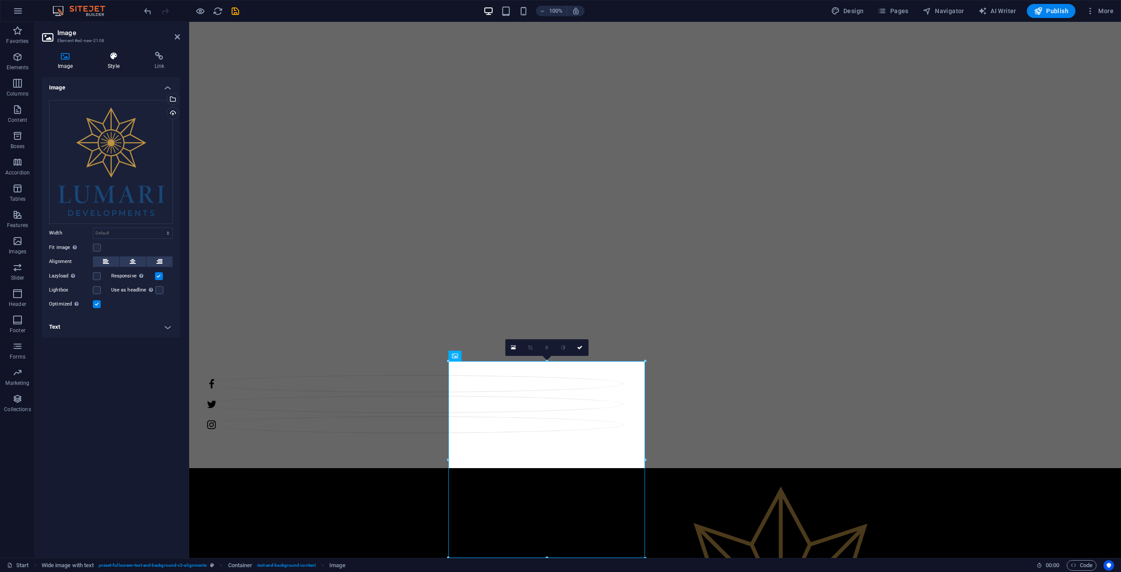
click at [111, 58] on icon at bounding box center [113, 56] width 43 height 9
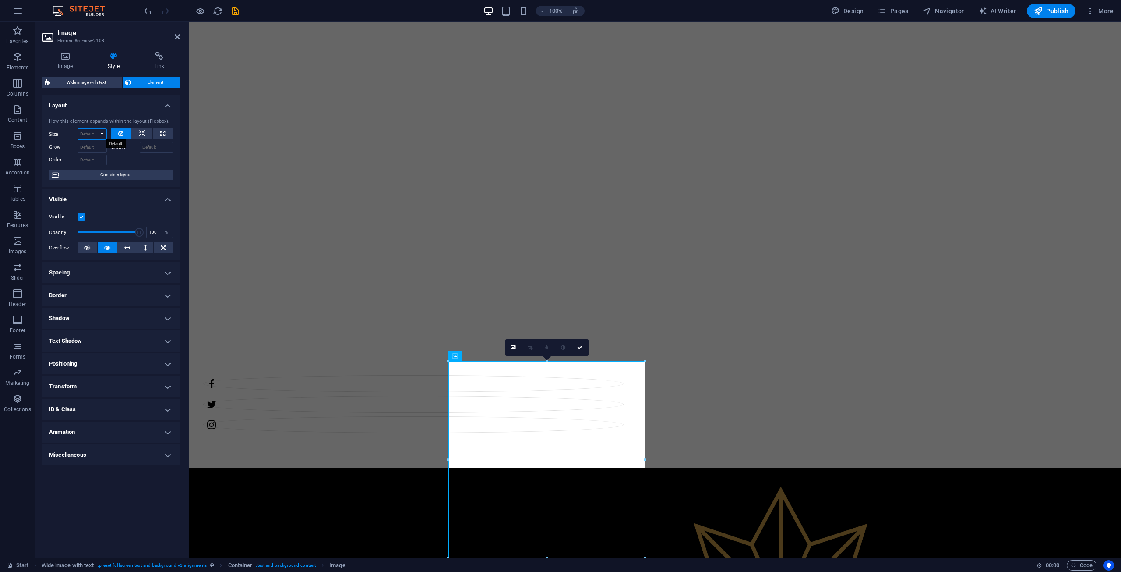
click at [90, 135] on select "Default auto px % 1/1 1/2 1/3 1/4 1/5 1/6 1/7 1/8 1/9 1/10" at bounding box center [92, 134] width 28 height 11
select select "%"
click at [94, 129] on select "Default auto px % 1/1 1/2 1/3 1/4 1/5 1/6 1/7 1/8 1/9 1/10" at bounding box center [92, 134] width 28 height 11
click at [90, 136] on input "100" at bounding box center [92, 134] width 28 height 11
type input "50"
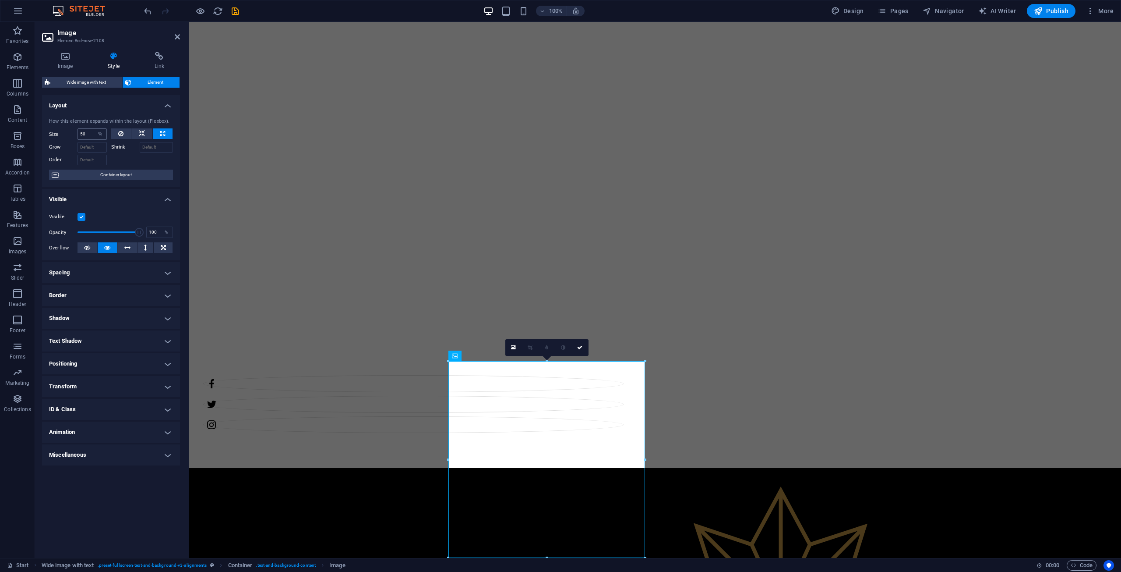
scroll to position [98, 0]
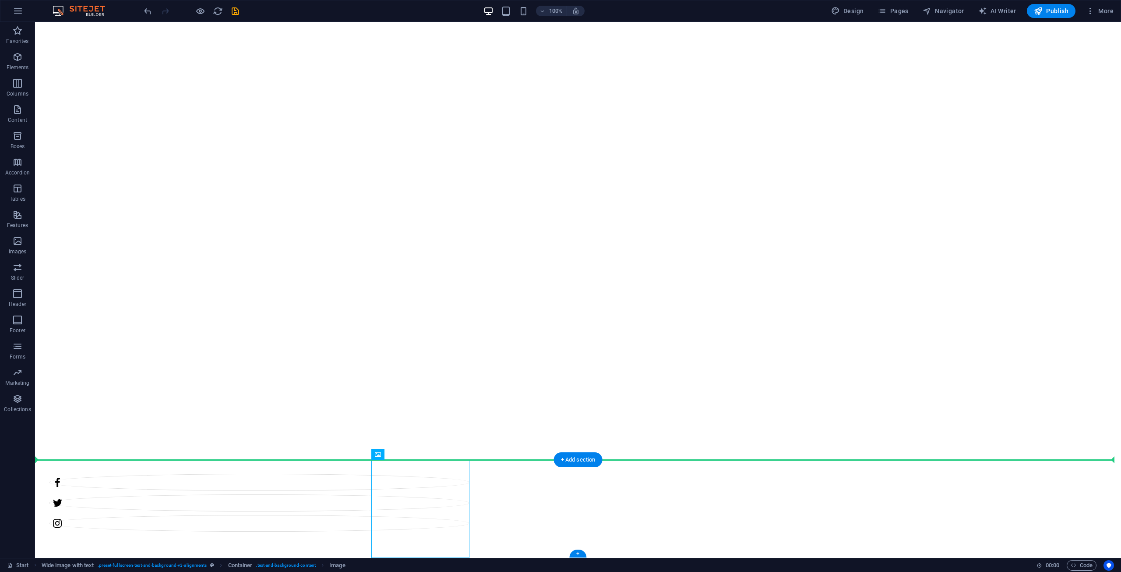
drag, startPoint x: 427, startPoint y: 502, endPoint x: 935, endPoint y: 504, distance: 507.7
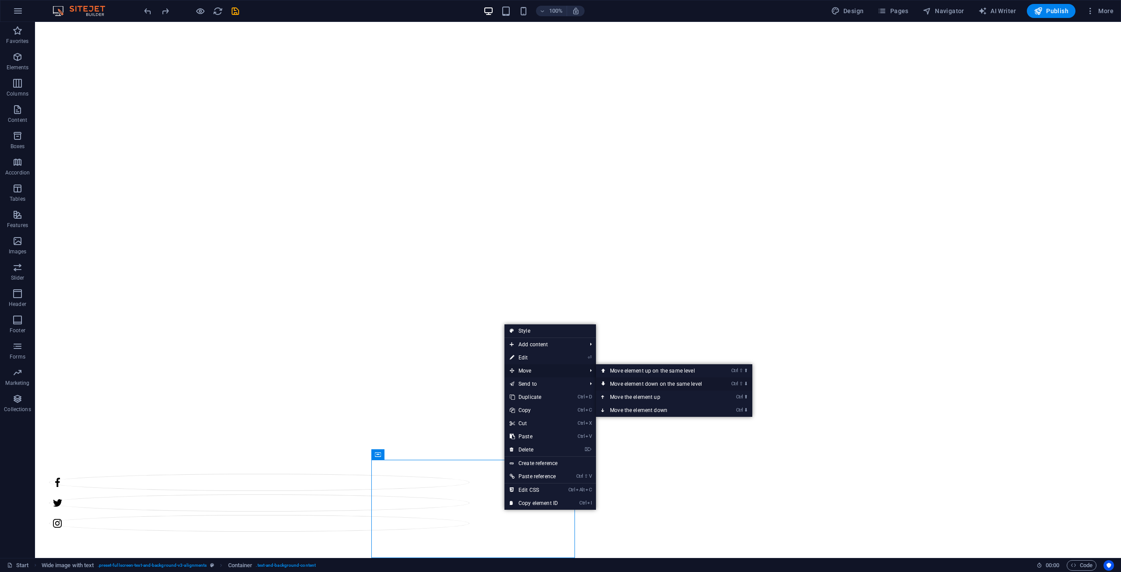
click at [642, 383] on link "Ctrl ⇧ ⬇ Move element down on the same level" at bounding box center [658, 383] width 124 height 13
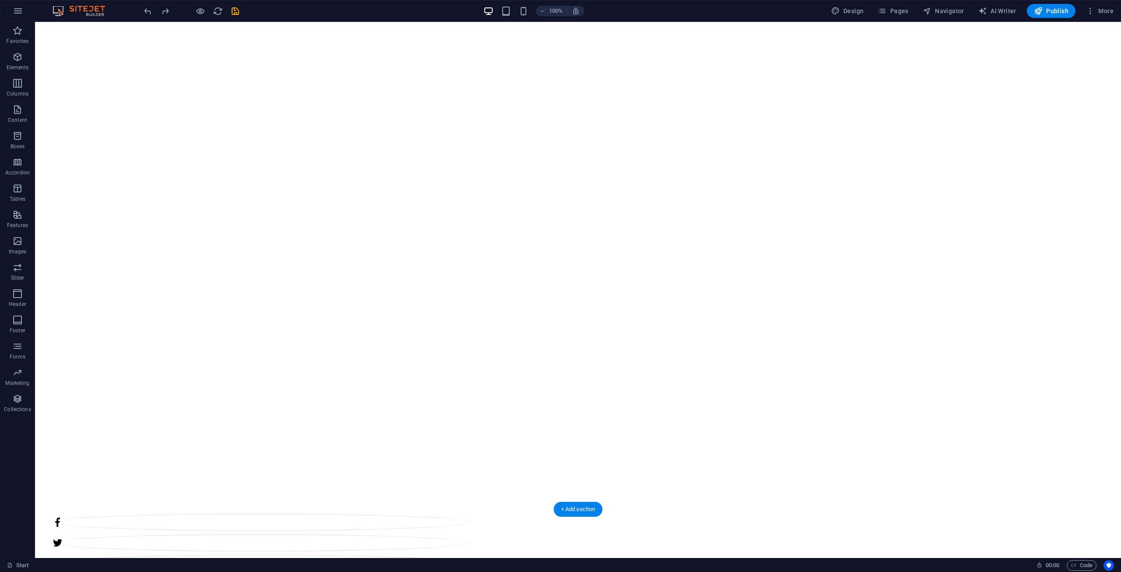
scroll to position [131, 0]
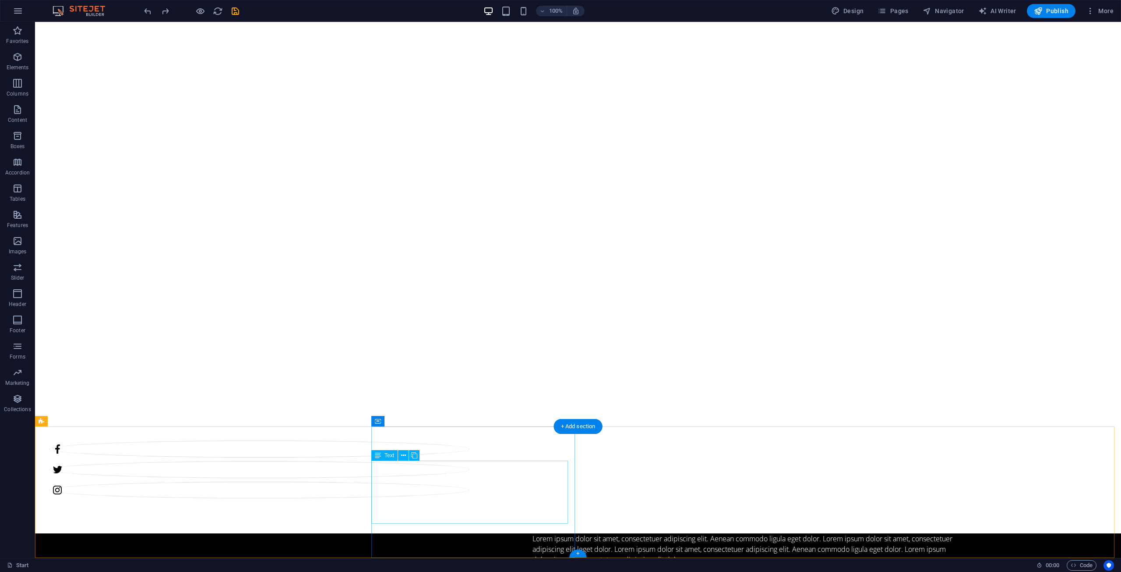
click at [533, 533] on div "Lorem ipsum dolor sit amet, consectetuer adipiscing elit. Aenean commodo ligula…" at bounding box center [743, 549] width 421 height 32
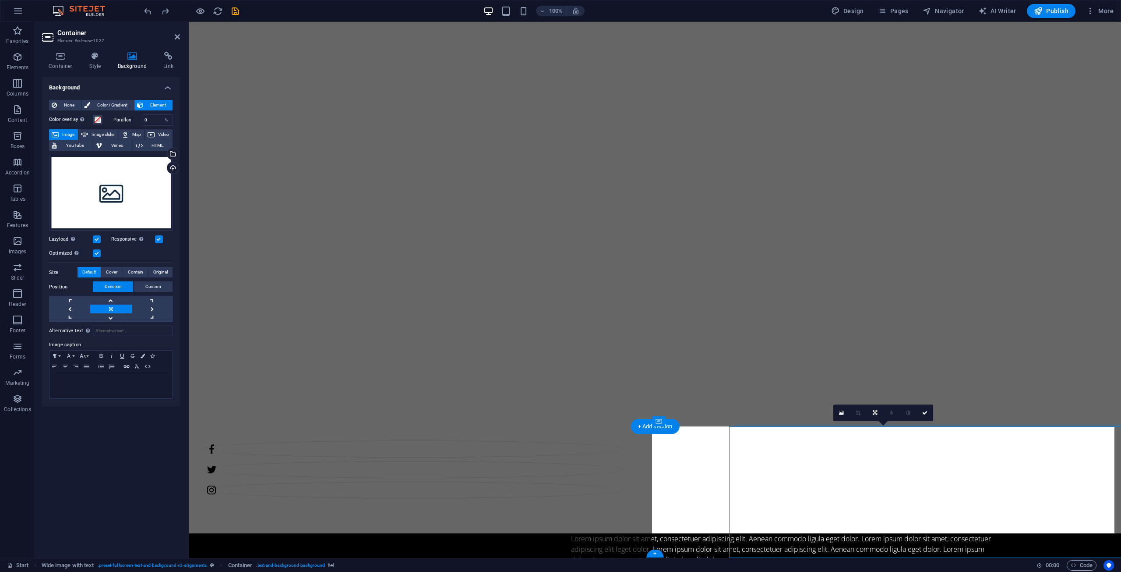
click at [54, 100] on icon at bounding box center [54, 105] width 5 height 11
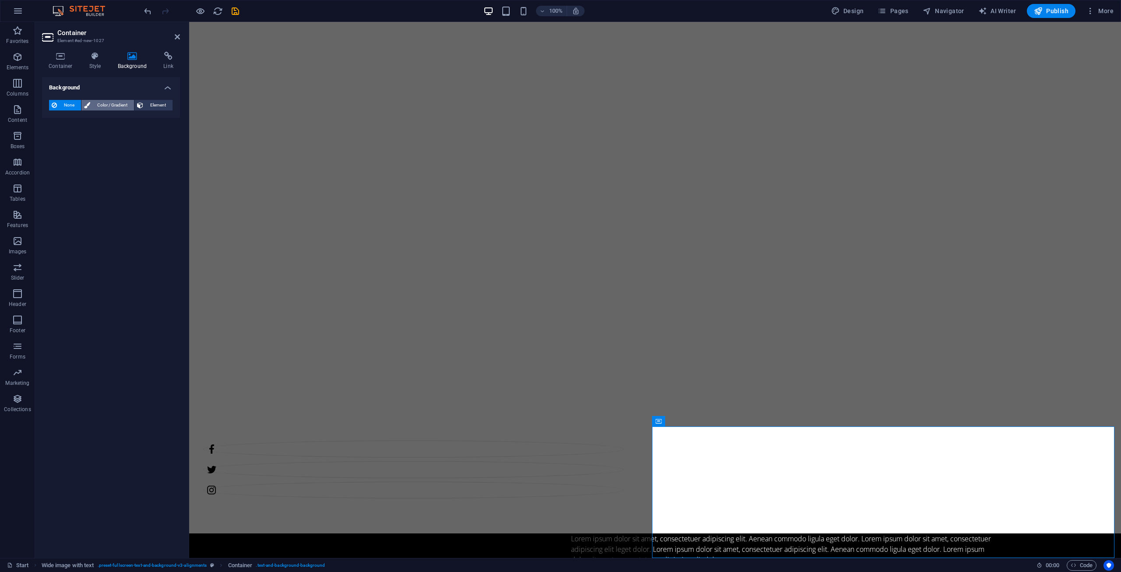
click at [102, 106] on span "Color / Gradient" at bounding box center [112, 105] width 39 height 11
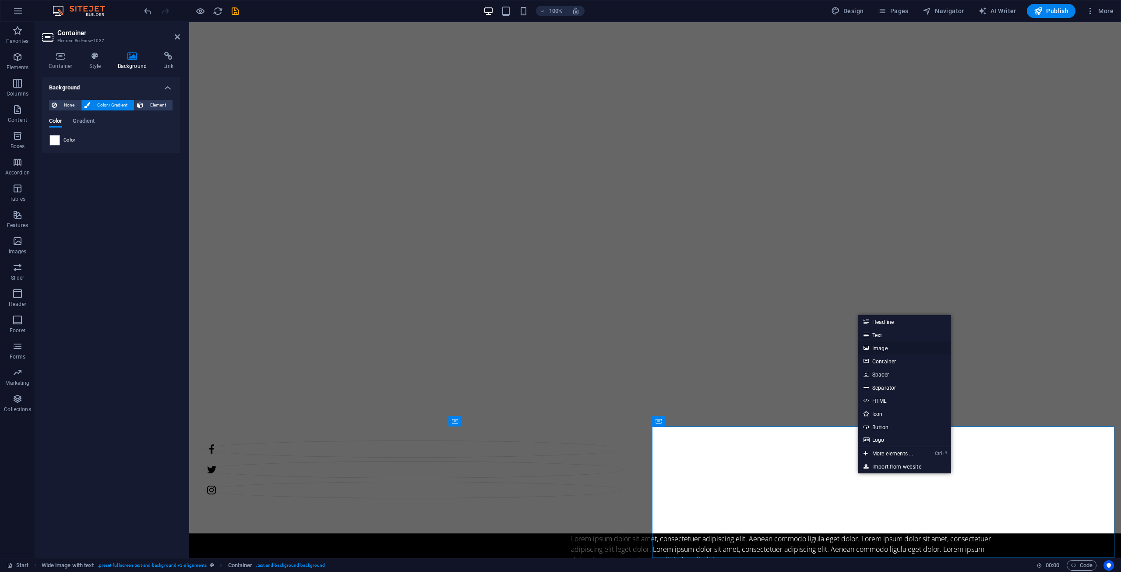
click at [875, 346] on link "Image" at bounding box center [905, 347] width 93 height 13
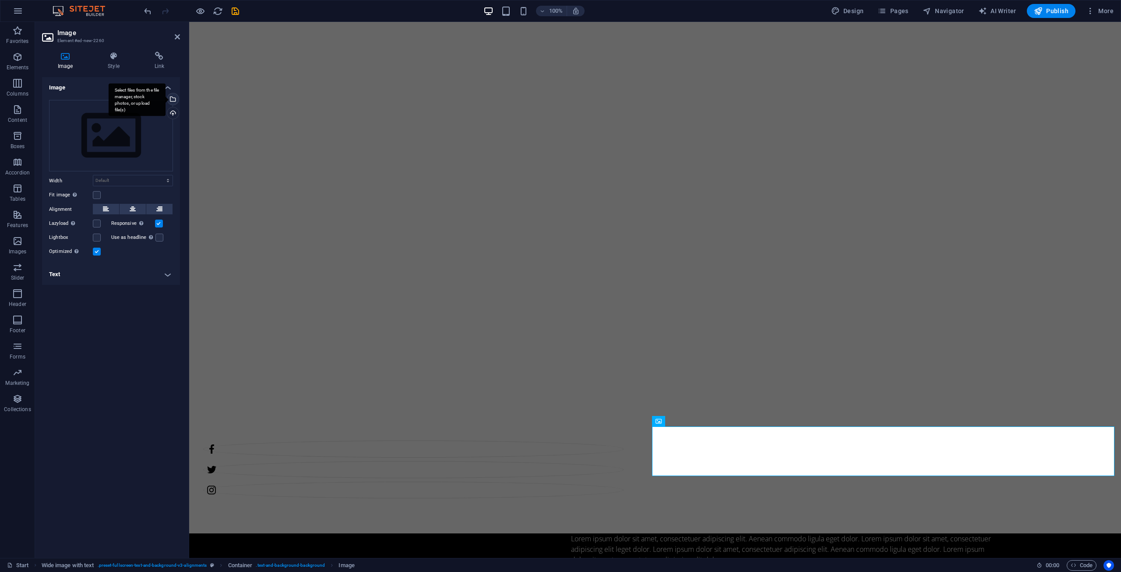
click at [172, 97] on div "Select files from the file manager, stock photos, or upload file(s)" at bounding box center [172, 99] width 13 height 13
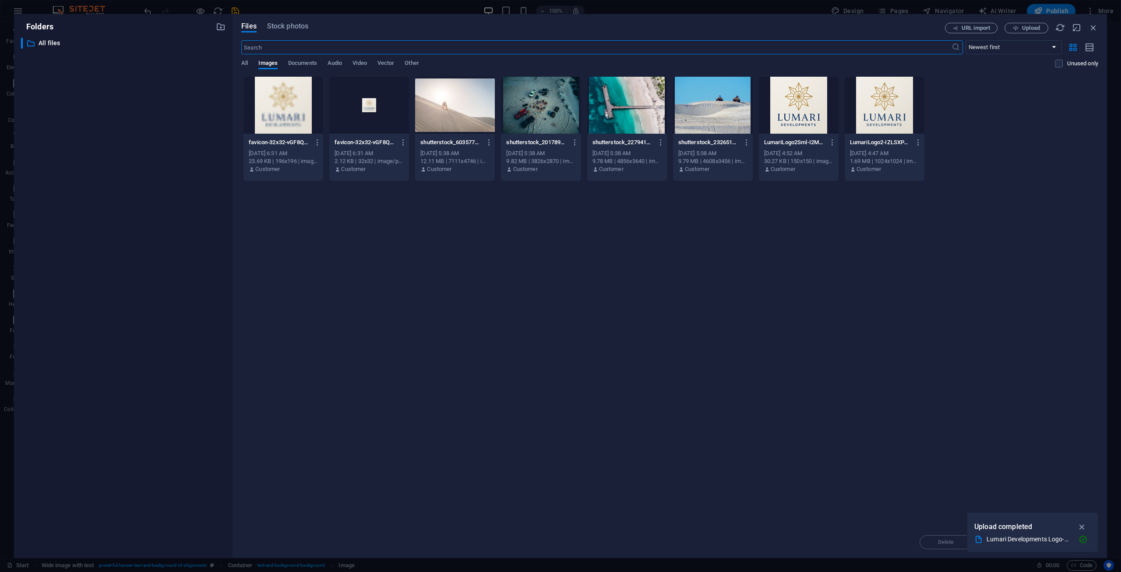
click at [251, 60] on div "All Images Documents Audio Video Vector Other" at bounding box center [648, 68] width 814 height 17
click at [248, 61] on div "All Images Documents Audio Video Vector Other" at bounding box center [648, 68] width 814 height 17
click at [245, 63] on span "All" at bounding box center [244, 64] width 7 height 12
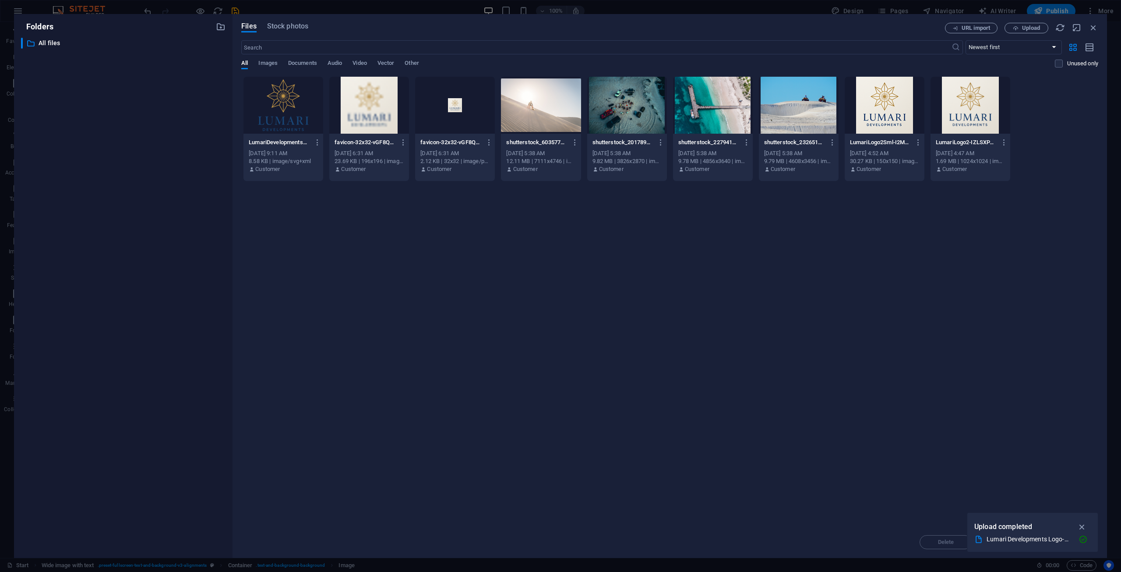
click at [283, 97] on div at bounding box center [284, 105] width 80 height 57
click at [283, 97] on div "1" at bounding box center [284, 105] width 80 height 57
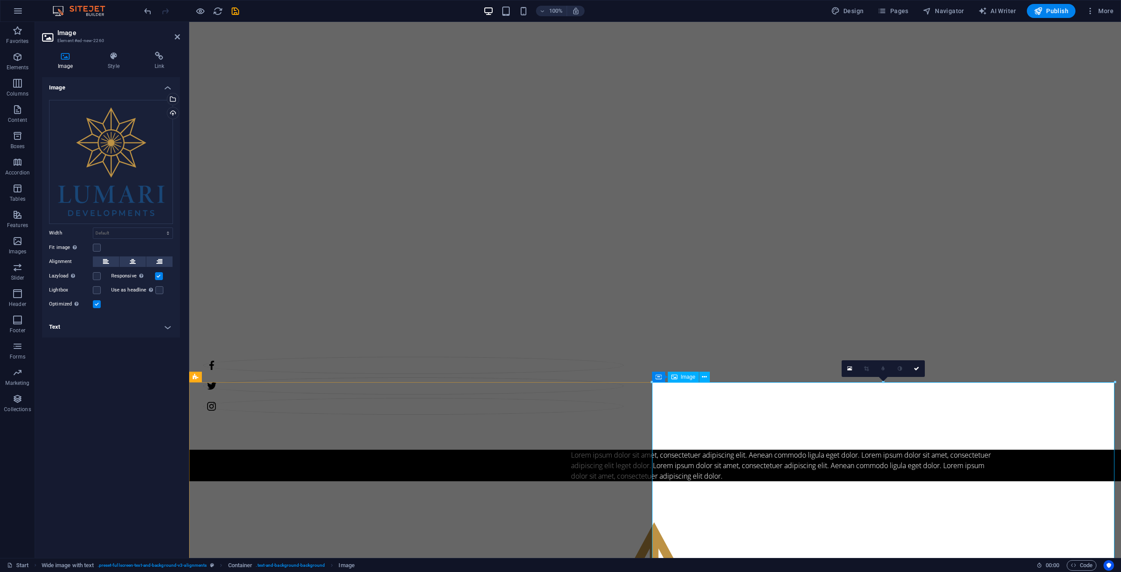
scroll to position [219, 0]
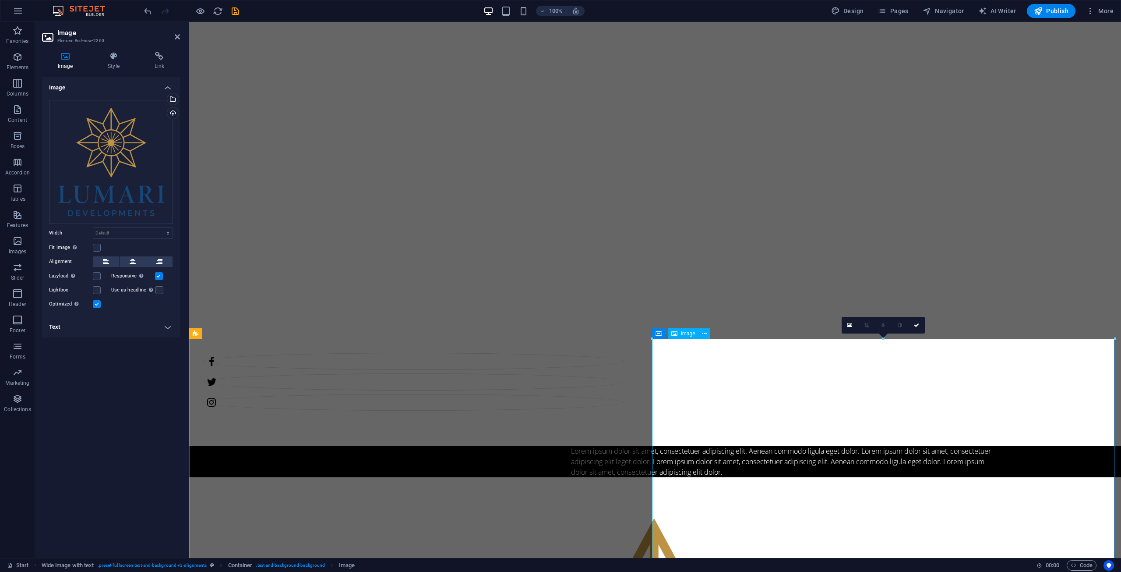
click at [109, 62] on h4 "Style" at bounding box center [115, 61] width 46 height 18
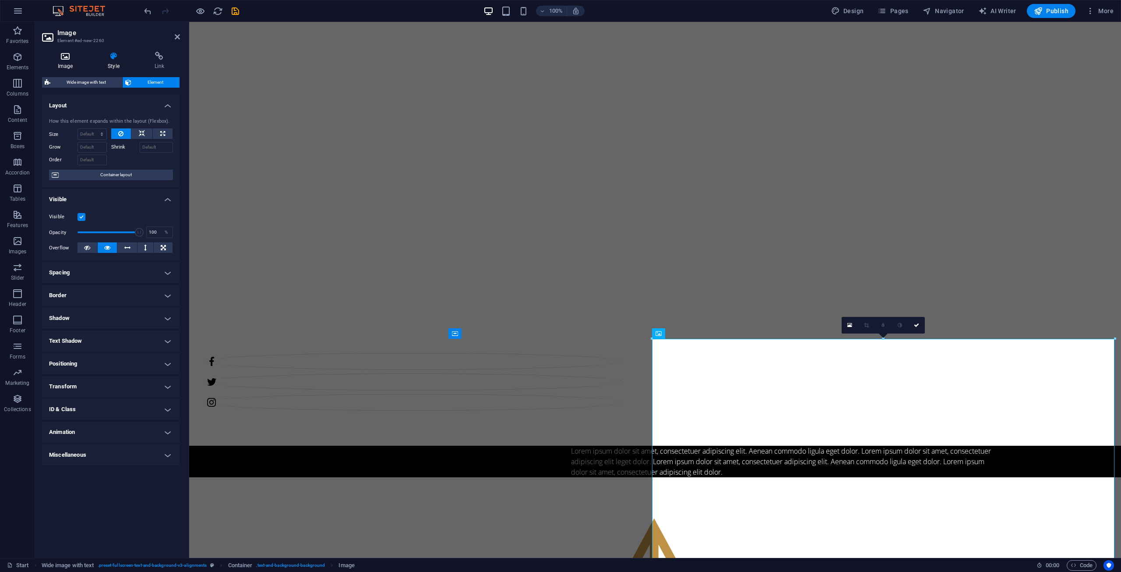
click at [58, 62] on h4 "Image" at bounding box center [67, 61] width 50 height 18
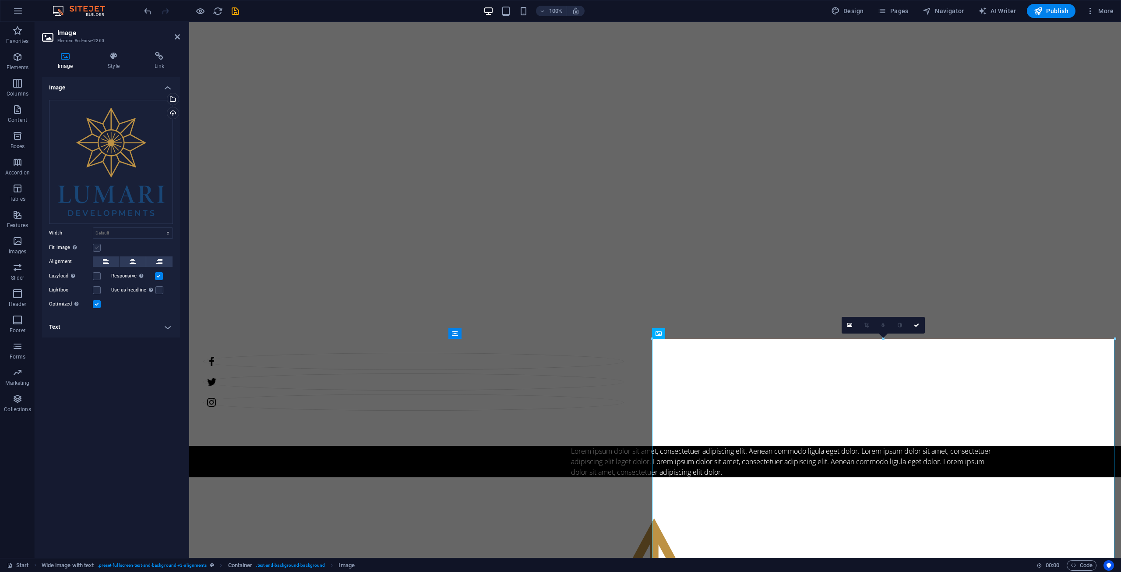
click at [100, 249] on label at bounding box center [97, 248] width 8 height 8
click at [0, 0] on input "Fit image Automatically fit image to a fixed width and height" at bounding box center [0, 0] width 0 height 0
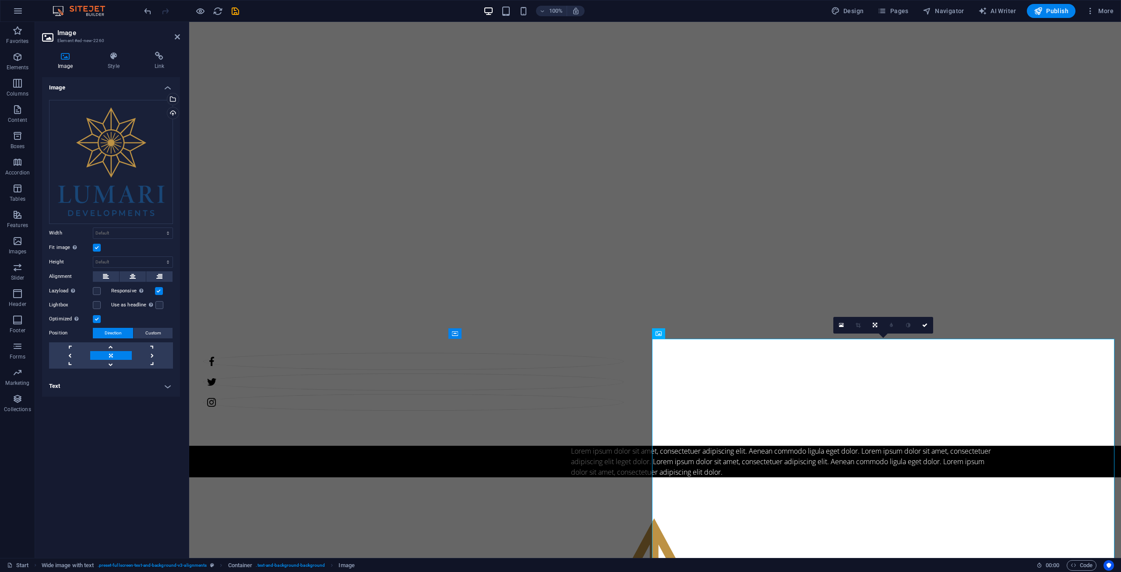
click at [98, 248] on label at bounding box center [97, 248] width 8 height 8
click at [0, 0] on input "Fit image Automatically fit image to a fixed width and height" at bounding box center [0, 0] width 0 height 0
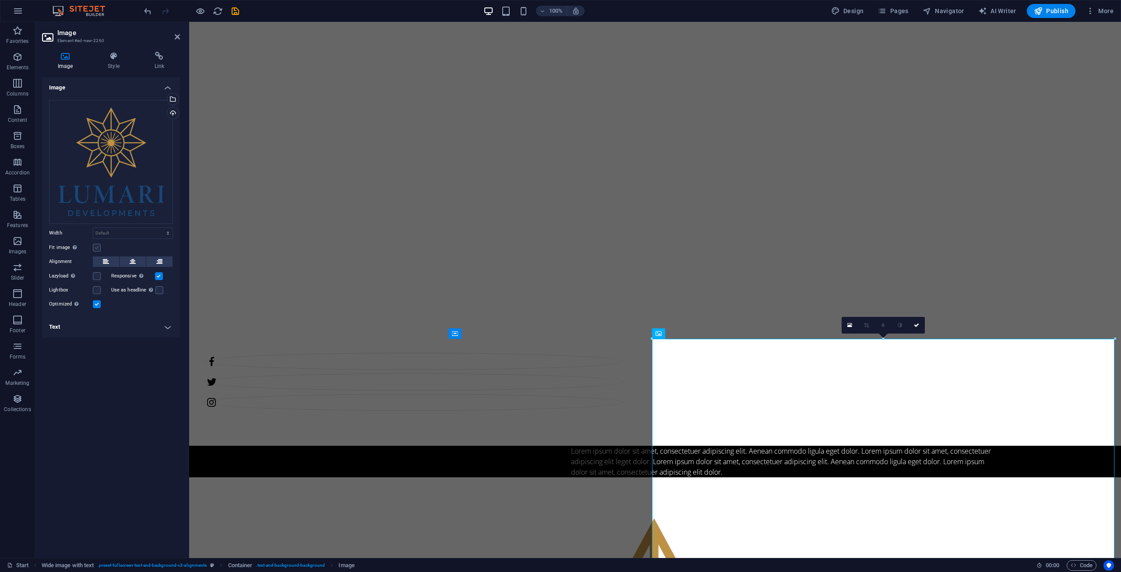
click at [96, 250] on label at bounding box center [97, 248] width 8 height 8
click at [0, 0] on input "Fit image Automatically fit image to a fixed width and height" at bounding box center [0, 0] width 0 height 0
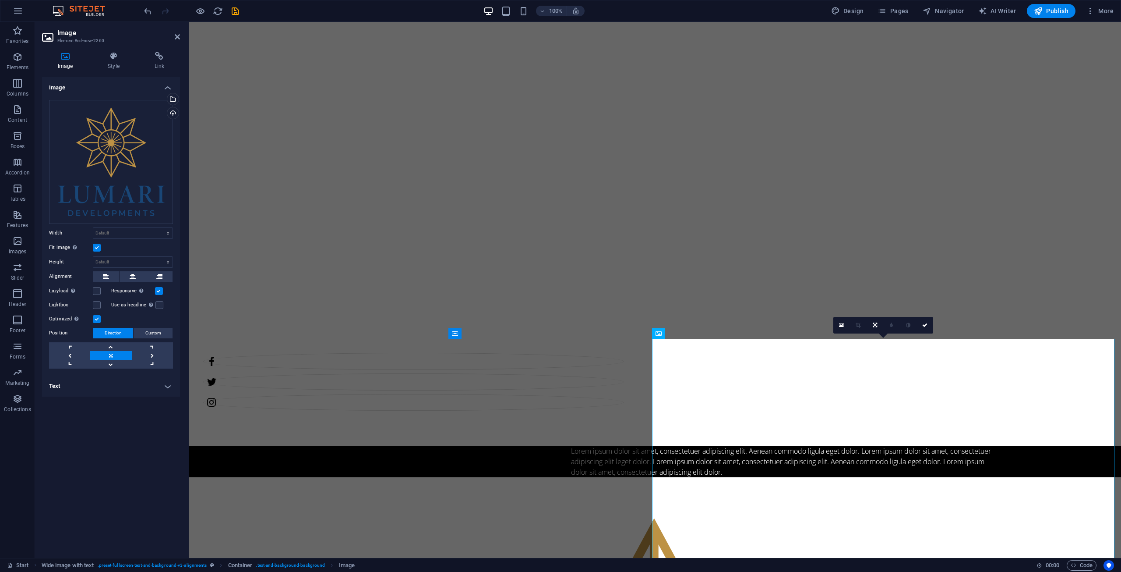
click at [96, 250] on label at bounding box center [97, 248] width 8 height 8
click at [0, 0] on input "Fit image Automatically fit image to a fixed width and height" at bounding box center [0, 0] width 0 height 0
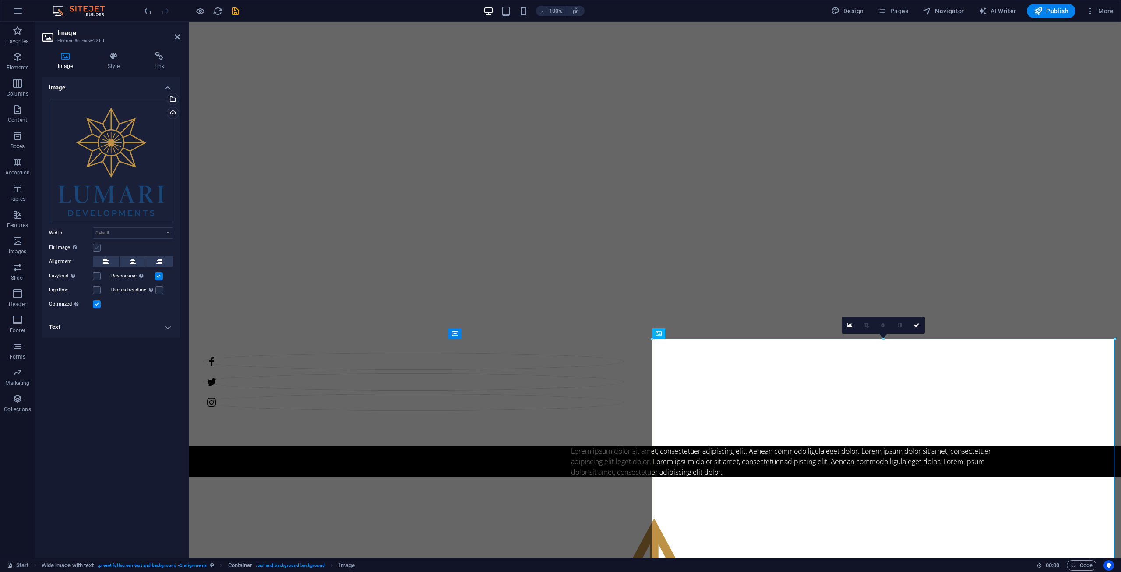
click at [96, 250] on label at bounding box center [97, 248] width 8 height 8
click at [0, 0] on input "Fit image Automatically fit image to a fixed width and height" at bounding box center [0, 0] width 0 height 0
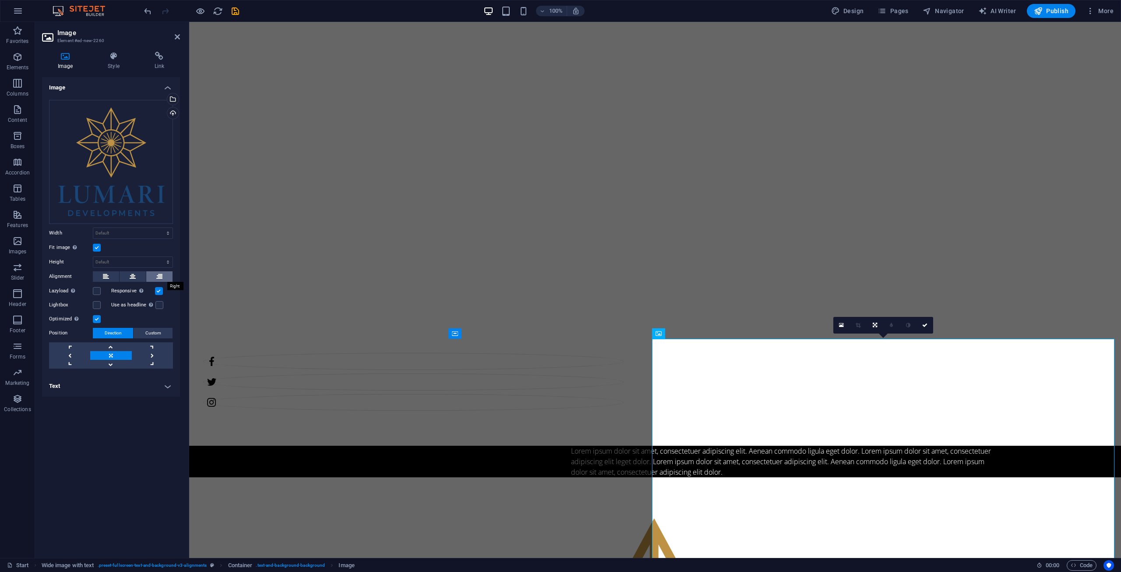
click at [153, 276] on button at bounding box center [159, 276] width 26 height 11
click at [105, 61] on h4 "Style" at bounding box center [115, 61] width 46 height 18
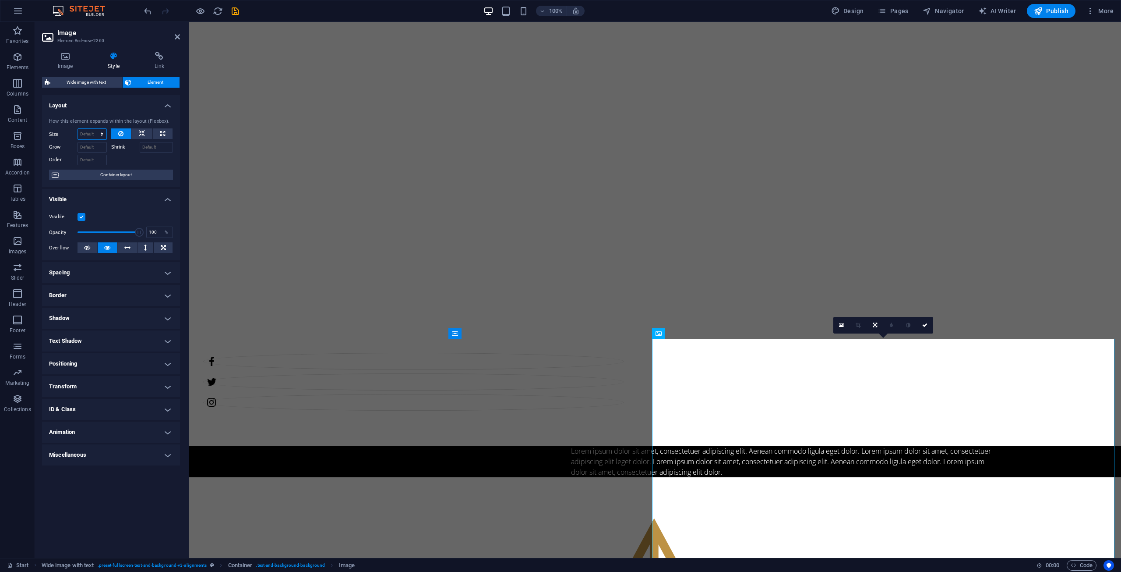
click at [84, 130] on select "Default auto px % 1/1 1/2 1/3 1/4 1/5 1/6 1/7 1/8 1/9 1/10" at bounding box center [92, 134] width 28 height 11
select select "px"
click at [94, 129] on select "Default auto px % 1/1 1/2 1/3 1/4 1/5 1/6 1/7 1/8 1/9 1/10" at bounding box center [92, 134] width 28 height 11
type input "0"
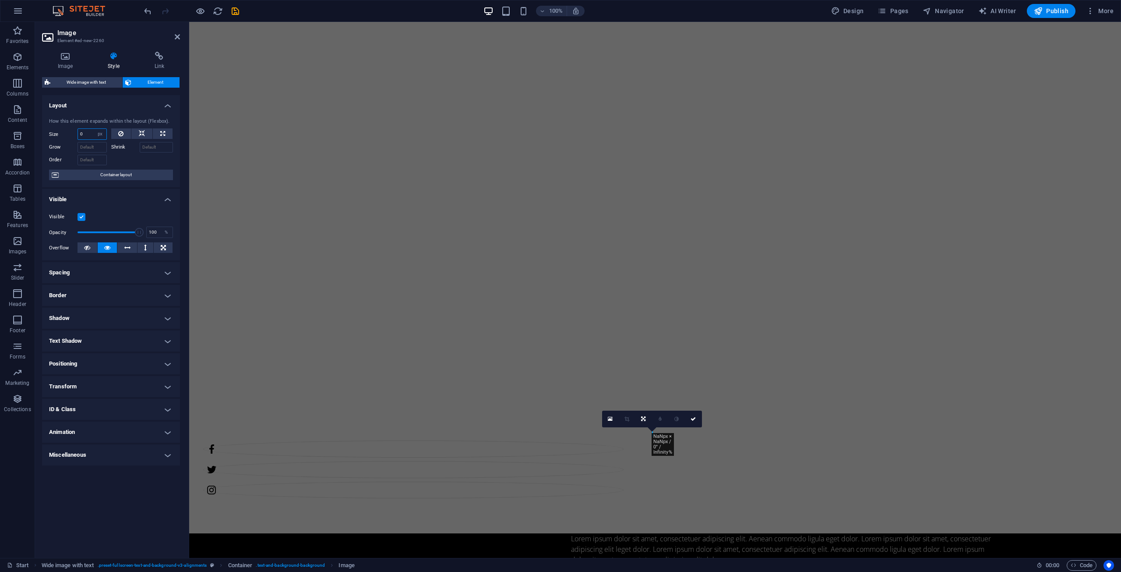
click at [89, 131] on input "0" at bounding box center [92, 134] width 28 height 11
click at [99, 133] on select "Default auto px % 1/1 1/2 1/3 1/4 1/5 1/6 1/7 1/8 1/9 1/10" at bounding box center [100, 134] width 12 height 11
select select "%"
click at [94, 129] on select "Default auto px % 1/1 1/2 1/3 1/4 1/5 1/6 1/7 1/8 1/9 1/10" at bounding box center [100, 134] width 12 height 11
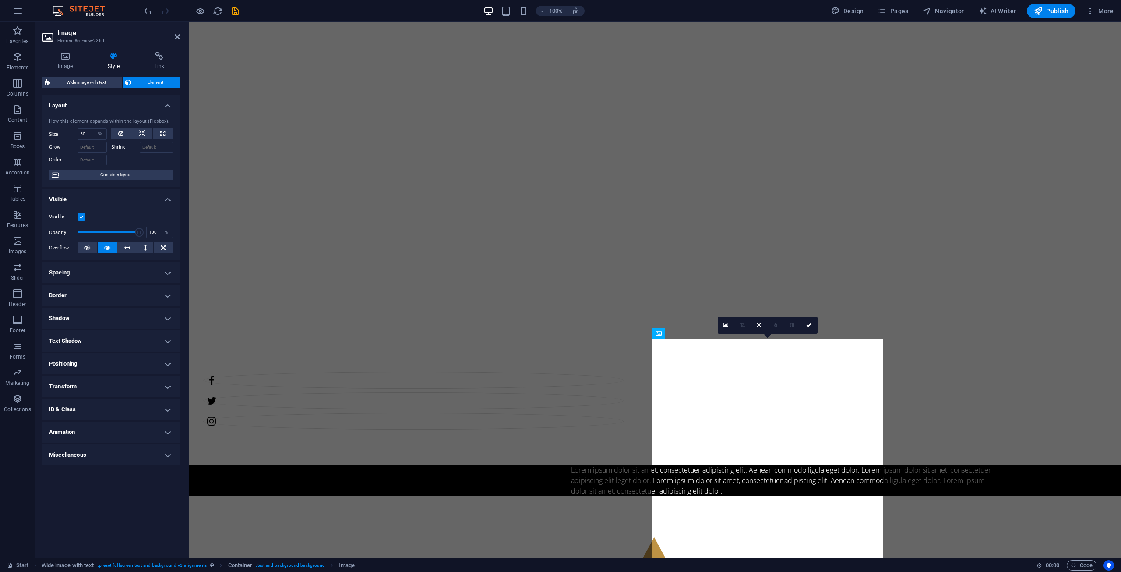
scroll to position [219, 0]
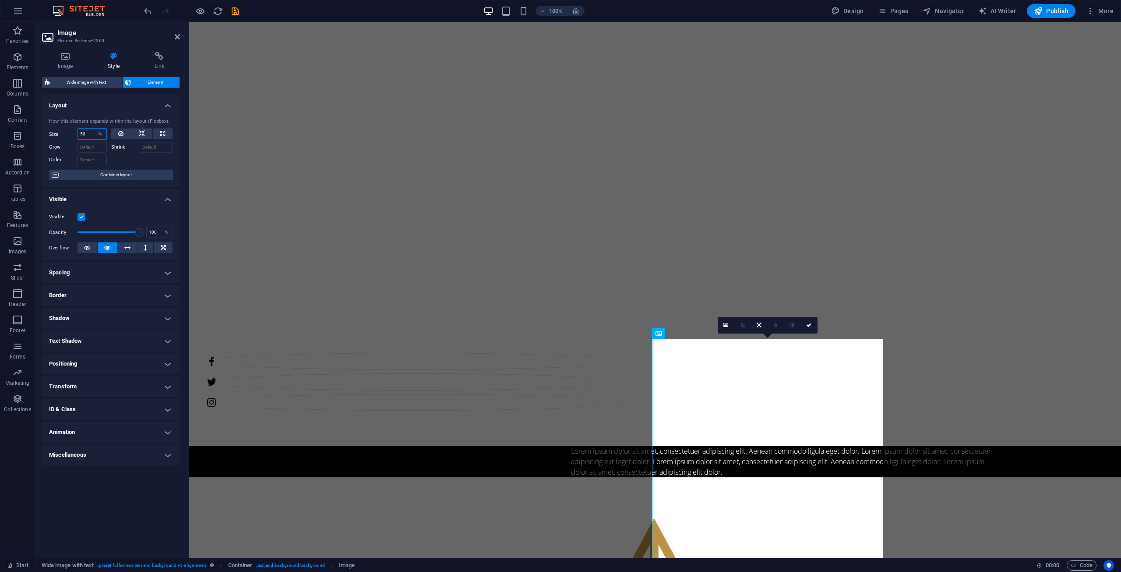
drag, startPoint x: 92, startPoint y: 131, endPoint x: 71, endPoint y: 132, distance: 21.0
click at [71, 132] on div "Size 50 Default auto px % 1/1 1/2 1/3 1/4 1/5 1/6 1/7 1/8 1/9 1/10" at bounding box center [78, 133] width 58 height 11
type input "25"
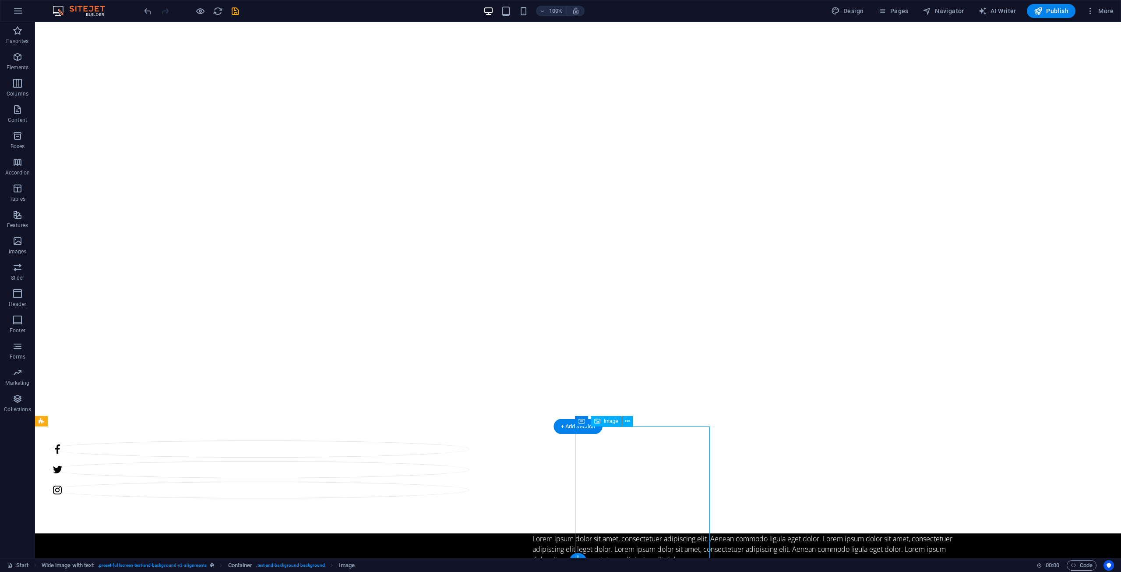
select select "%"
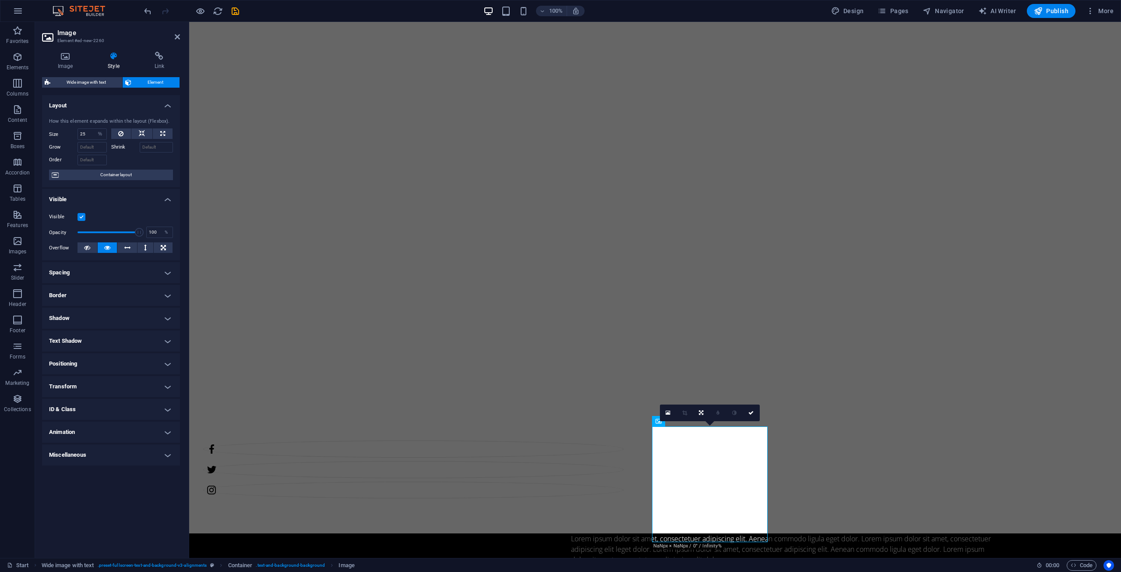
click at [88, 363] on h4 "Positioning" at bounding box center [111, 363] width 138 height 21
click at [80, 368] on h4 "Positioning" at bounding box center [111, 361] width 138 height 16
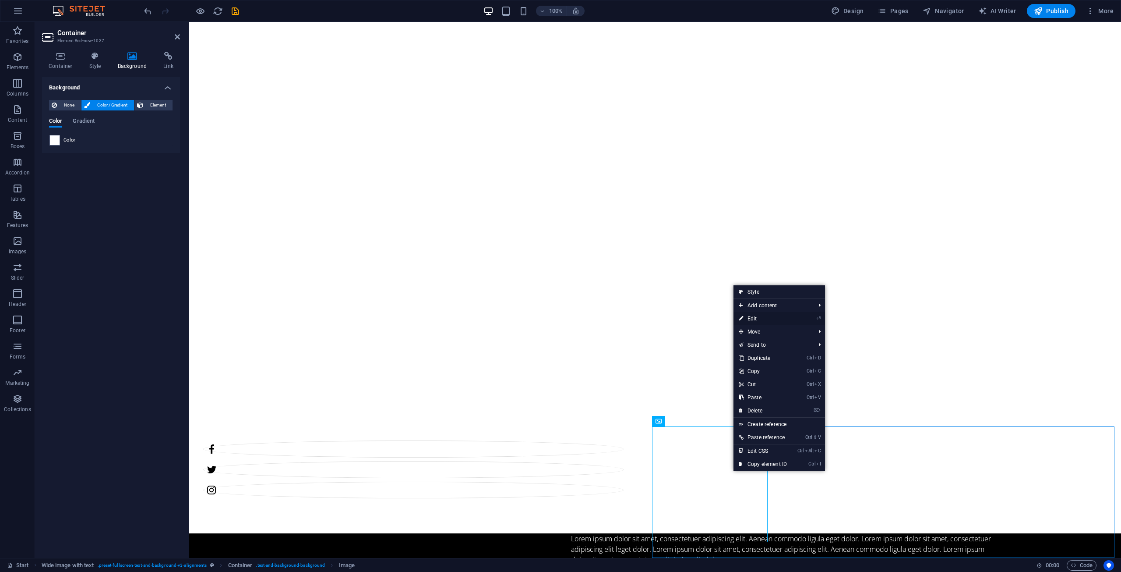
click at [772, 318] on link "⏎ Edit" at bounding box center [763, 318] width 59 height 13
select select "%"
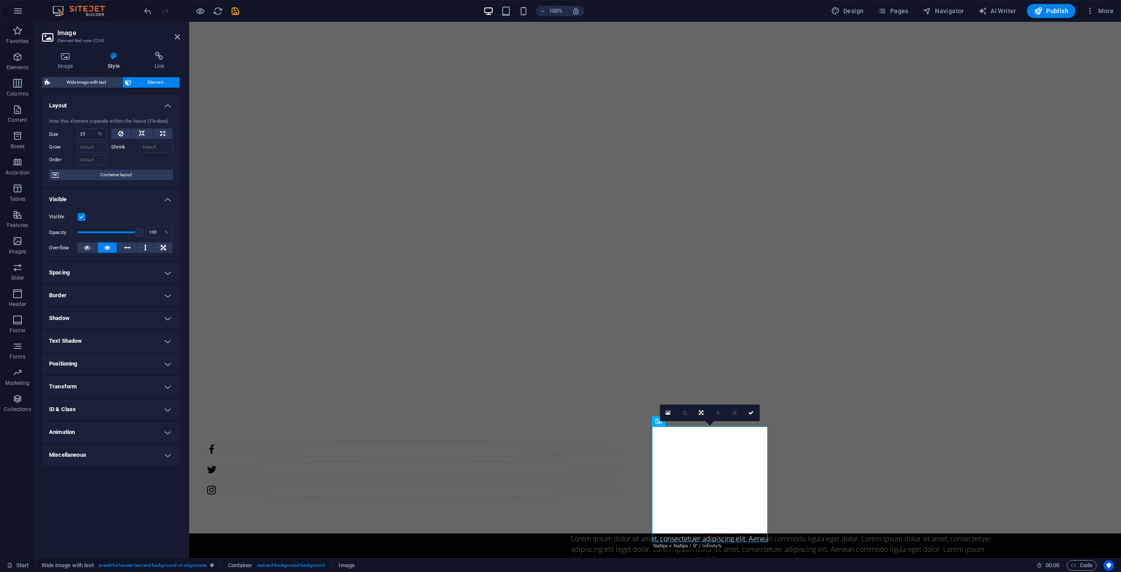
click at [169, 271] on h4 "Spacing" at bounding box center [111, 272] width 138 height 21
click at [169, 271] on h4 "Spacing" at bounding box center [111, 270] width 138 height 16
click at [171, 292] on h4 "Border" at bounding box center [111, 295] width 138 height 21
click at [171, 292] on h4 "Border" at bounding box center [111, 293] width 138 height 16
click at [168, 315] on h4 "Shadow" at bounding box center [111, 318] width 138 height 21
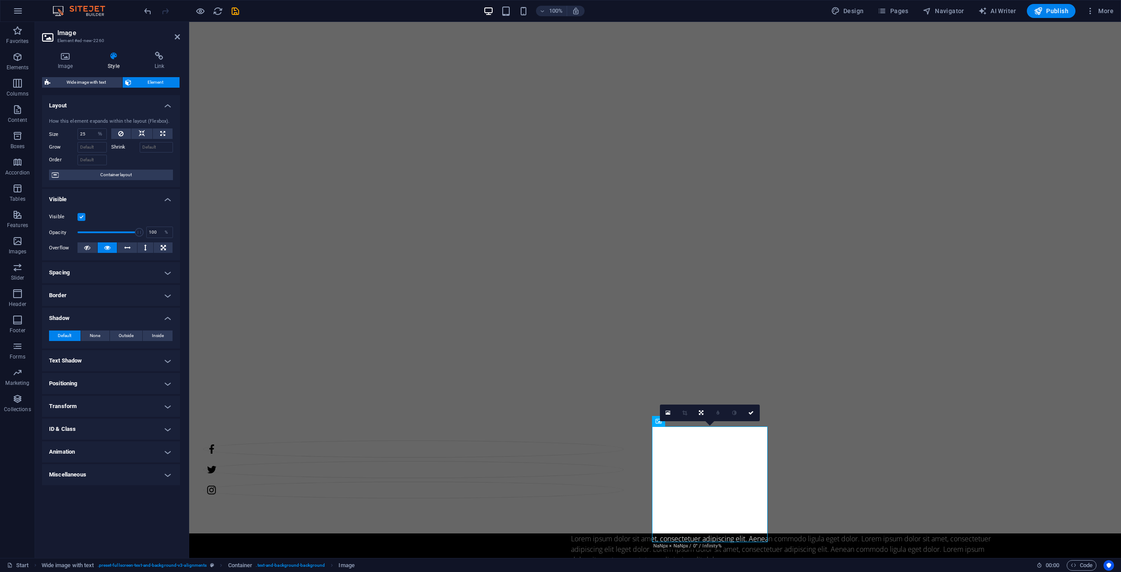
click at [168, 315] on h4 "Shadow" at bounding box center [111, 316] width 138 height 16
click at [159, 347] on h4 "Text Shadow" at bounding box center [111, 340] width 138 height 21
click at [165, 345] on h4 "Text Shadow" at bounding box center [111, 338] width 138 height 16
click at [165, 360] on h4 "Positioning" at bounding box center [111, 363] width 138 height 21
click at [165, 360] on h4 "Positioning" at bounding box center [111, 361] width 138 height 16
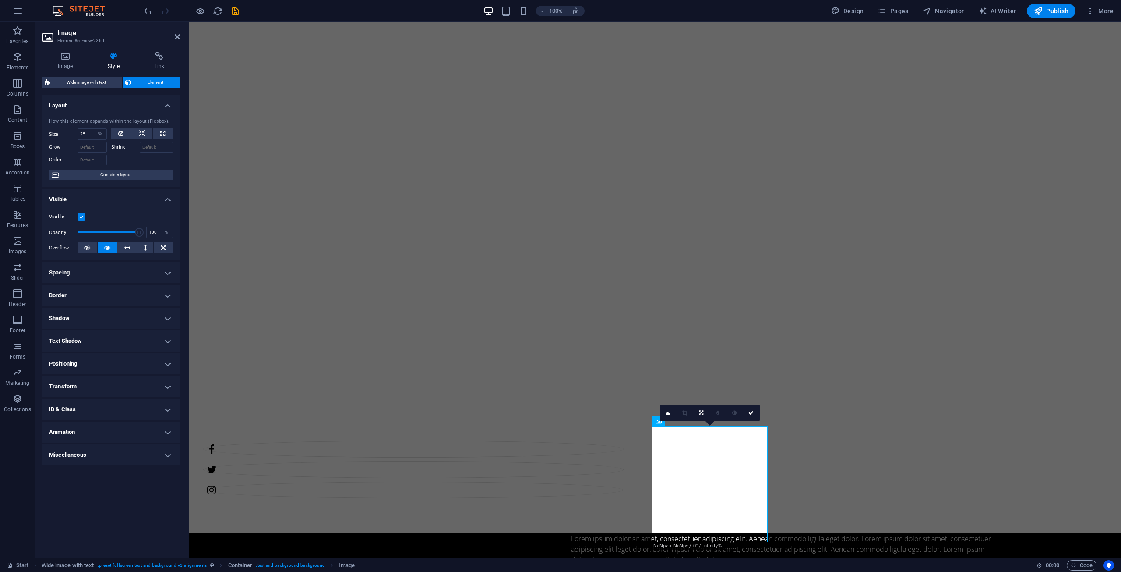
click at [166, 382] on h4 "Transform" at bounding box center [111, 386] width 138 height 21
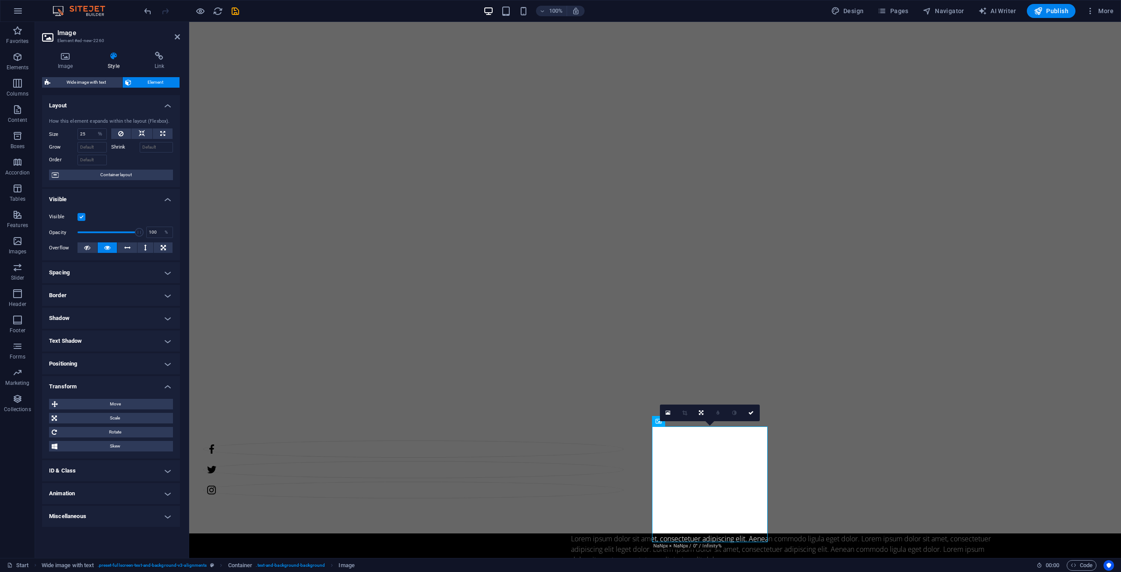
click at [166, 382] on h4 "Transform" at bounding box center [111, 384] width 138 height 16
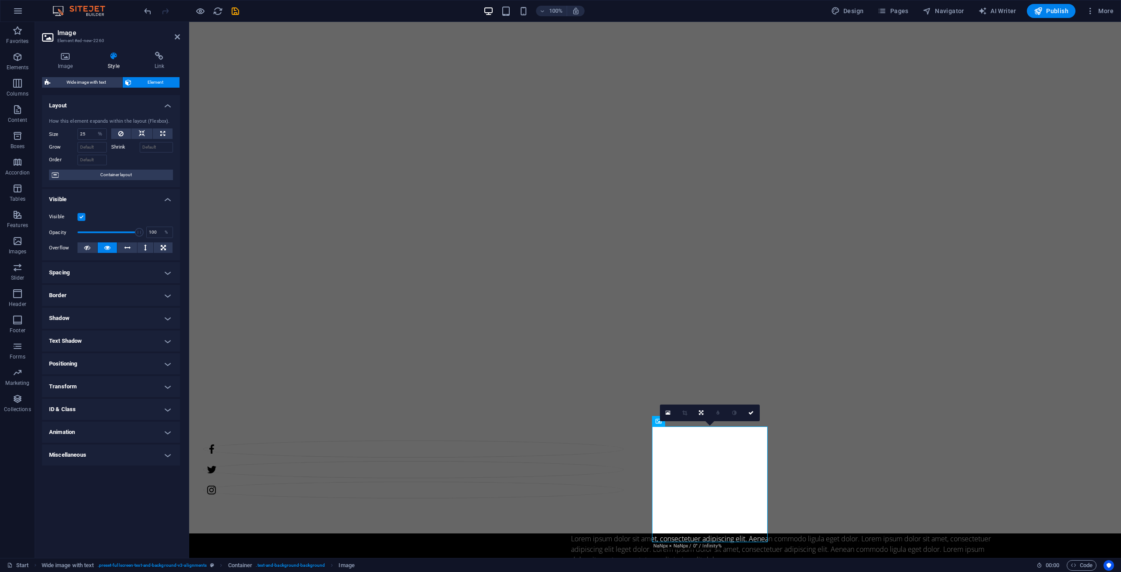
click at [164, 401] on h4 "ID & Class" at bounding box center [111, 409] width 138 height 21
click at [169, 404] on h4 "ID & Class" at bounding box center [111, 407] width 138 height 16
click at [61, 60] on icon at bounding box center [65, 56] width 46 height 9
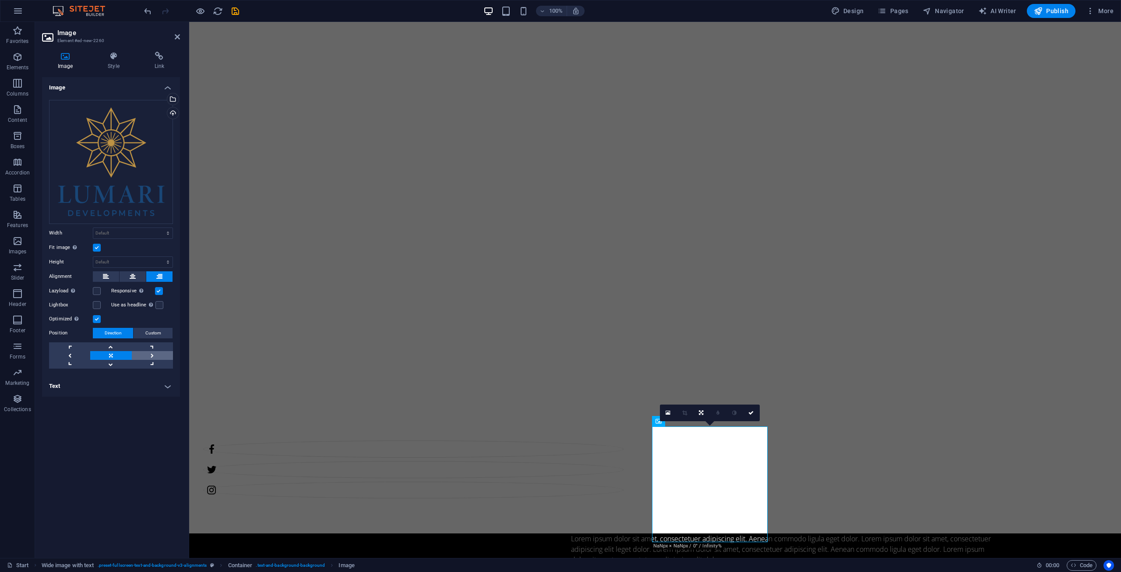
click at [155, 351] on link at bounding box center [152, 355] width 41 height 9
click at [156, 351] on link at bounding box center [152, 355] width 41 height 9
click at [156, 352] on link at bounding box center [152, 355] width 41 height 9
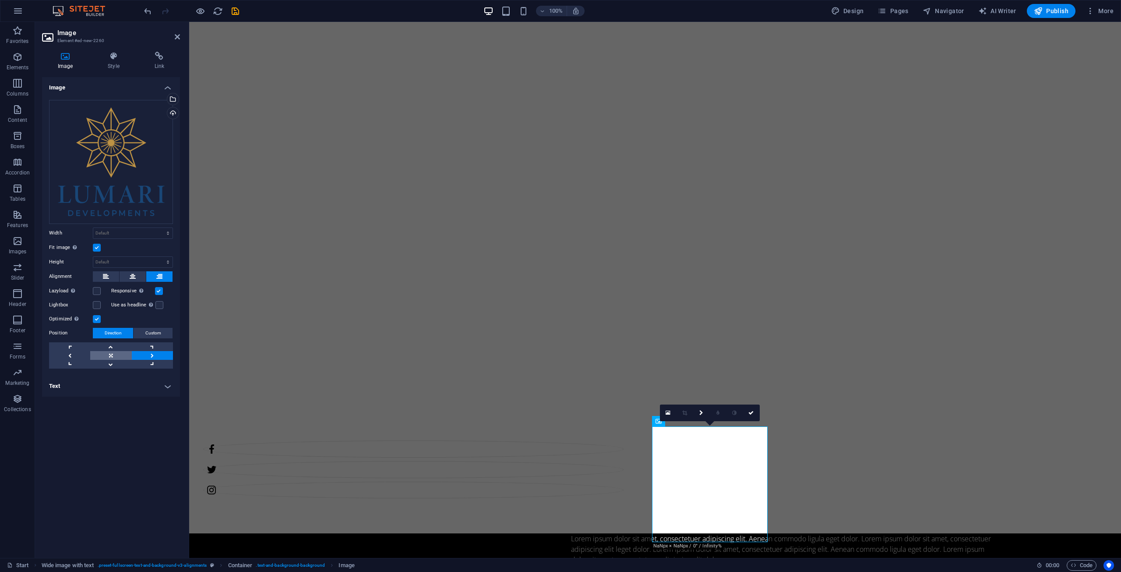
click at [124, 357] on link at bounding box center [110, 355] width 41 height 9
click at [127, 392] on h4 "Text" at bounding box center [111, 385] width 138 height 21
click at [127, 391] on div "Alternative text The alternative text is used by devices that cannot display im…" at bounding box center [111, 435] width 138 height 88
click at [150, 384] on h4 "Text" at bounding box center [111, 383] width 138 height 16
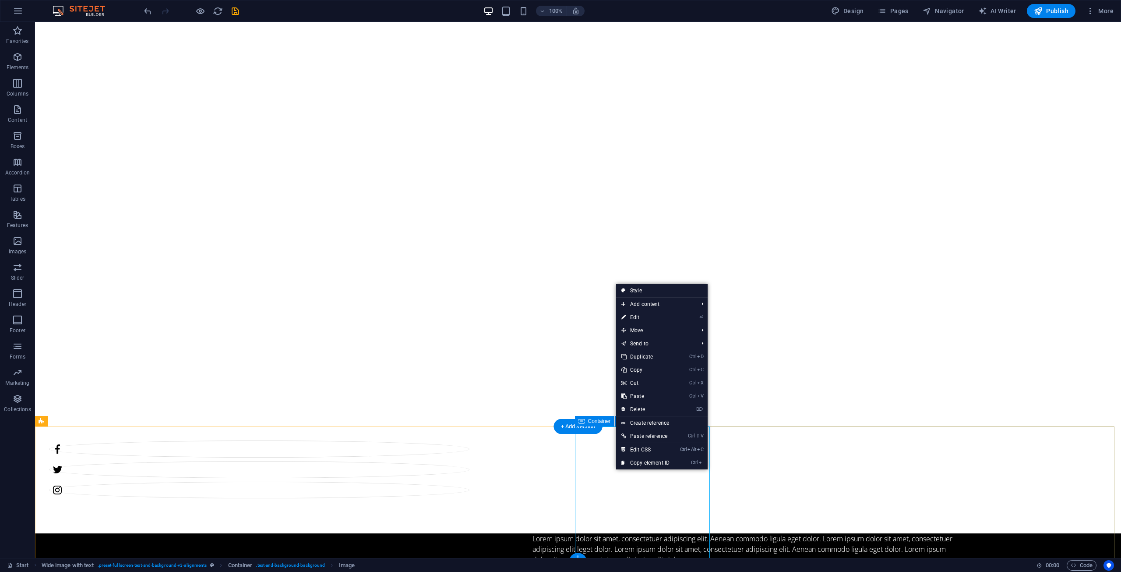
drag, startPoint x: 762, startPoint y: 478, endPoint x: 736, endPoint y: 474, distance: 26.1
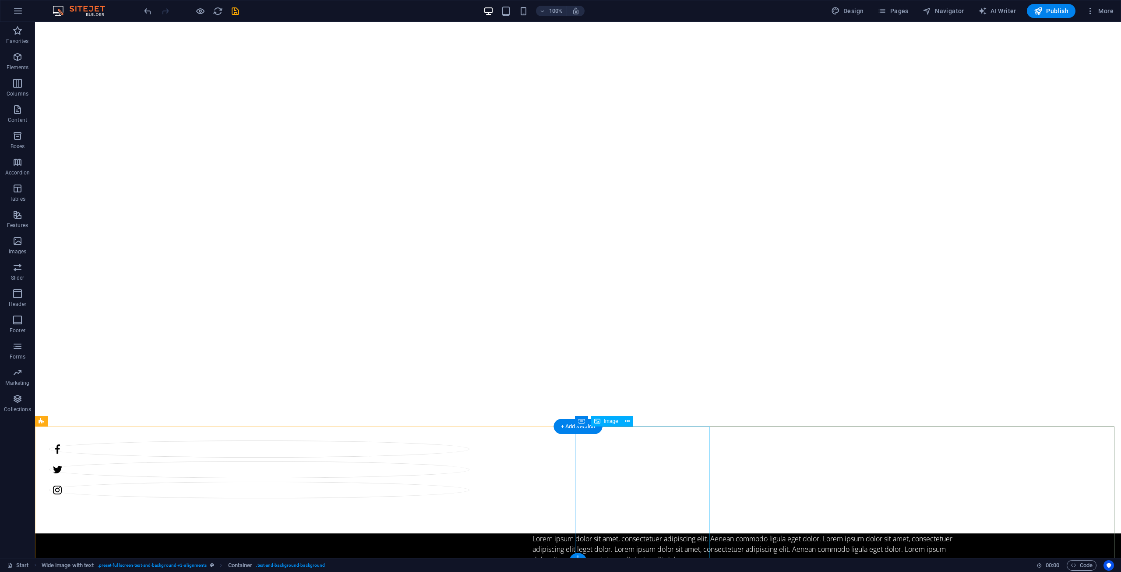
click at [629, 421] on icon at bounding box center [627, 421] width 5 height 9
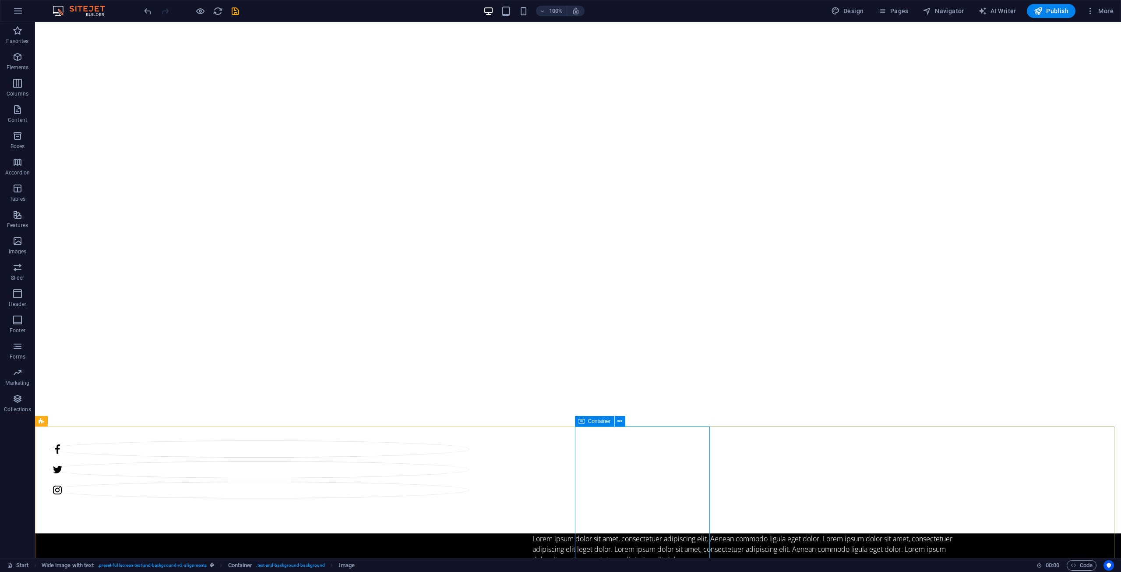
click at [581, 420] on icon at bounding box center [582, 421] width 6 height 11
click at [624, 421] on button at bounding box center [620, 421] width 11 height 11
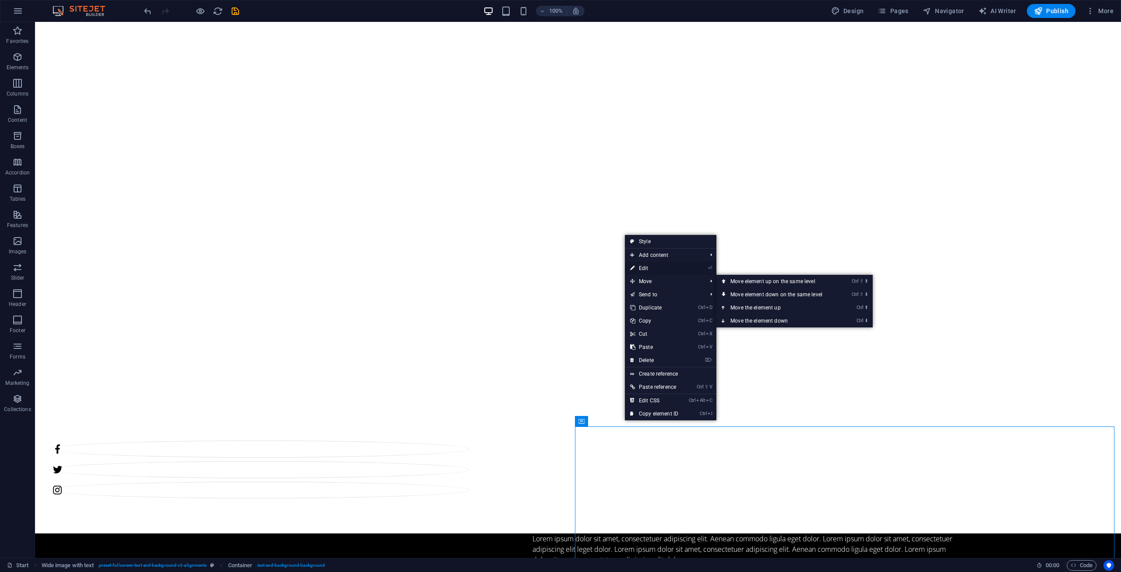
click at [645, 268] on link "⏎ Edit" at bounding box center [654, 268] width 59 height 13
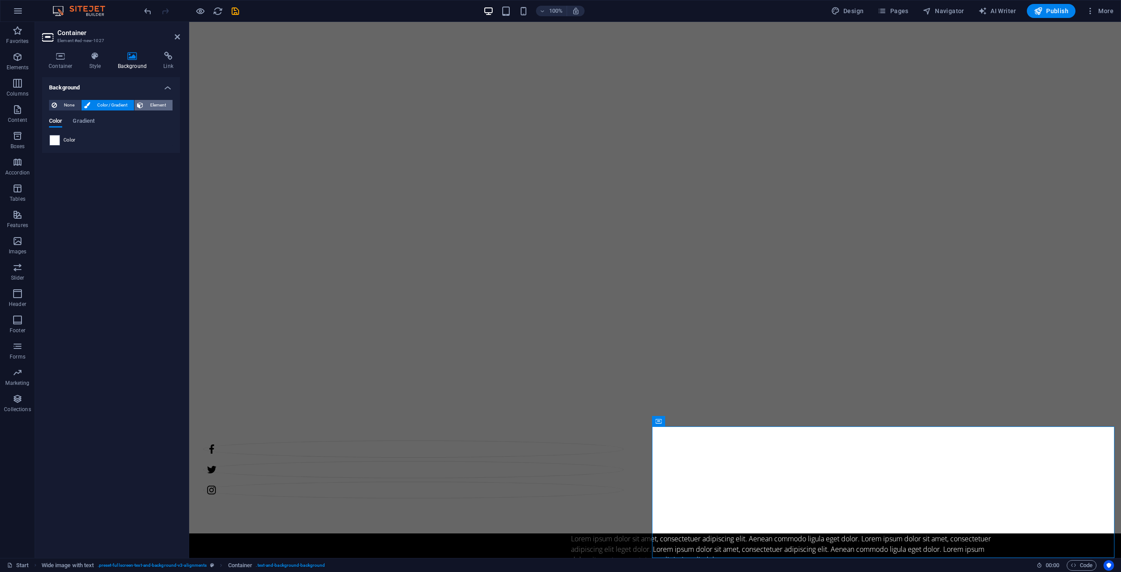
click at [152, 107] on span "Element" at bounding box center [158, 105] width 24 height 11
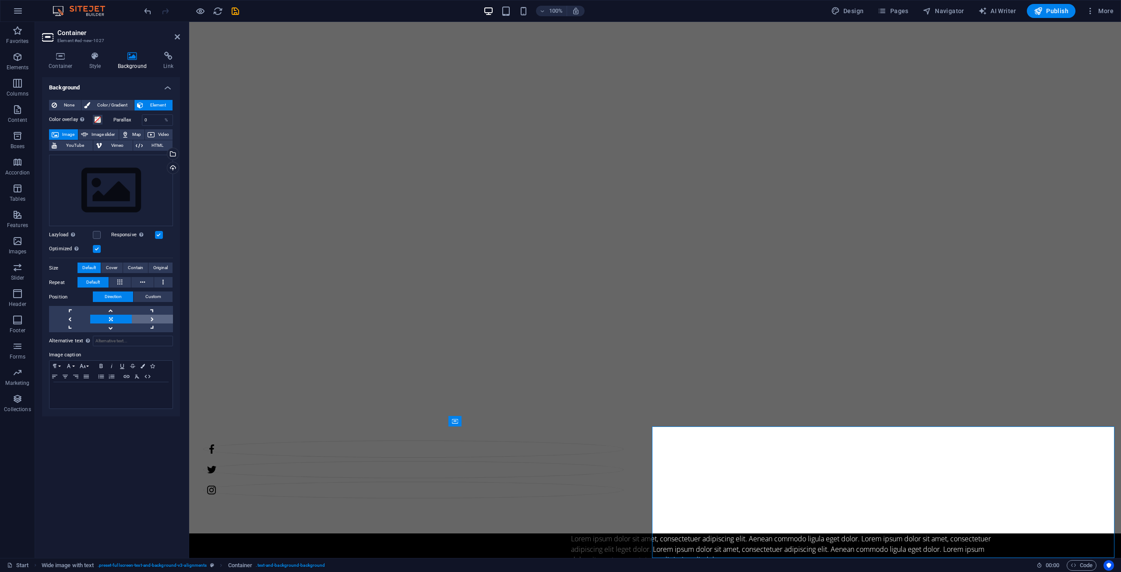
click at [152, 317] on link at bounding box center [152, 319] width 41 height 9
click at [118, 318] on link at bounding box center [110, 319] width 41 height 9
click at [138, 299] on button "Custom" at bounding box center [153, 296] width 39 height 11
click at [115, 295] on span "Direction" at bounding box center [113, 296] width 17 height 11
click at [113, 269] on span "Cover" at bounding box center [111, 267] width 11 height 11
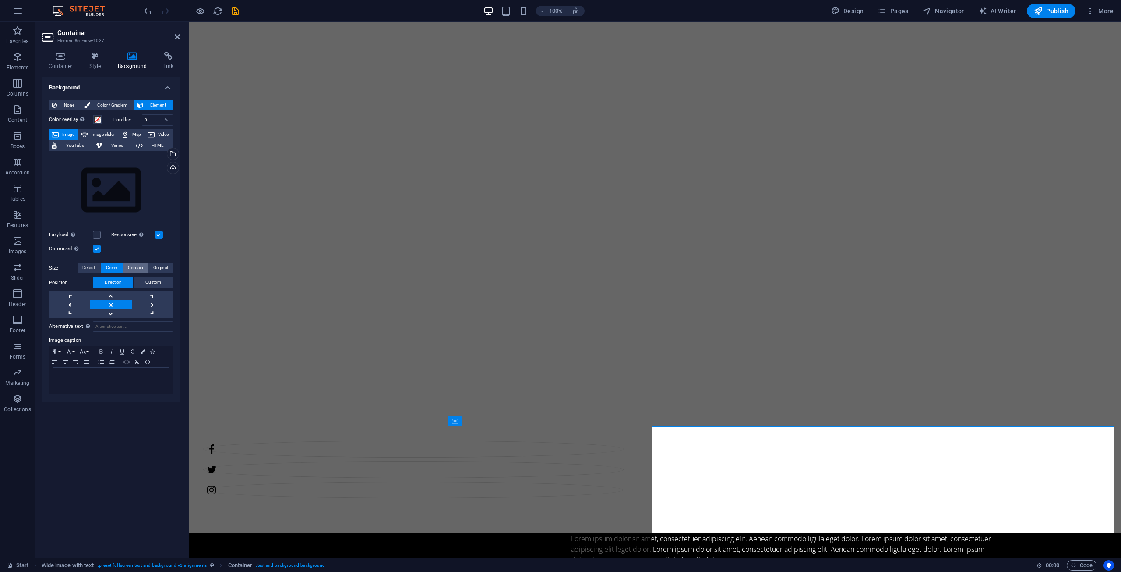
click at [128, 269] on span "Contain" at bounding box center [135, 267] width 15 height 11
click at [158, 316] on link at bounding box center [152, 319] width 41 height 9
click at [106, 314] on link at bounding box center [110, 310] width 41 height 9
click at [108, 319] on link at bounding box center [110, 319] width 41 height 9
click at [96, 267] on span "Default" at bounding box center [89, 267] width 14 height 11
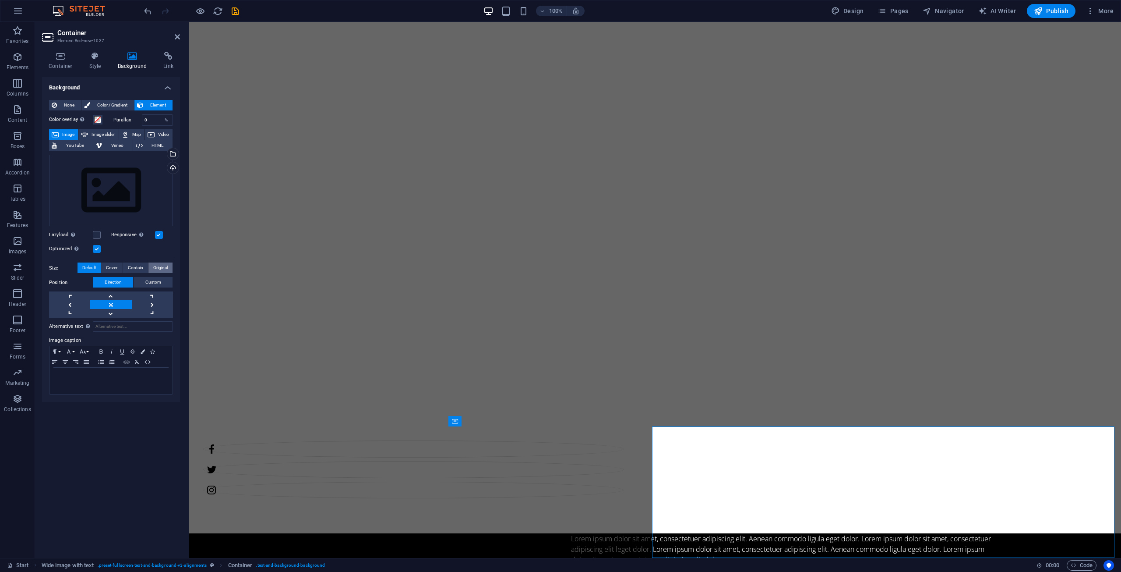
click at [157, 268] on span "Original" at bounding box center [160, 267] width 14 height 11
click at [154, 317] on link at bounding box center [152, 319] width 41 height 9
click at [113, 317] on link at bounding box center [110, 319] width 41 height 9
click at [95, 269] on span "Default" at bounding box center [89, 267] width 14 height 11
click at [473, 533] on div "Lorem ipsum dolor sit amet, consectetuer adipiscing elit. Aenean commodo ligula…" at bounding box center [785, 549] width 673 height 32
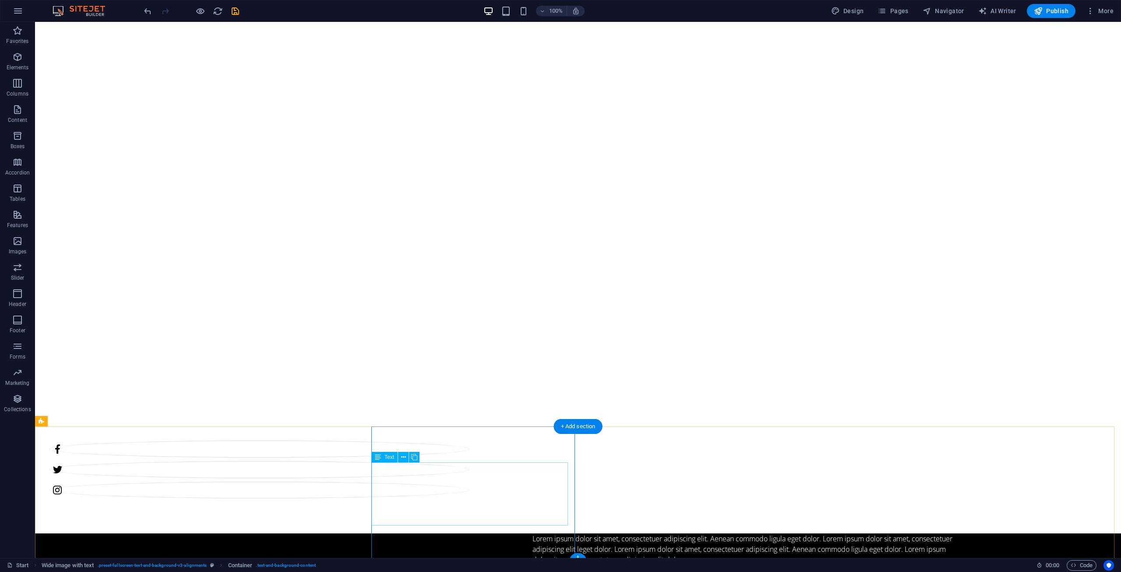
click at [533, 533] on div "Lorem ipsum dolor sit amet, consectetuer adipiscing elit. Aenean commodo ligula…" at bounding box center [743, 549] width 421 height 32
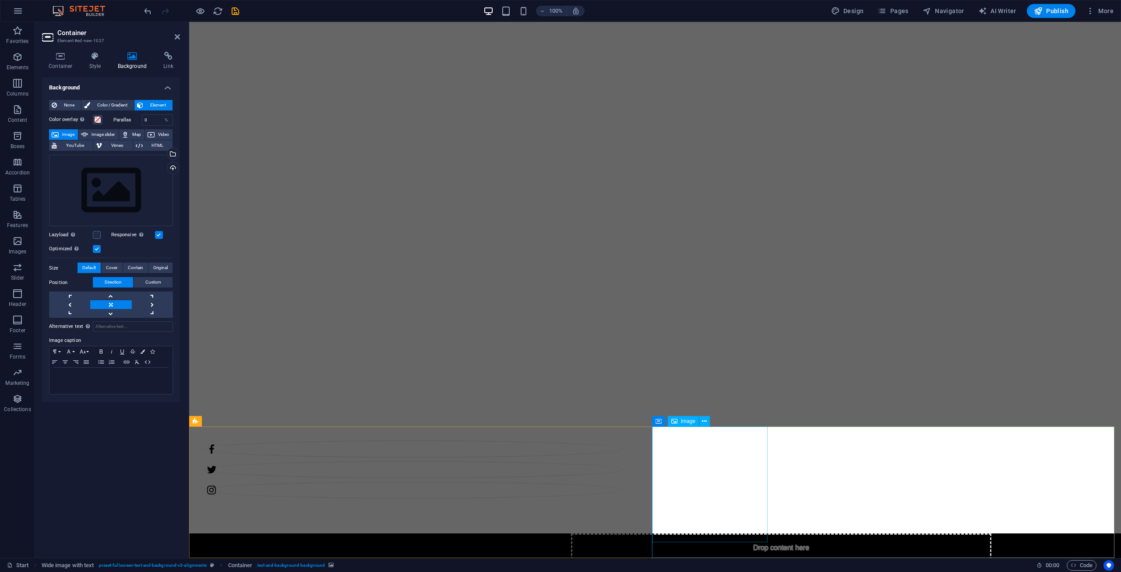
drag, startPoint x: 890, startPoint y: 499, endPoint x: 736, endPoint y: 499, distance: 154.2
click at [65, 62] on h4 "Container" at bounding box center [62, 61] width 41 height 18
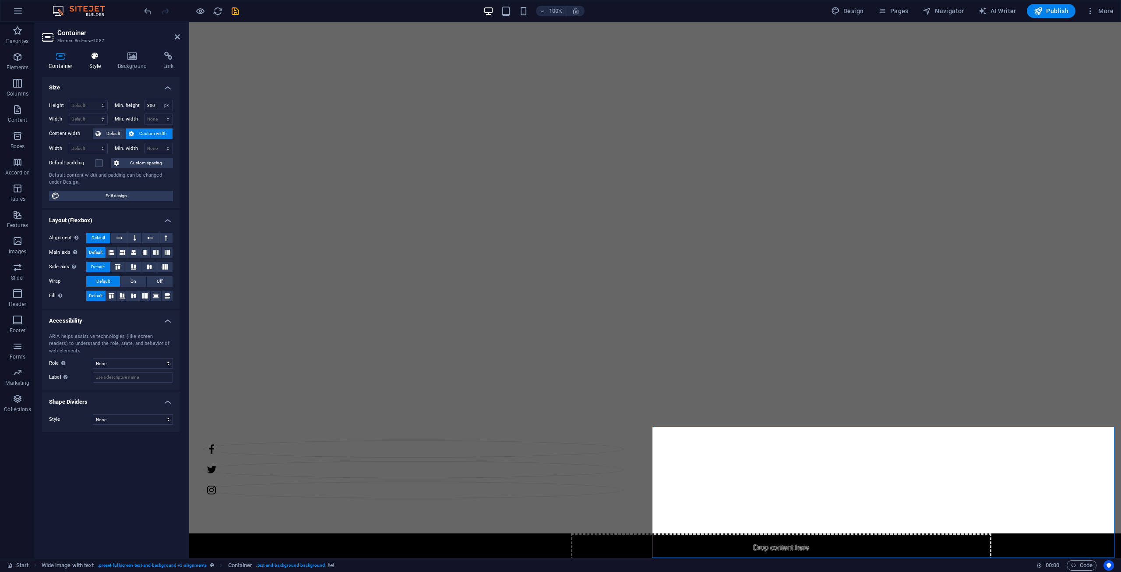
click at [85, 60] on icon at bounding box center [95, 56] width 25 height 9
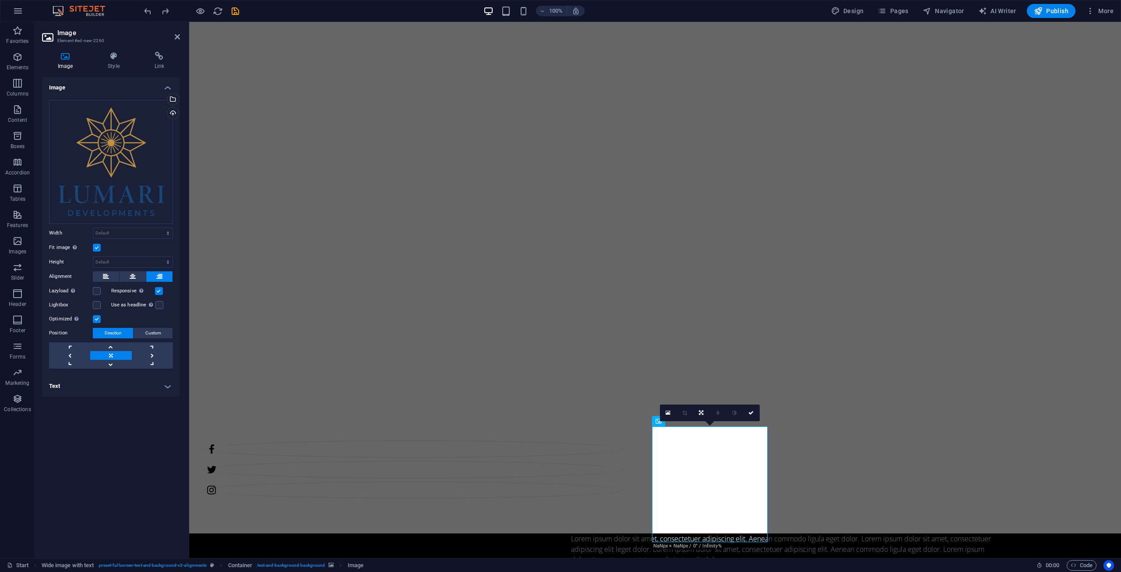
click at [159, 290] on label at bounding box center [159, 291] width 8 height 8
click at [0, 0] on input "Responsive Automatically load retina image and smartphone optimized sizes." at bounding box center [0, 0] width 0 height 0
click at [159, 290] on label at bounding box center [159, 291] width 8 height 8
click at [0, 0] on input "Responsive Automatically load retina image and smartphone optimized sizes." at bounding box center [0, 0] width 0 height 0
click at [110, 57] on icon at bounding box center [113, 56] width 43 height 9
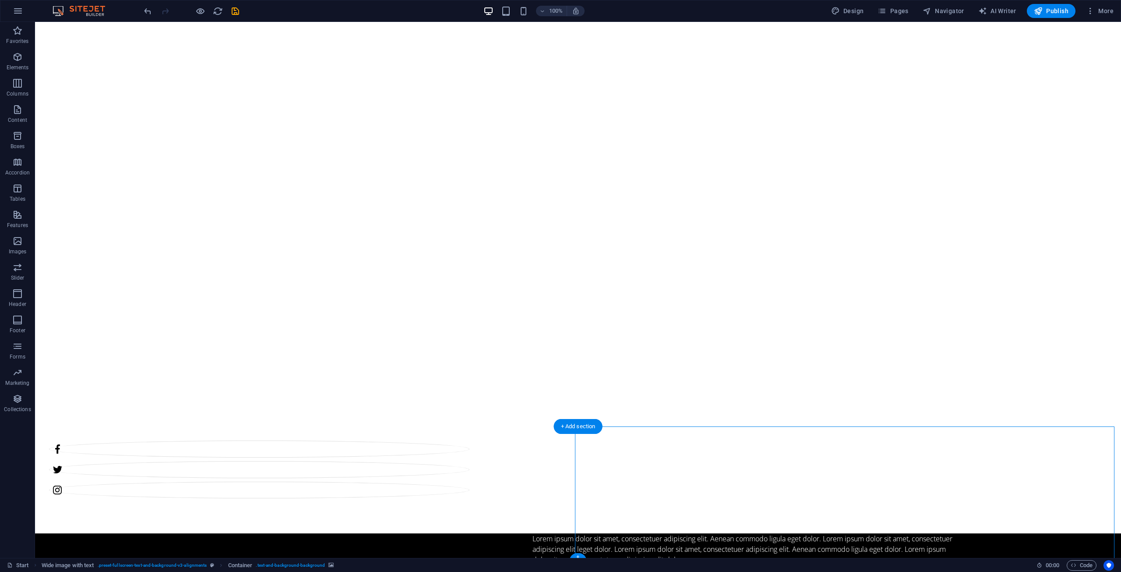
select select "px"
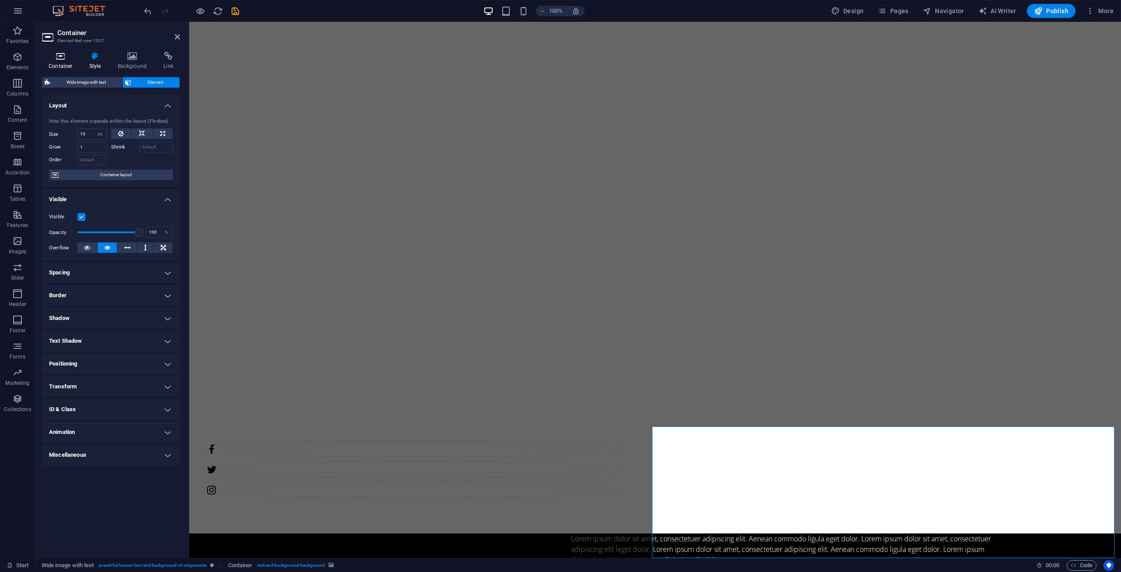
click at [66, 67] on h4 "Container" at bounding box center [62, 61] width 41 height 18
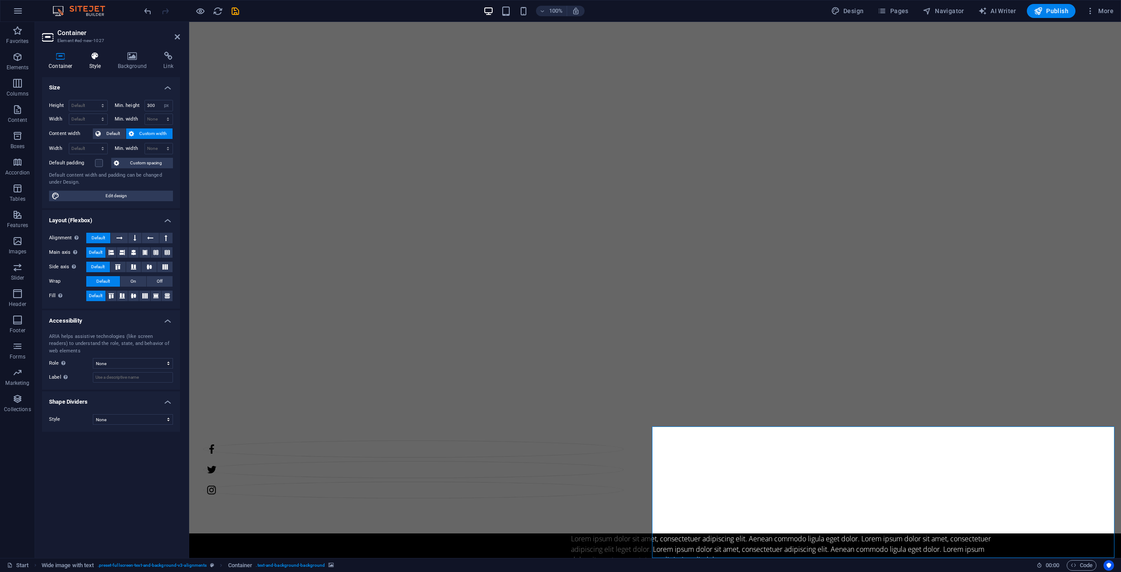
click at [89, 55] on icon at bounding box center [95, 56] width 25 height 9
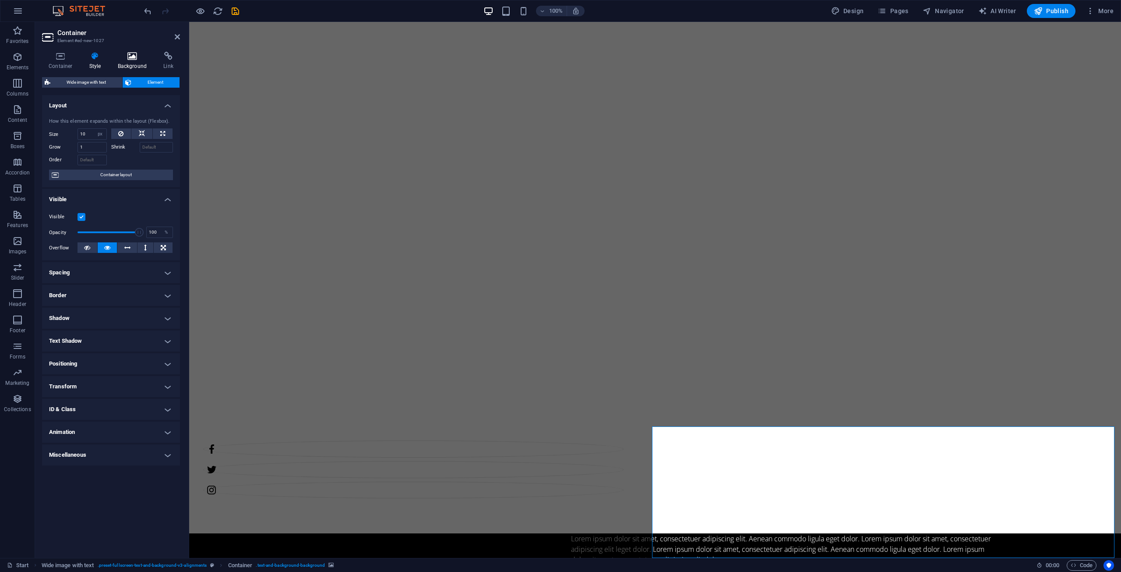
click at [121, 56] on icon at bounding box center [132, 56] width 42 height 9
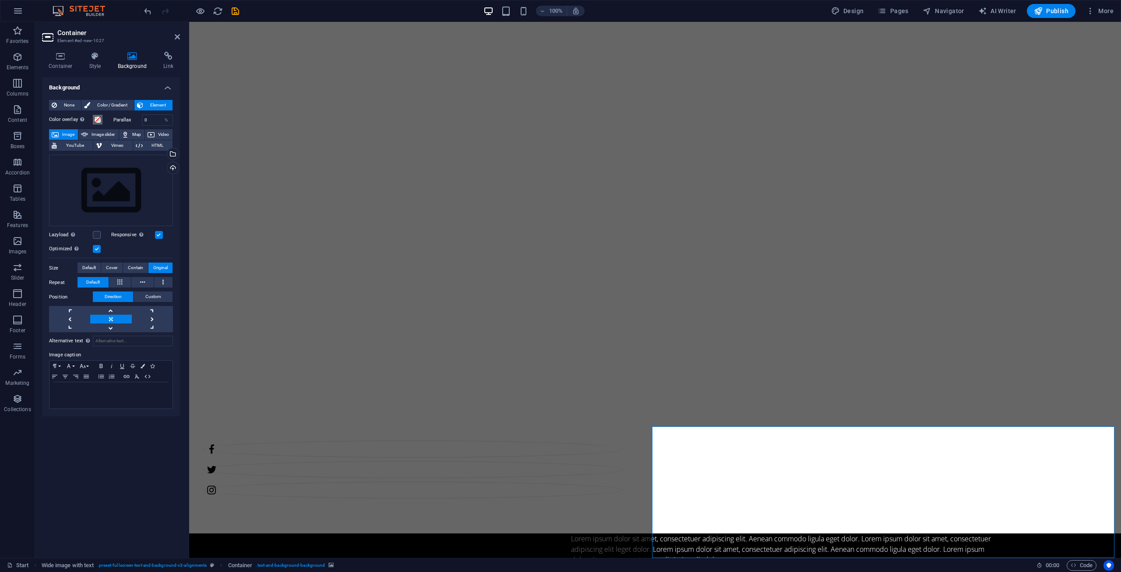
click at [101, 122] on span at bounding box center [97, 119] width 7 height 7
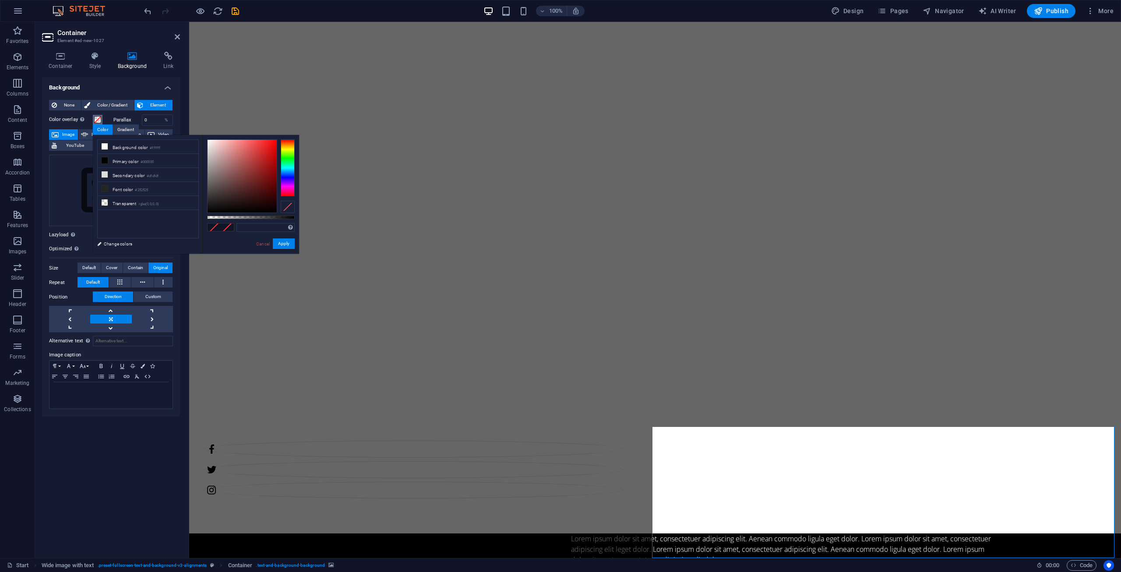
click at [98, 116] on span at bounding box center [97, 119] width 7 height 7
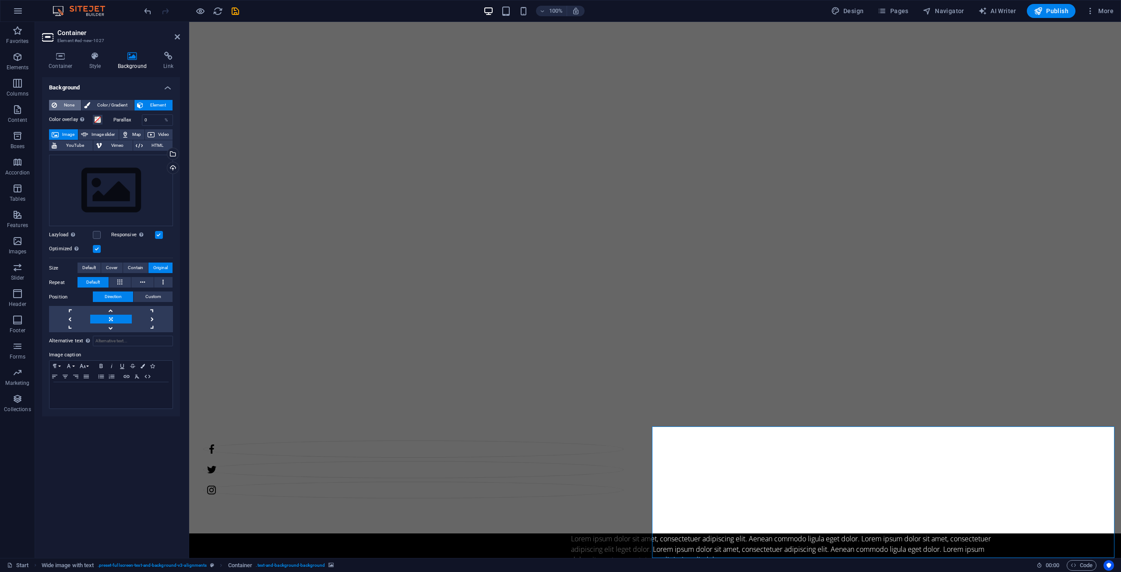
click at [60, 105] on span "None" at bounding box center [69, 105] width 19 height 11
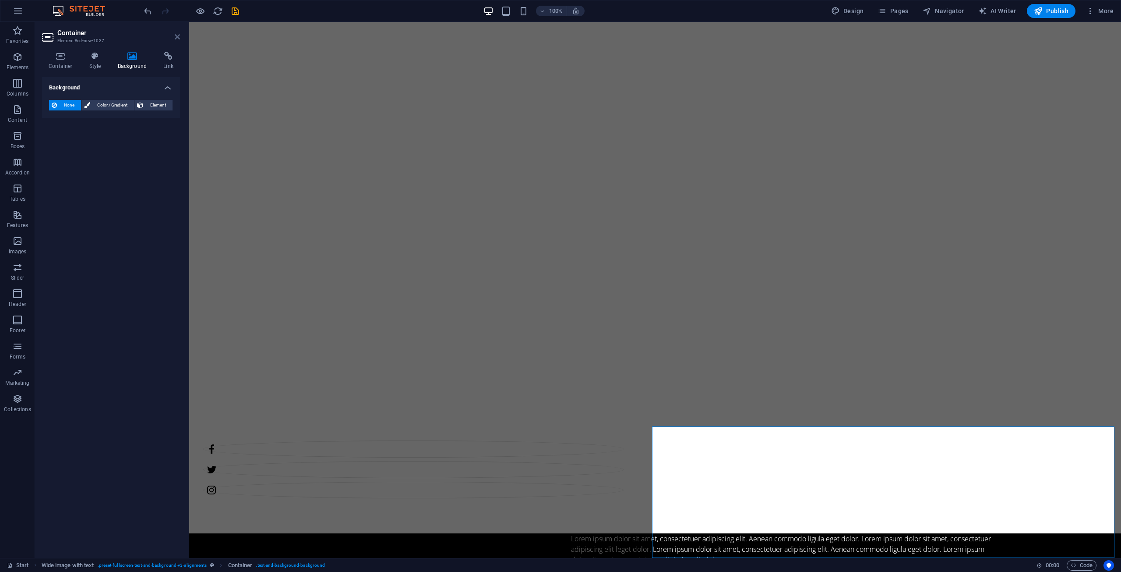
click at [177, 35] on icon at bounding box center [177, 36] width 5 height 7
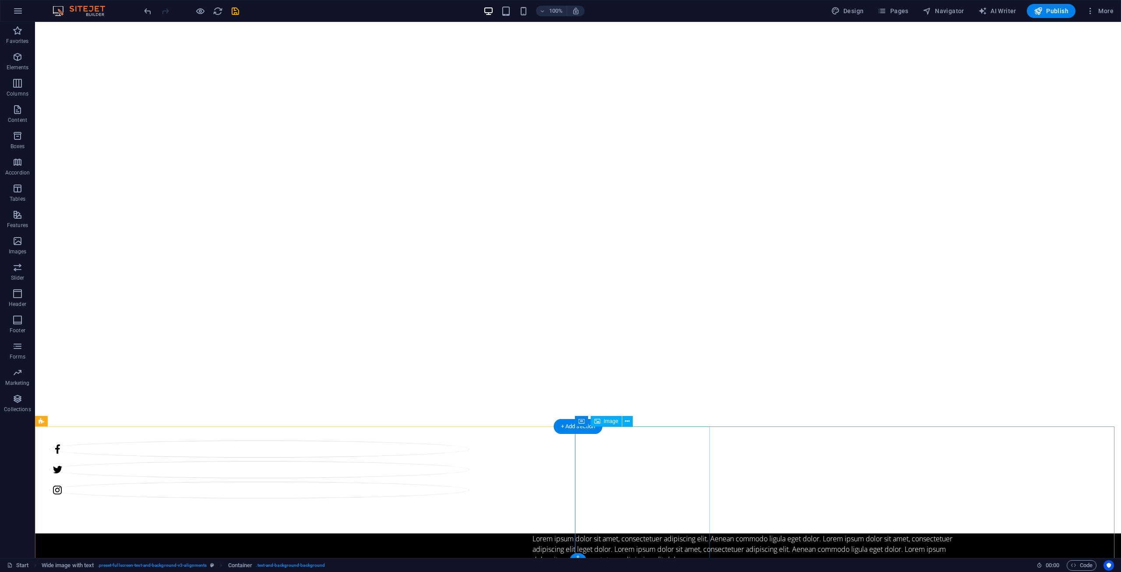
click at [533, 533] on div "Lorem ipsum dolor sit amet, consectetuer adipiscing elit. Aenean commodo ligula…" at bounding box center [743, 549] width 421 height 32
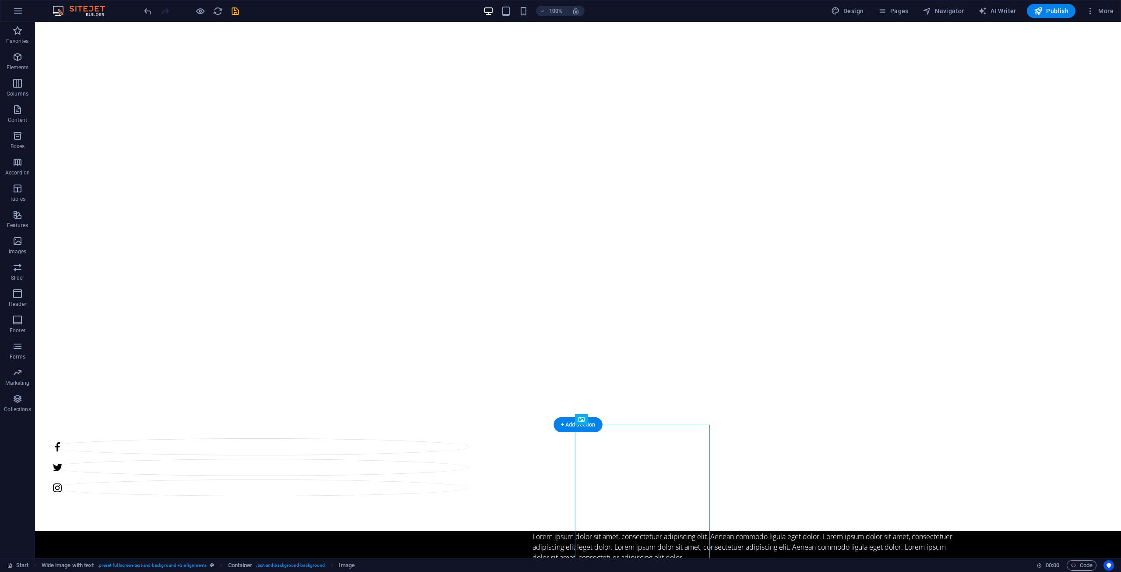
scroll to position [135, 0]
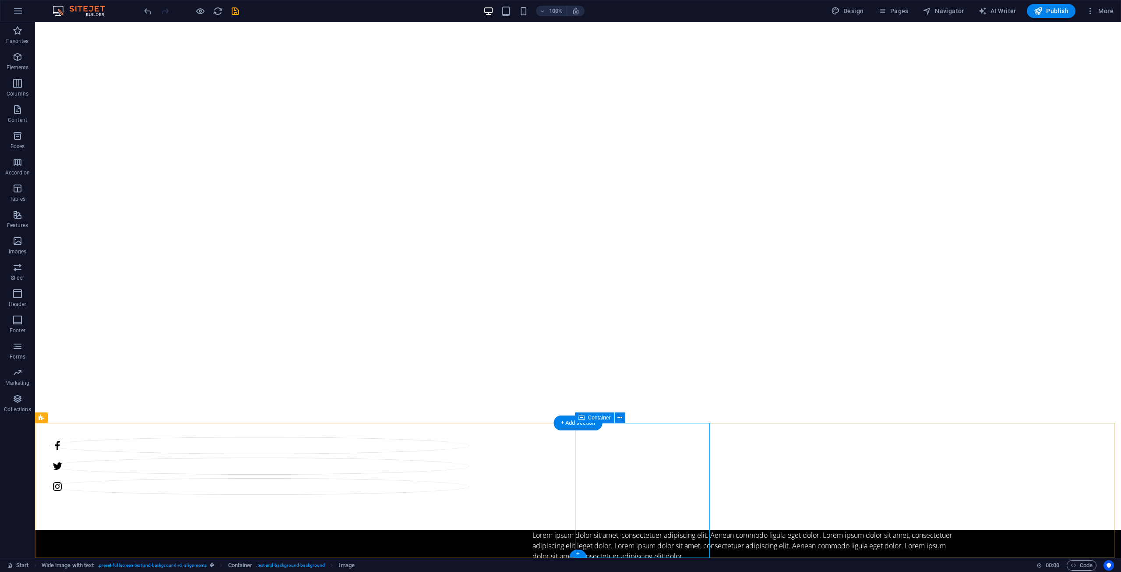
click at [533, 530] on div "Lorem ipsum dolor sit amet, consectetuer adipiscing elit. Aenean commodo ligula…" at bounding box center [743, 546] width 421 height 32
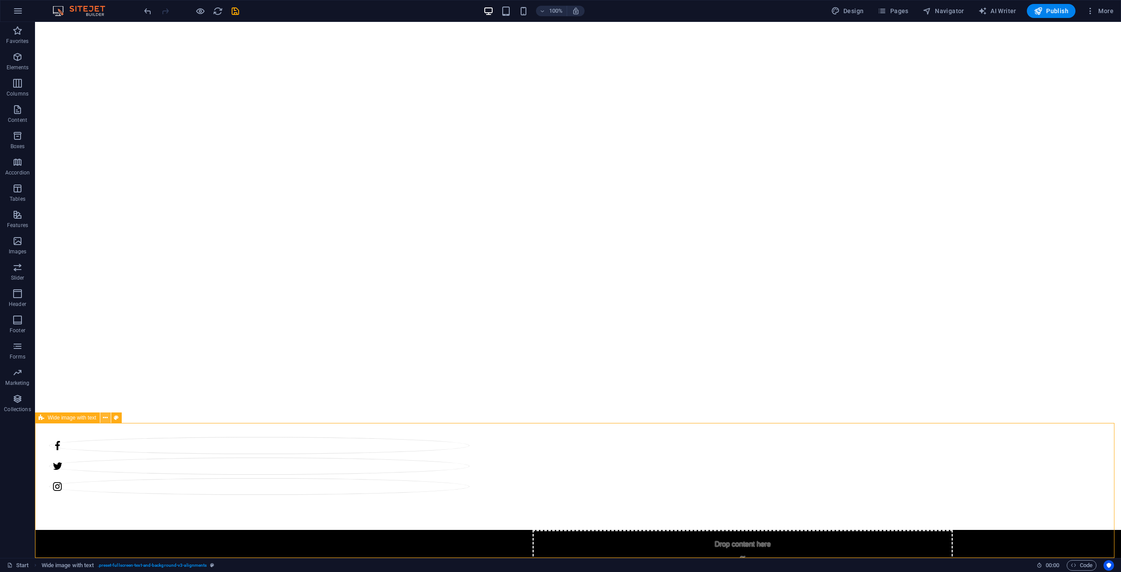
click at [106, 417] on icon at bounding box center [105, 417] width 5 height 9
